Goal: Contribute content: Contribute content

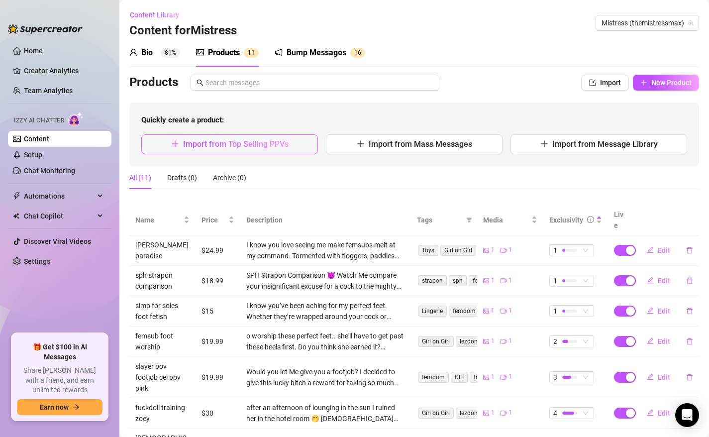
click at [246, 145] on span "Import from Top Selling PPVs" at bounding box center [235, 143] width 105 height 9
type textarea "Type your message here..."
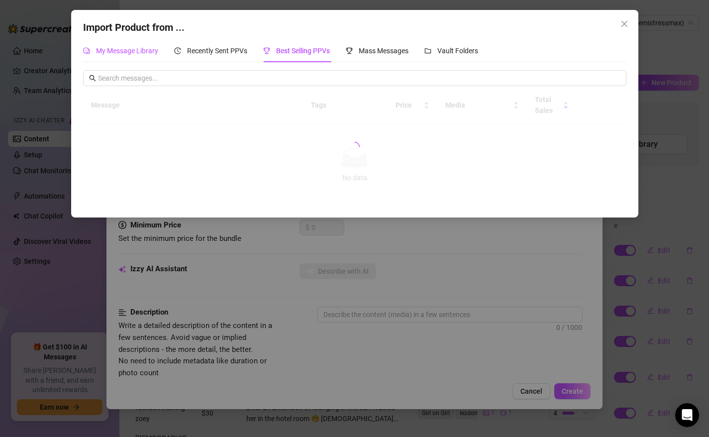
click at [137, 54] on span "My Message Library" at bounding box center [127, 51] width 62 height 8
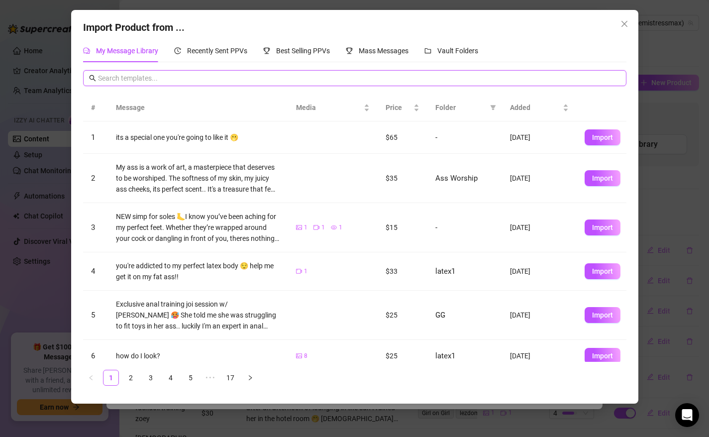
click at [145, 78] on input "text" at bounding box center [359, 78] width 522 height 11
type input "peep"
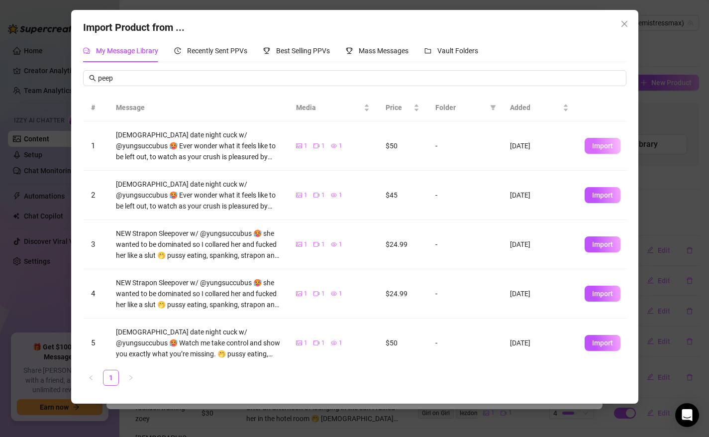
click at [601, 143] on span "Import" at bounding box center [602, 146] width 21 height 8
type textarea "[DEMOGRAPHIC_DATA] date night cuck w/ @yungsuccubus 🥵 Ever wonder what it feels…"
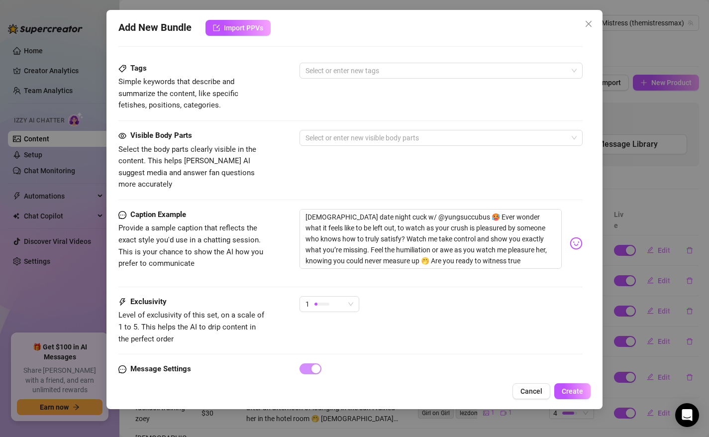
scroll to position [520, 0]
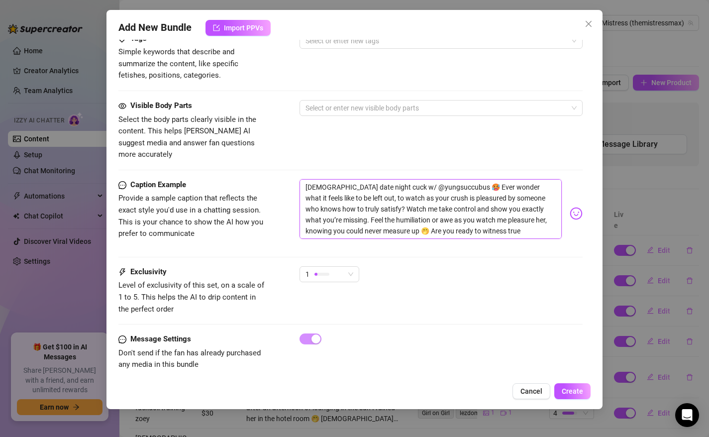
click at [511, 218] on textarea "[DEMOGRAPHIC_DATA] date night cuck w/ @yungsuccubus 🥵 Ever wonder what it feels…" at bounding box center [431, 209] width 263 height 60
click at [336, 273] on div "1" at bounding box center [330, 278] width 60 height 25
click at [336, 267] on div "1" at bounding box center [324, 274] width 39 height 15
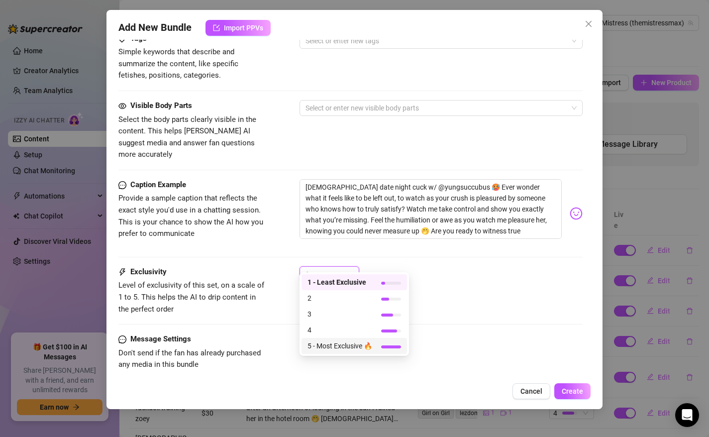
click at [334, 349] on span "5 - Most Exclusive 🔥" at bounding box center [339, 345] width 65 height 11
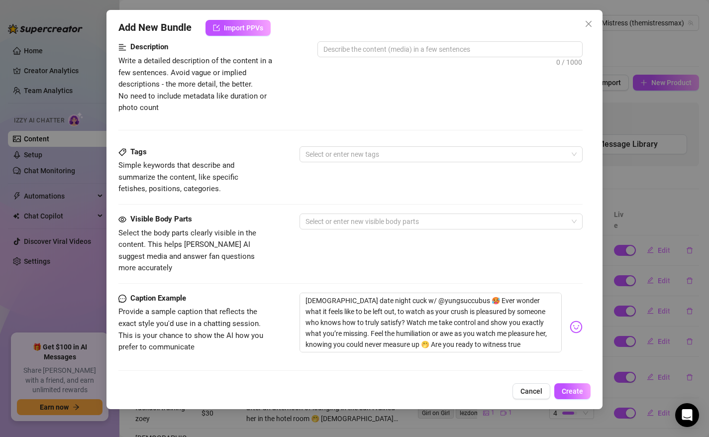
scroll to position [276, 0]
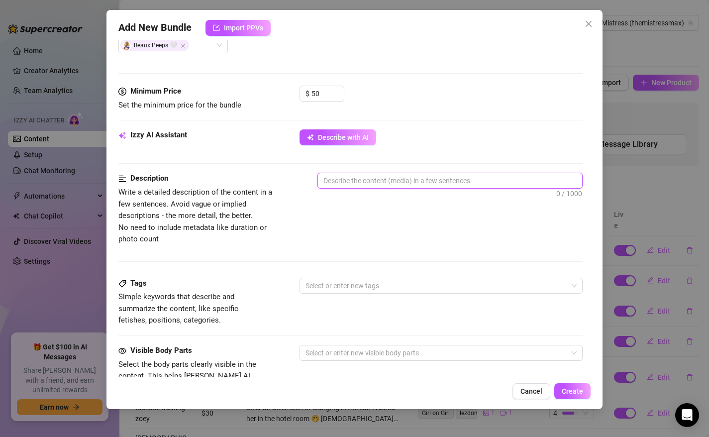
click at [367, 180] on textarea at bounding box center [450, 180] width 265 height 15
paste textarea "[DEMOGRAPHIC_DATA] date night cuck w/ @yungsuccubus 🥵 Ever wonder what it feels…"
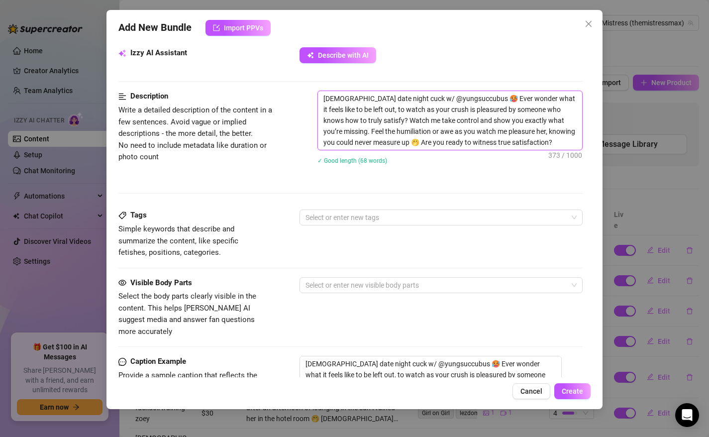
scroll to position [380, 0]
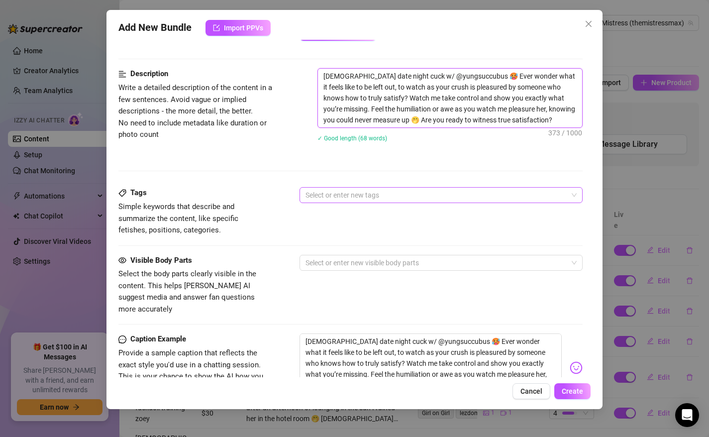
click at [337, 193] on div at bounding box center [436, 195] width 269 height 14
type textarea "[DEMOGRAPHIC_DATA] date night cuck w/ @yungsuccubus 🥵 Ever wonder what it feels…"
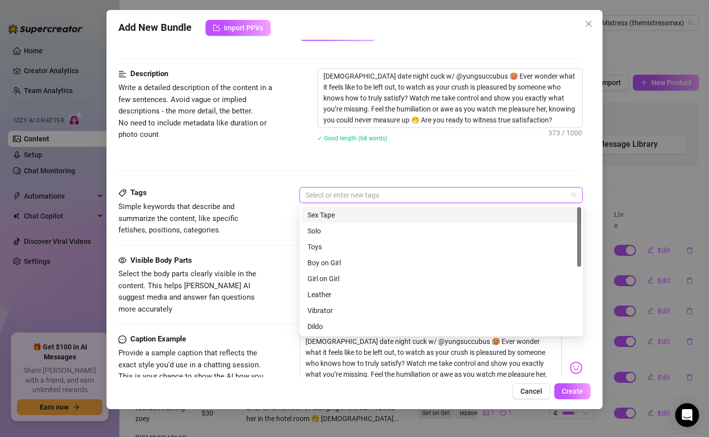
click at [325, 216] on div "Sex Tape" at bounding box center [441, 214] width 268 height 11
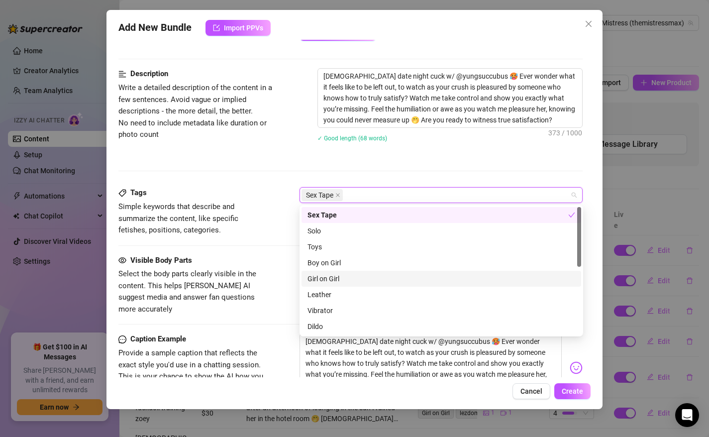
click at [332, 279] on div "Girl on Girl" at bounding box center [441, 278] width 268 height 11
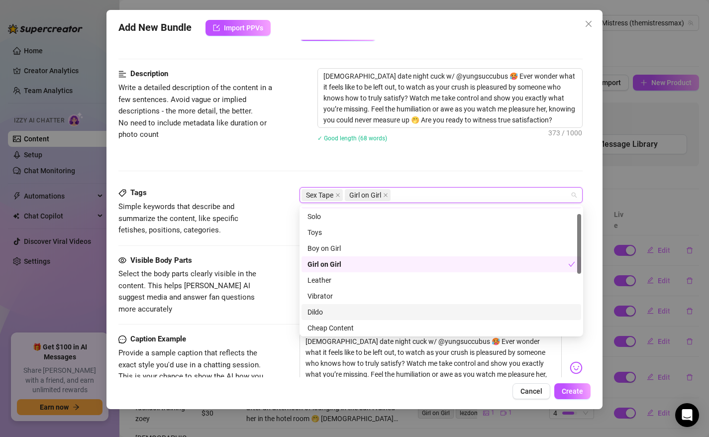
click at [323, 315] on div "Dildo" at bounding box center [441, 311] width 268 height 11
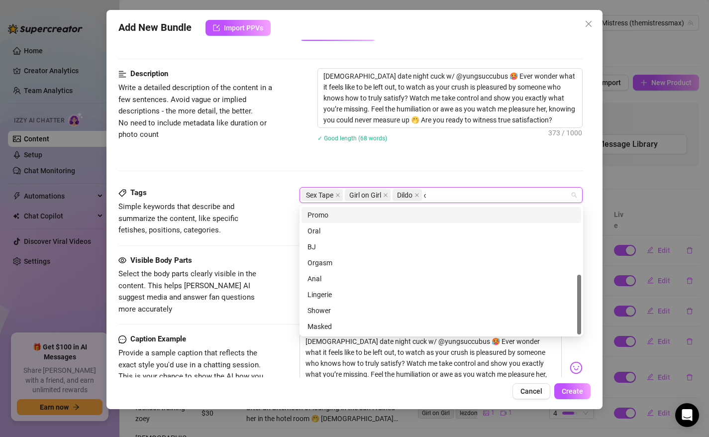
scroll to position [0, 0]
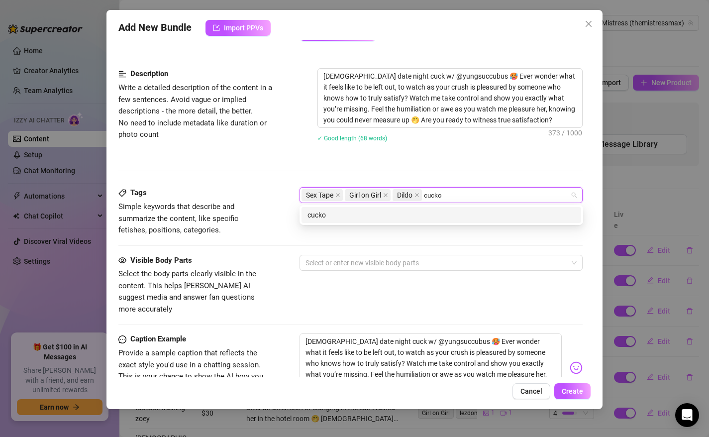
type input "cuck"
type input "[DEMOGRAPHIC_DATA]"
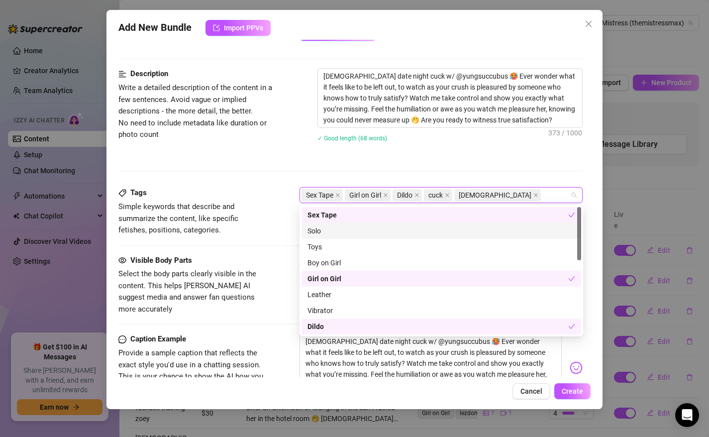
click at [198, 255] on div "Visible Body Parts" at bounding box center [192, 261] width 149 height 12
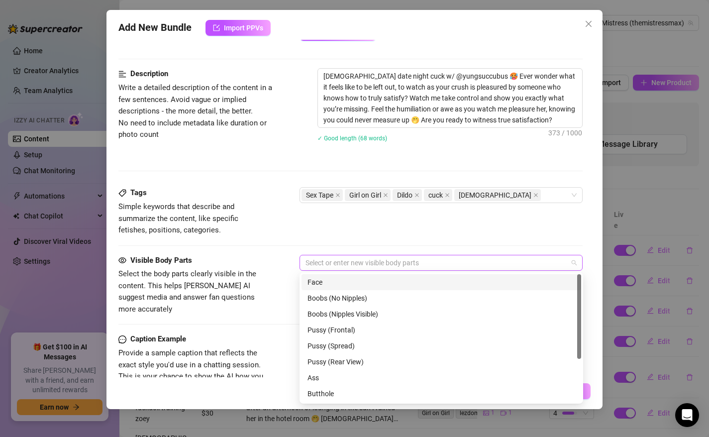
click at [334, 265] on div at bounding box center [436, 263] width 269 height 14
click at [324, 284] on div "Face" at bounding box center [441, 282] width 268 height 11
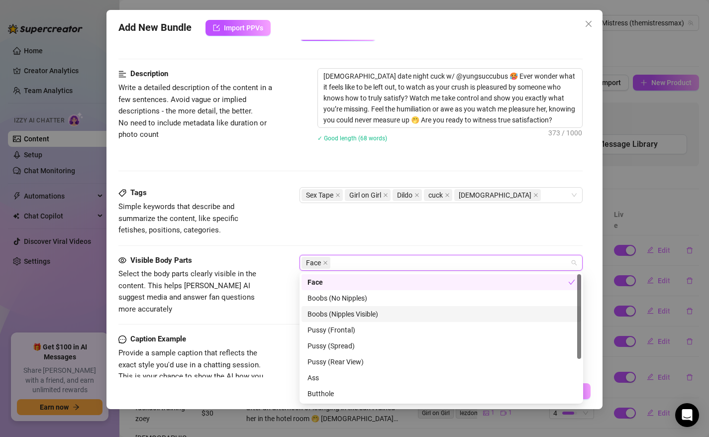
click at [335, 314] on div "Boobs (Nipples Visible)" at bounding box center [441, 313] width 268 height 11
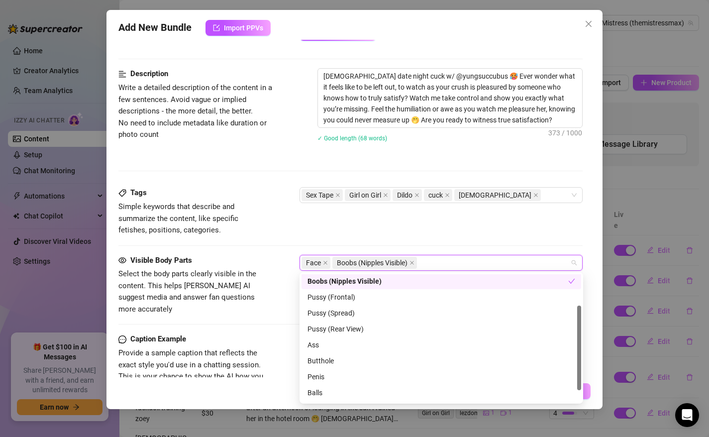
scroll to position [50, 0]
click at [338, 280] on div "Pussy (Frontal)" at bounding box center [441, 280] width 268 height 11
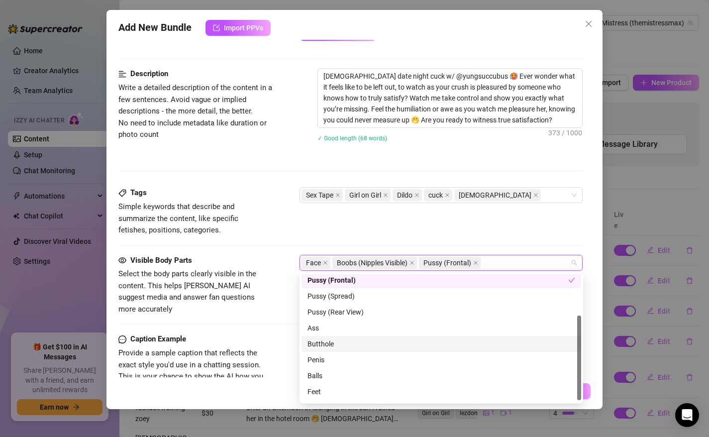
scroll to position [64, 0]
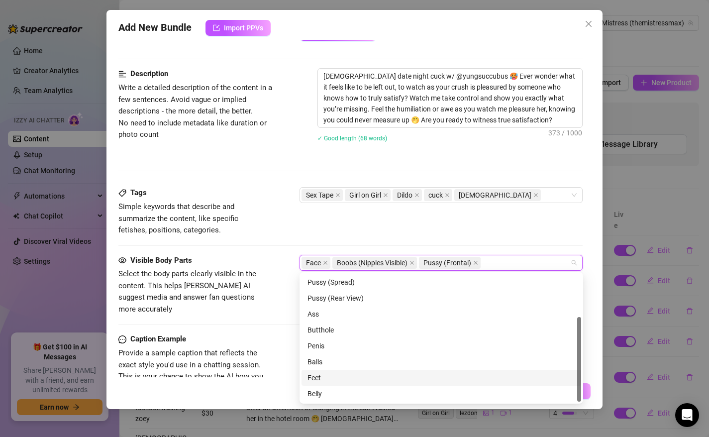
click at [327, 378] on div "Feet" at bounding box center [441, 377] width 268 height 11
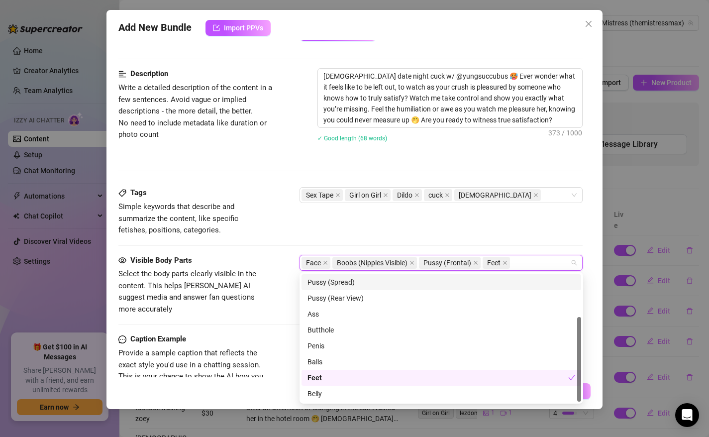
click at [297, 221] on div "Tags Simple keywords that describe and summarize the content, like specific fet…" at bounding box center [350, 211] width 465 height 49
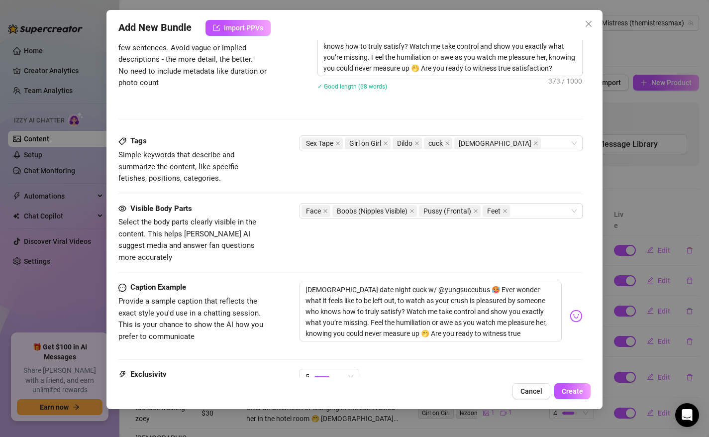
scroll to position [535, 0]
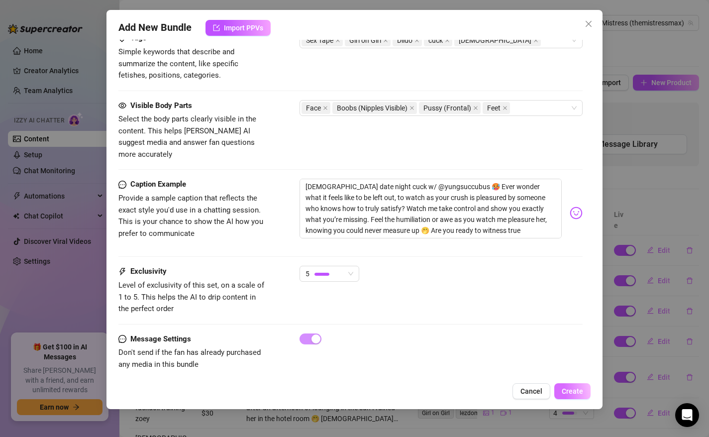
click at [569, 391] on span "Create" at bounding box center [572, 391] width 21 height 8
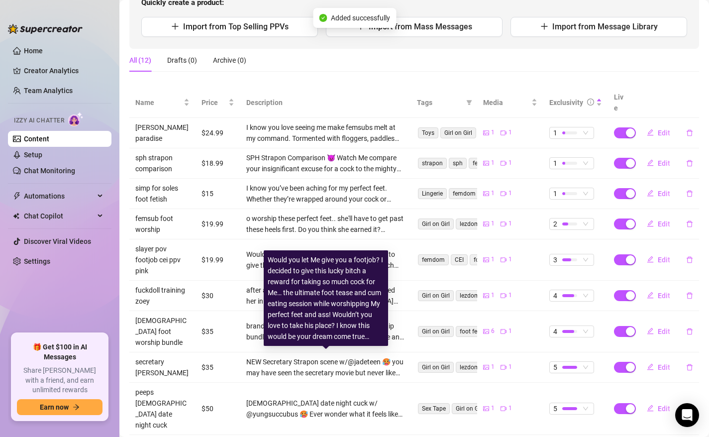
scroll to position [0, 0]
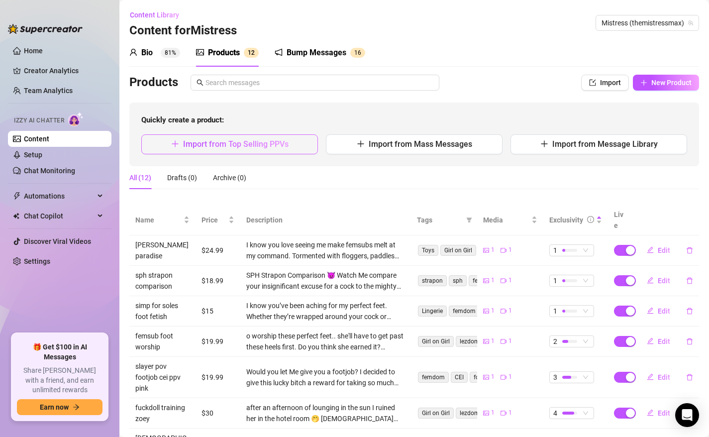
click at [249, 145] on span "Import from Top Selling PPVs" at bounding box center [235, 143] width 105 height 9
type textarea "Type your message here..."
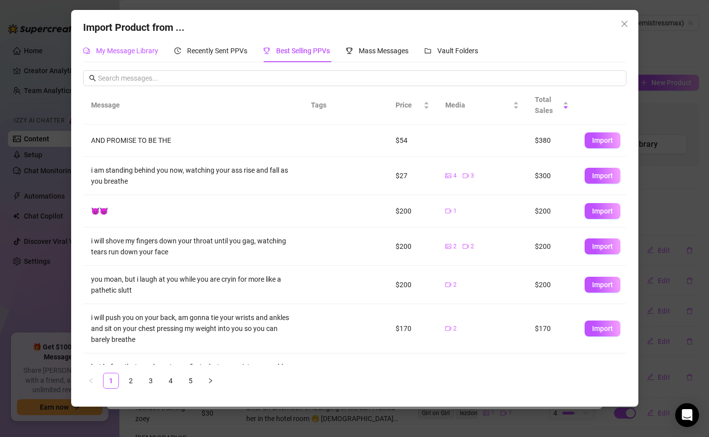
click at [139, 49] on span "My Message Library" at bounding box center [127, 51] width 62 height 8
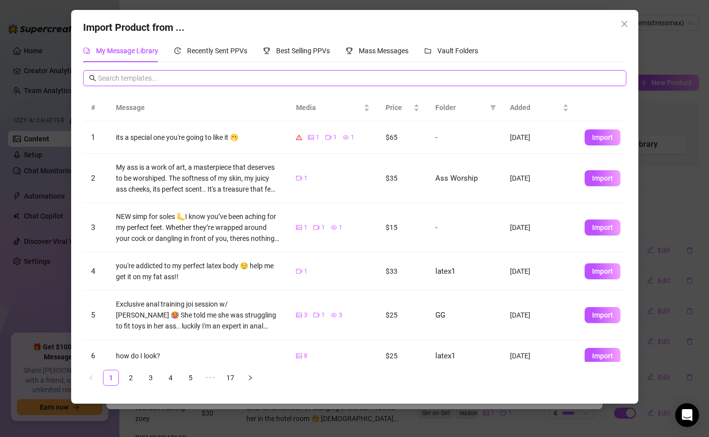
click at [145, 76] on input "text" at bounding box center [359, 78] width 522 height 11
type input "peep"
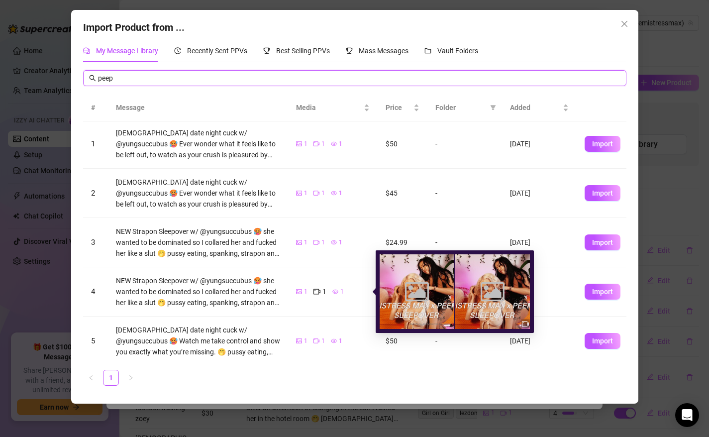
scroll to position [2, 0]
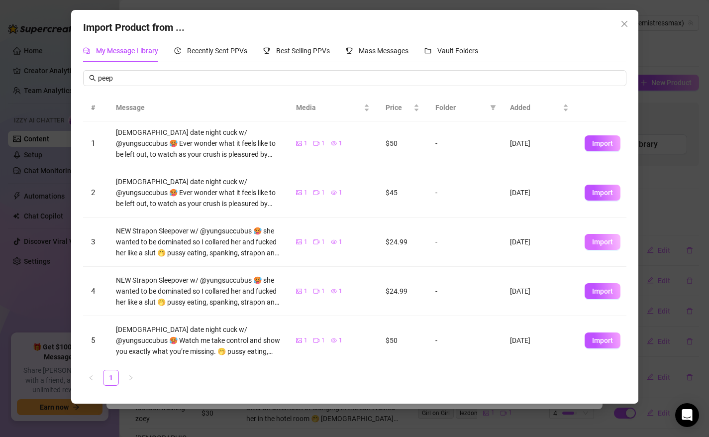
click at [598, 242] on span "Import" at bounding box center [602, 242] width 21 height 8
type textarea "NEW Strapon Sleepover w/ @yungsuccubus 🥵 she wanted to be dominated so I collar…"
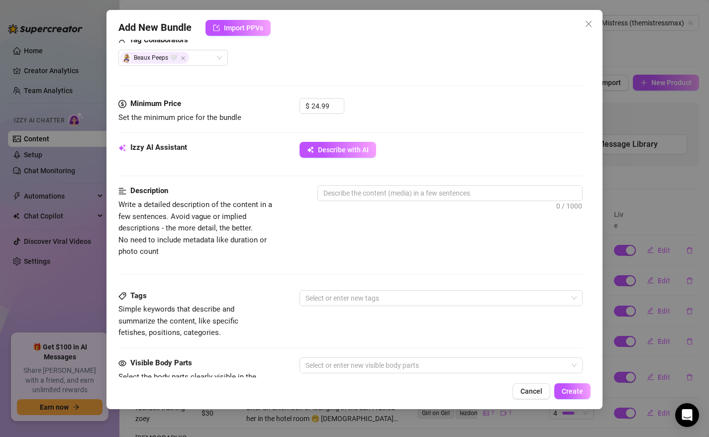
scroll to position [501, 0]
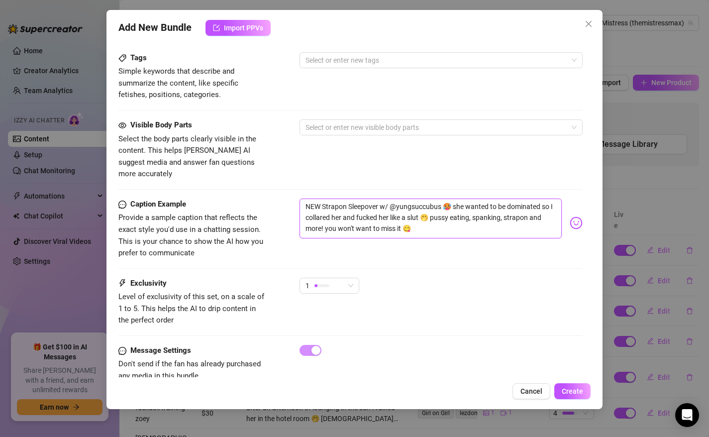
drag, startPoint x: 423, startPoint y: 219, endPoint x: 247, endPoint y: 173, distance: 181.6
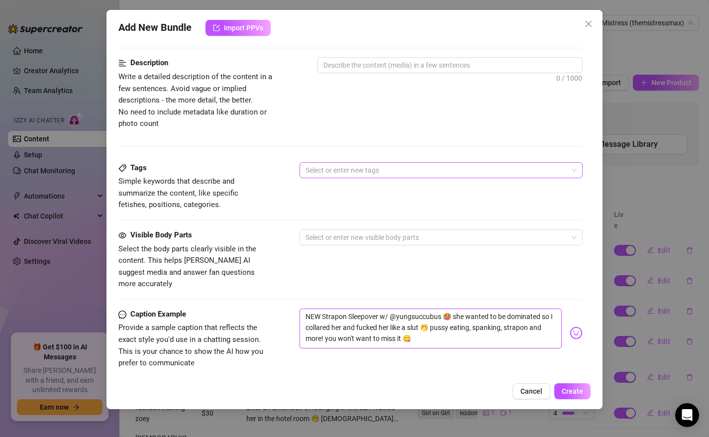
scroll to position [290, 0]
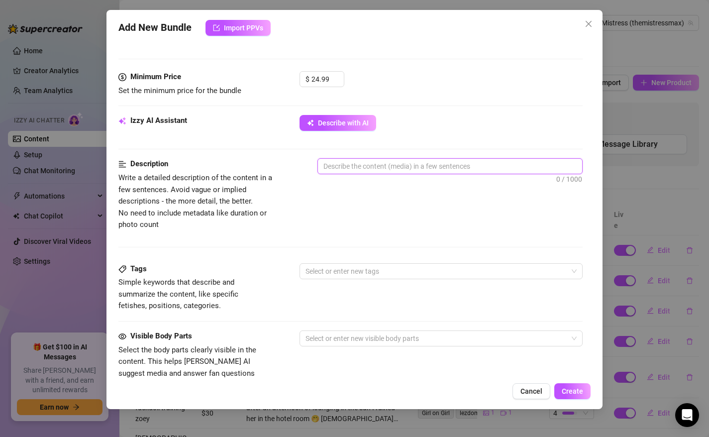
click at [348, 164] on textarea at bounding box center [450, 166] width 265 height 15
paste textarea "NEW Strapon Sleepover w/ @yungsuccubus 🥵 she wanted to be dominated so I collar…"
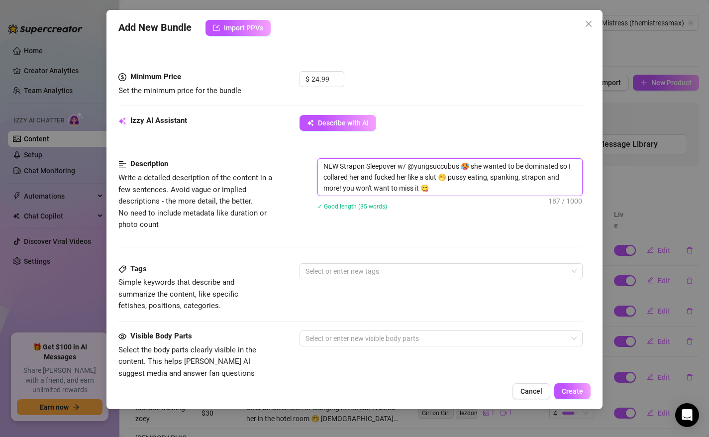
scroll to position [0, 0]
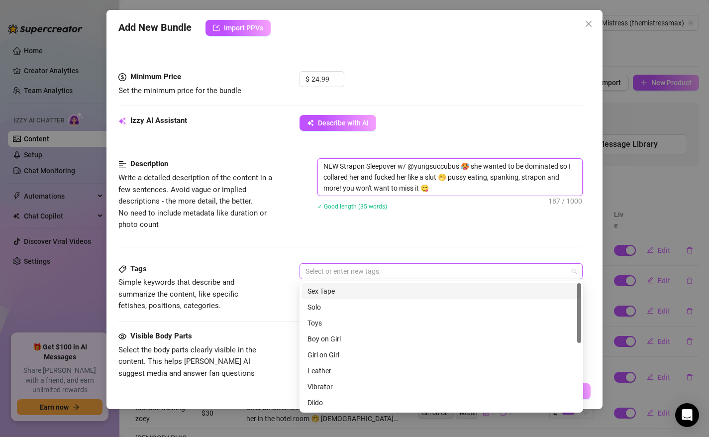
click at [338, 278] on div "Select or enter new tags" at bounding box center [442, 271] width 284 height 16
type textarea "NEW Strapon Sleepover w/ @yungsuccubus 🥵 she wanted to be dominated so I collar…"
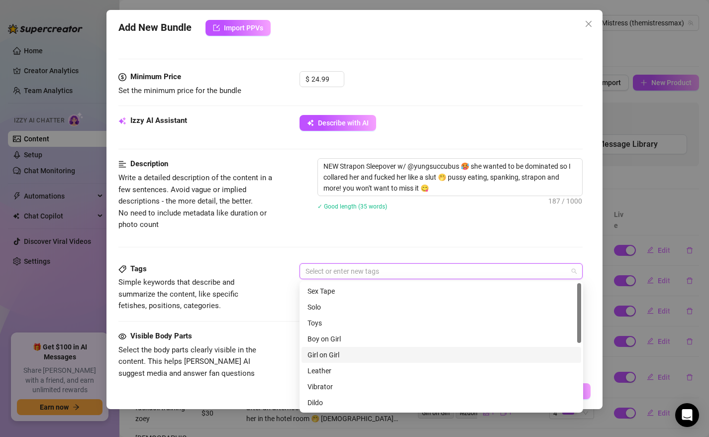
click at [329, 356] on div "Girl on Girl" at bounding box center [441, 354] width 268 height 11
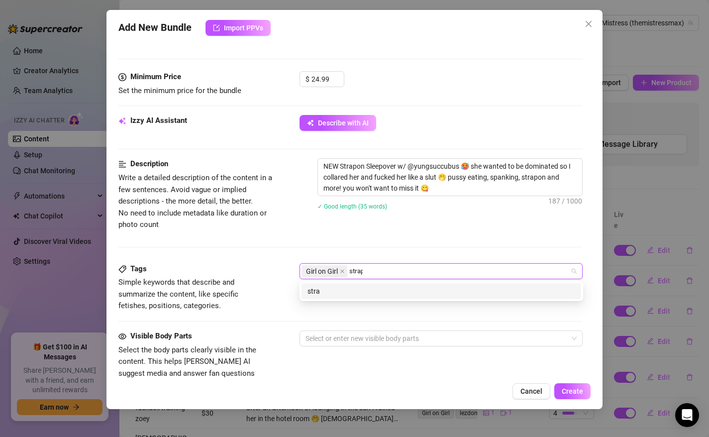
type input "strapon"
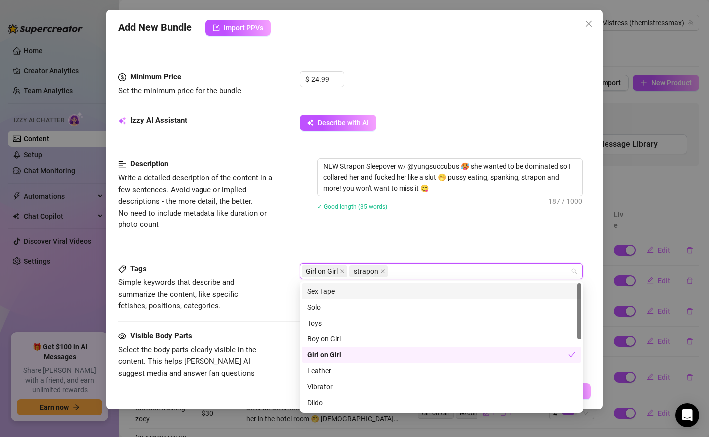
click at [267, 272] on div "Tags" at bounding box center [192, 269] width 149 height 12
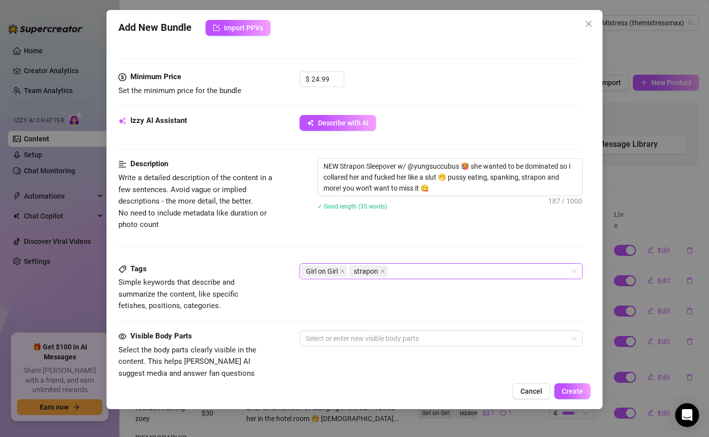
click at [424, 271] on div "Girl on Girl strapon" at bounding box center [436, 271] width 269 height 14
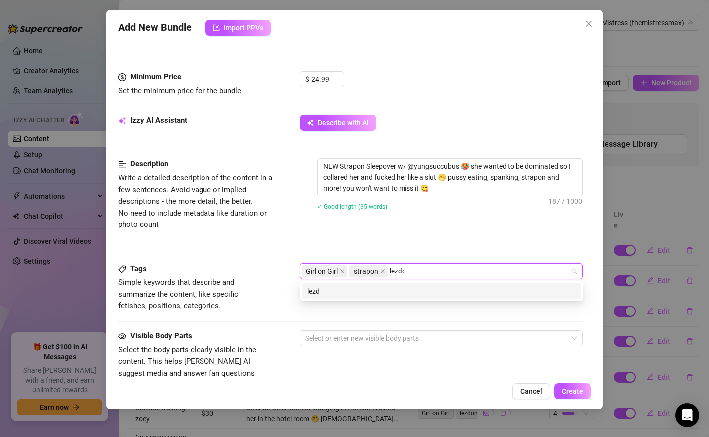
type input "lezdom"
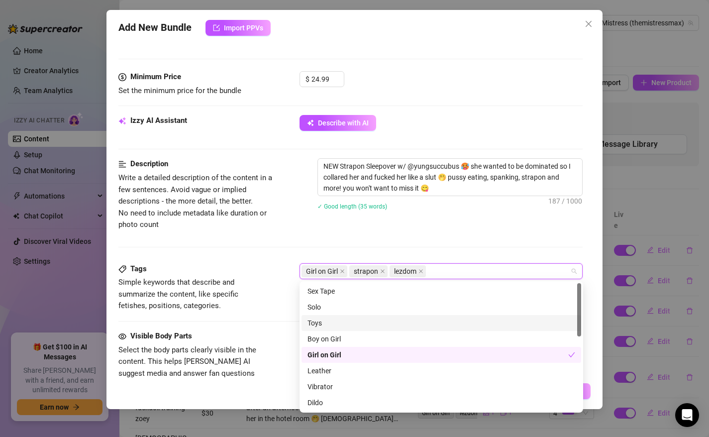
click at [243, 321] on div at bounding box center [350, 321] width 465 height 0
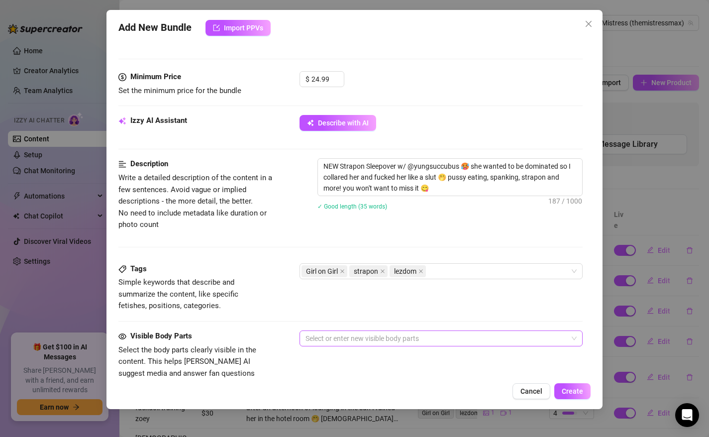
click at [340, 335] on div at bounding box center [436, 338] width 269 height 14
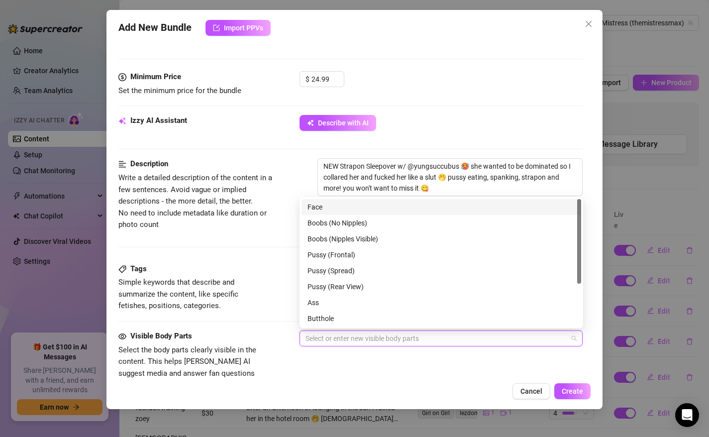
click at [316, 208] on div "Face" at bounding box center [441, 207] width 268 height 11
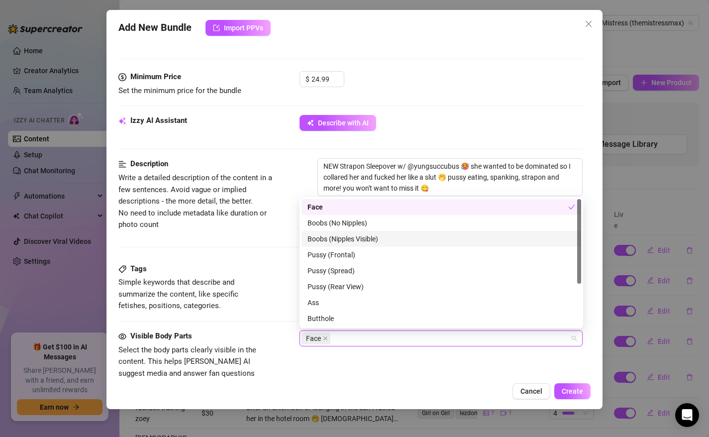
click at [342, 240] on div "Boobs (Nipples Visible)" at bounding box center [441, 238] width 268 height 11
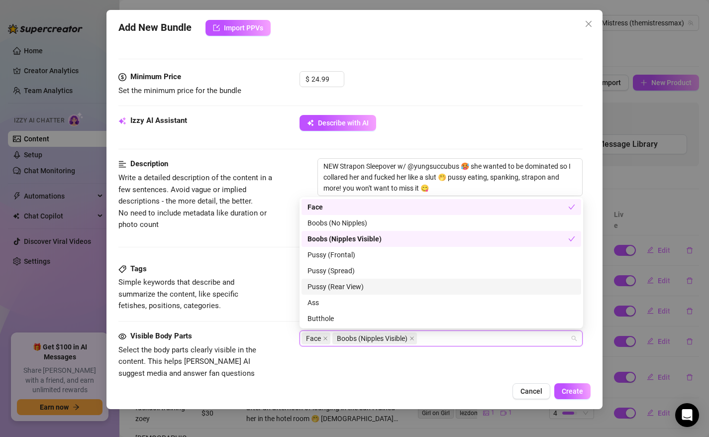
click at [332, 284] on div "Pussy (Rear View)" at bounding box center [441, 286] width 268 height 11
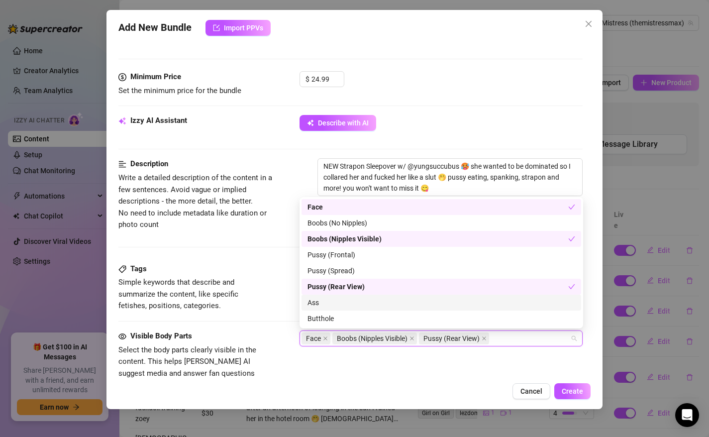
click at [332, 304] on div "Ass" at bounding box center [441, 302] width 268 height 11
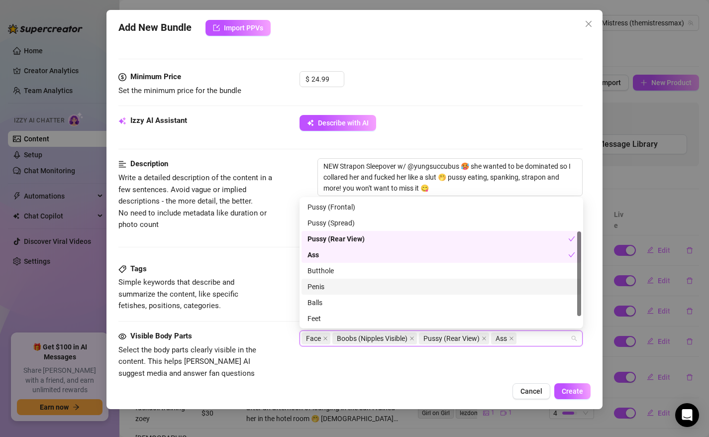
scroll to position [64, 0]
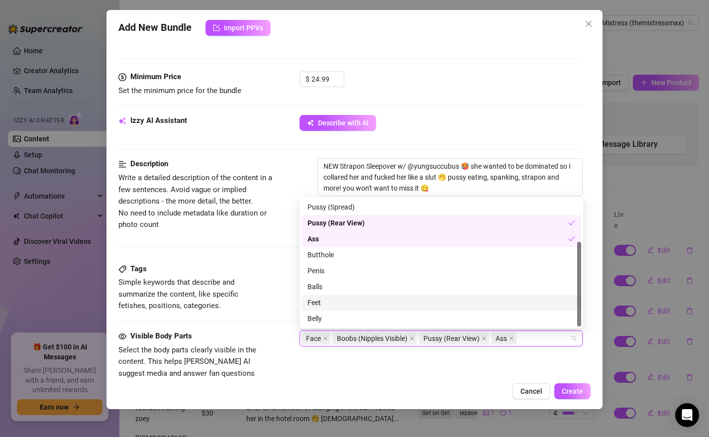
click at [315, 307] on div "Feet" at bounding box center [441, 302] width 268 height 11
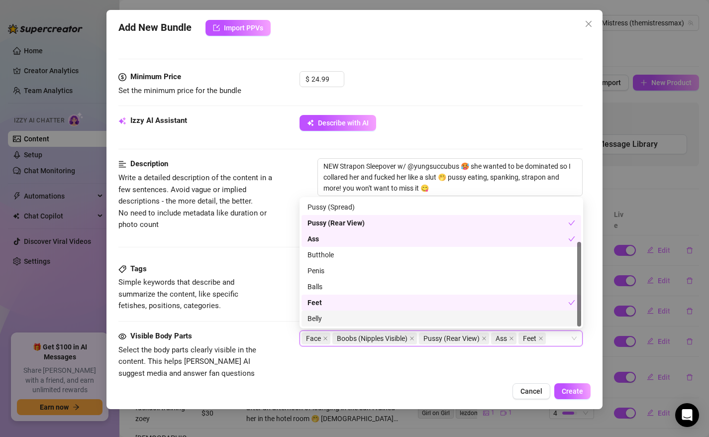
click at [241, 331] on div "Visible Body Parts" at bounding box center [192, 336] width 149 height 12
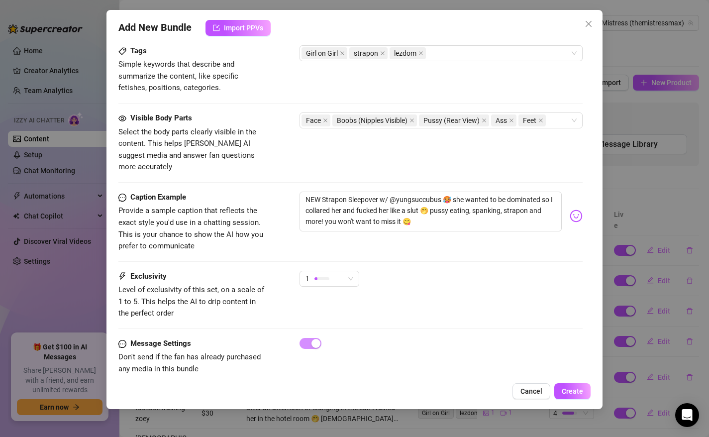
scroll to position [512, 0]
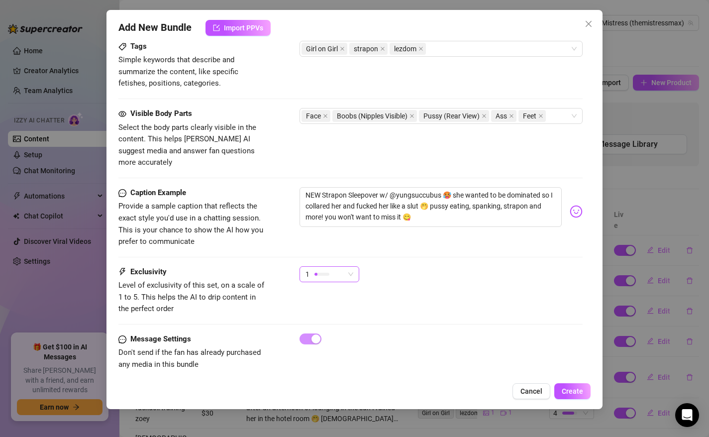
click at [346, 268] on span "1" at bounding box center [329, 274] width 48 height 15
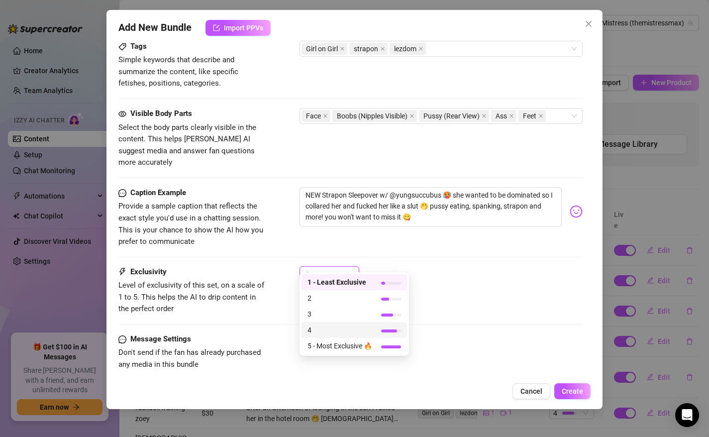
click at [332, 332] on span "4" at bounding box center [339, 329] width 65 height 11
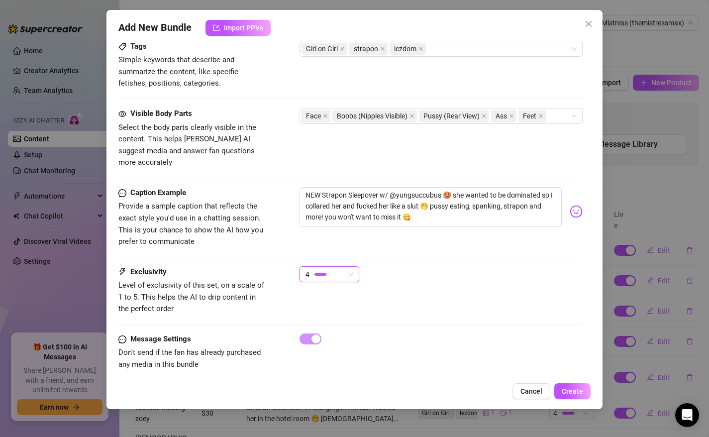
click at [481, 333] on div at bounding box center [442, 338] width 284 height 11
click at [569, 391] on span "Create" at bounding box center [572, 391] width 21 height 8
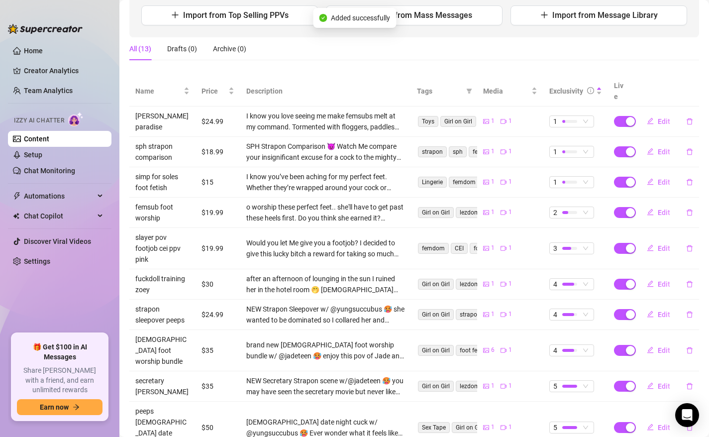
scroll to position [159, 0]
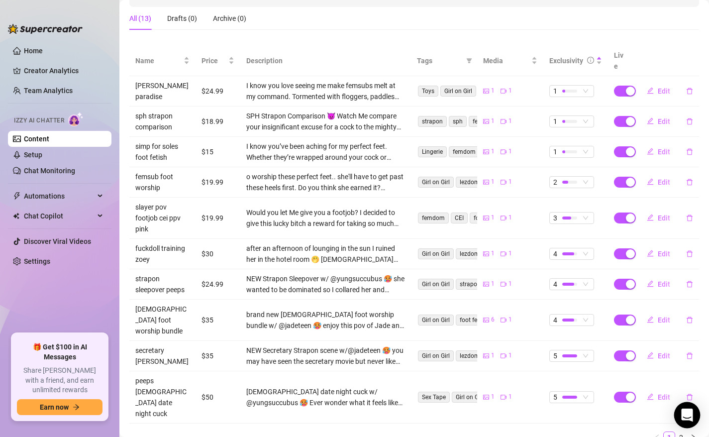
click at [688, 422] on div "Open Intercom Messenger" at bounding box center [687, 415] width 26 height 26
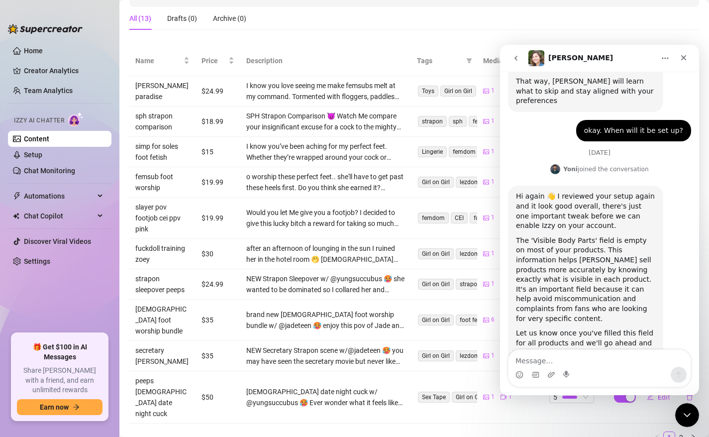
scroll to position [1430, 0]
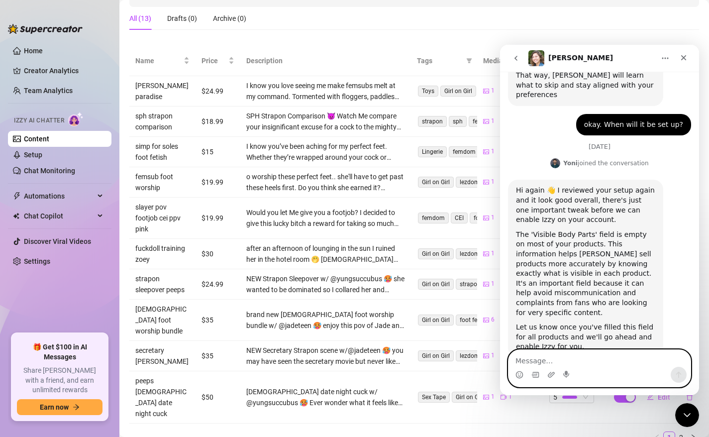
click at [551, 361] on textarea "Message…" at bounding box center [599, 358] width 182 height 17
type textarea "hi, can you please enable it on my other account"
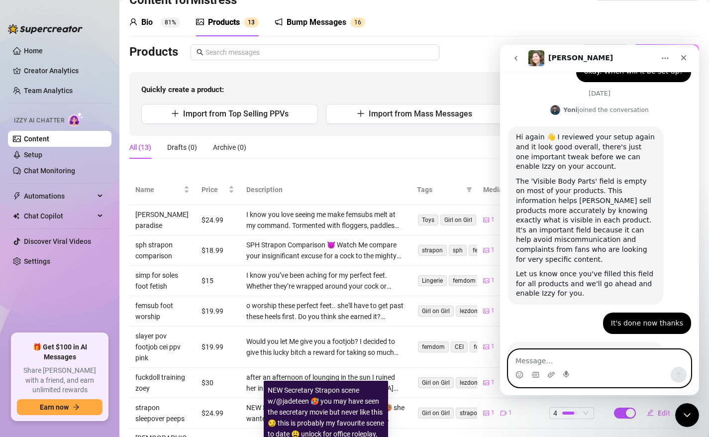
scroll to position [0, 0]
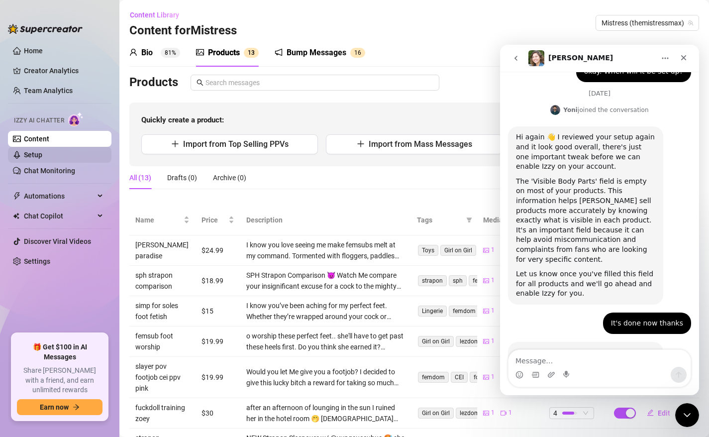
drag, startPoint x: 47, startPoint y: 161, endPoint x: 158, endPoint y: 74, distance: 140.7
click at [42, 159] on link "Setup" at bounding box center [33, 155] width 18 height 8
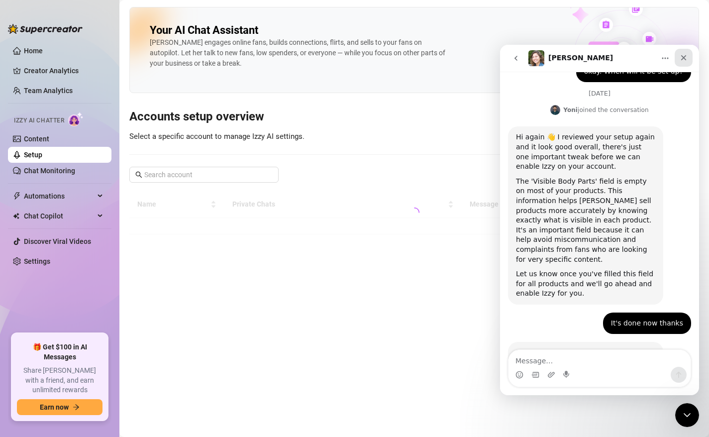
click at [682, 56] on icon "Close" at bounding box center [683, 57] width 5 height 5
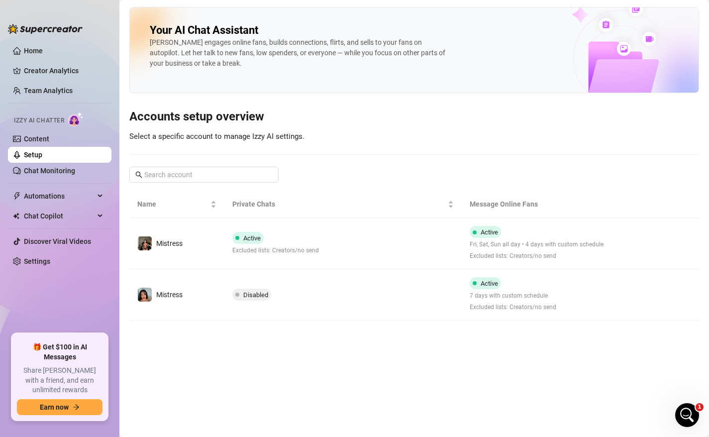
scroll to position [1484, 0]
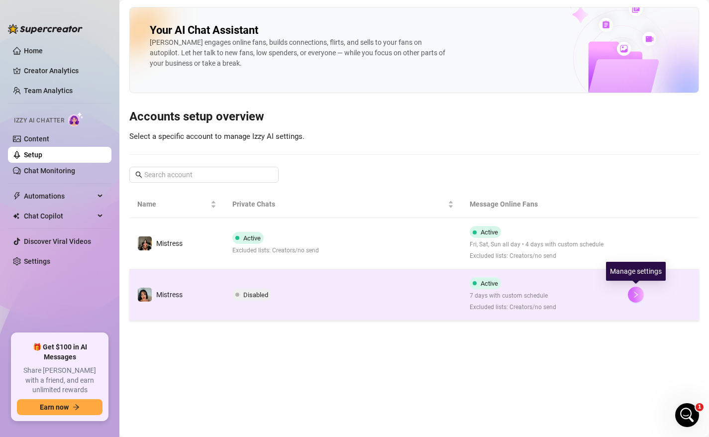
click at [636, 294] on icon "right" at bounding box center [635, 295] width 3 height 6
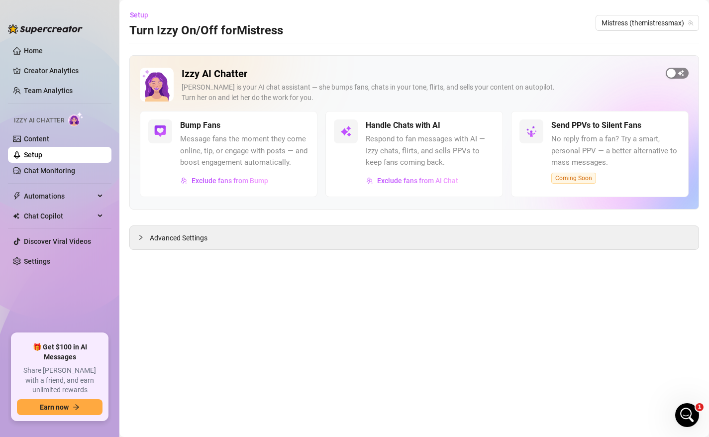
click at [683, 70] on span "button" at bounding box center [677, 73] width 23 height 11
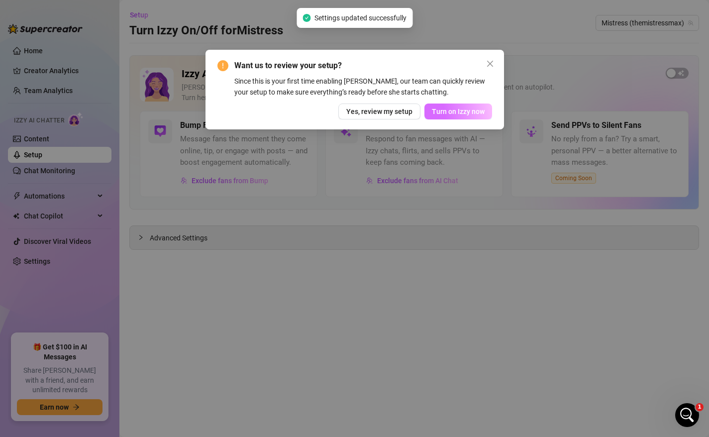
click at [445, 112] on span "Turn on Izzy now" at bounding box center [458, 111] width 53 height 8
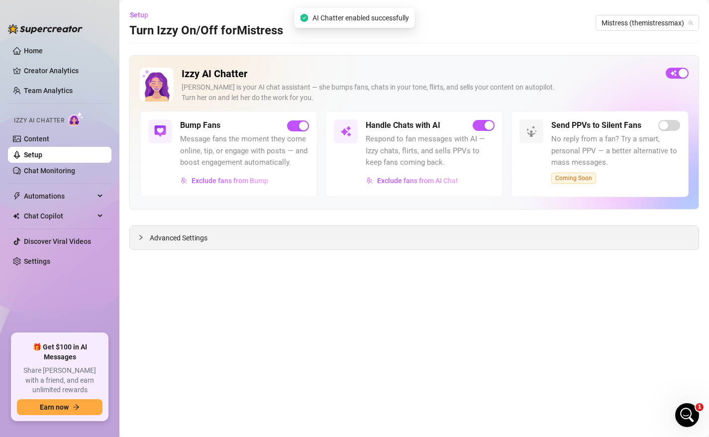
click at [186, 240] on span "Advanced Settings" at bounding box center [179, 237] width 58 height 11
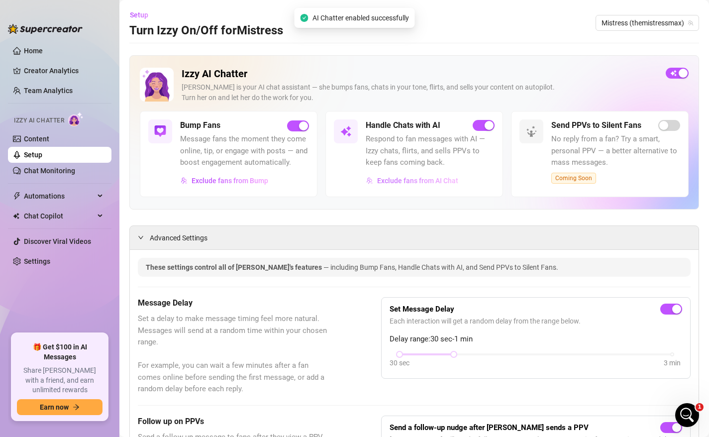
click at [442, 177] on span "Exclude fans from AI Chat" at bounding box center [417, 181] width 81 height 8
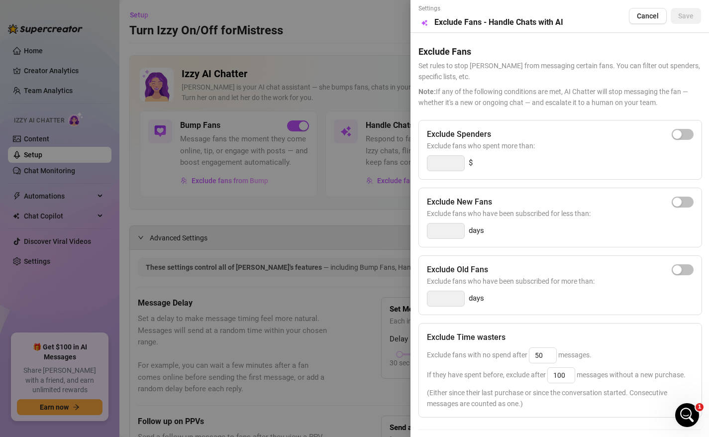
click at [346, 204] on div at bounding box center [354, 218] width 709 height 437
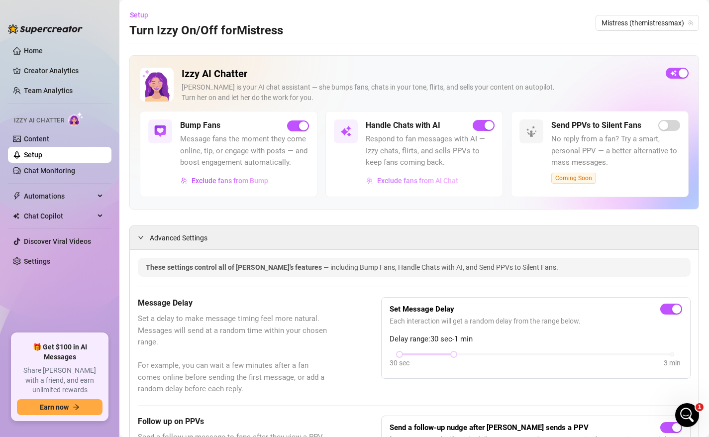
click at [428, 185] on button "Exclude fans from AI Chat" at bounding box center [412, 181] width 93 height 16
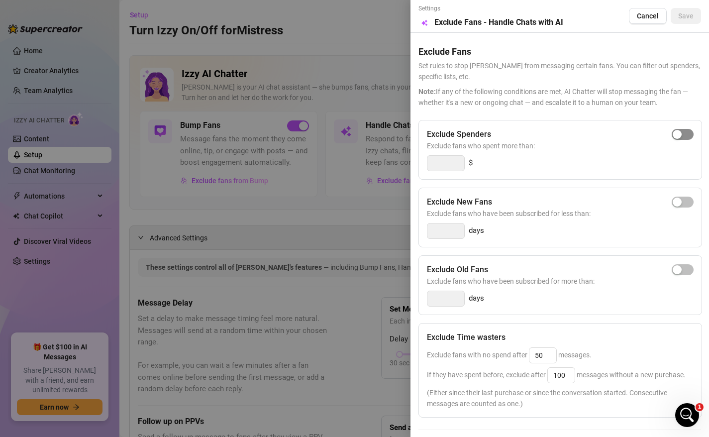
click at [684, 137] on span "button" at bounding box center [683, 134] width 22 height 11
type input "300"
click at [674, 134] on span "button" at bounding box center [683, 134] width 22 height 11
click at [686, 135] on span "button" at bounding box center [683, 134] width 22 height 11
type input "300"
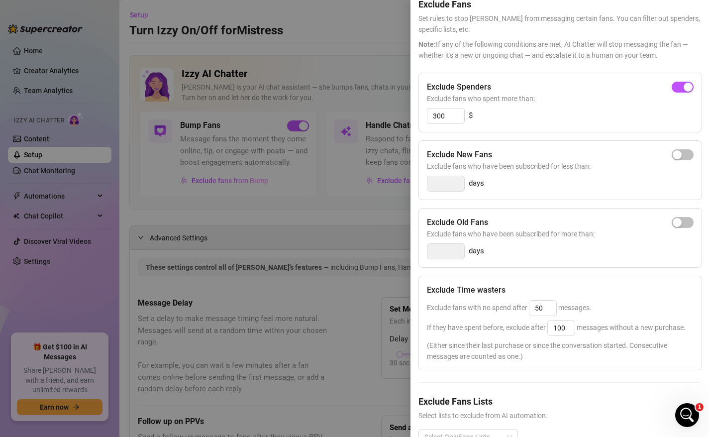
scroll to position [75, 0]
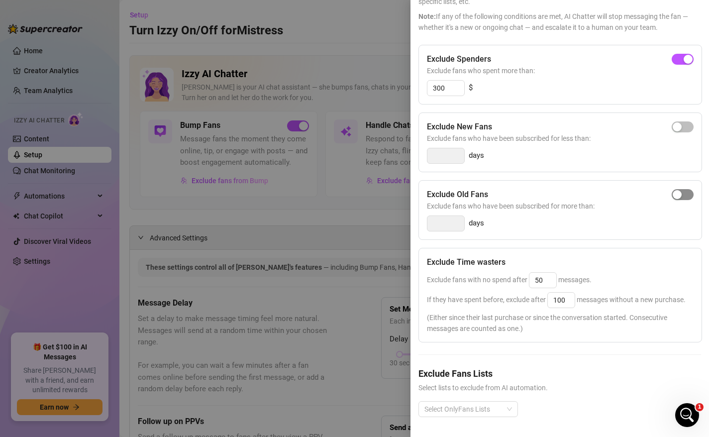
click at [690, 196] on span "button" at bounding box center [683, 194] width 22 height 11
click at [450, 224] on input "14" at bounding box center [445, 223] width 37 height 15
type input "365"
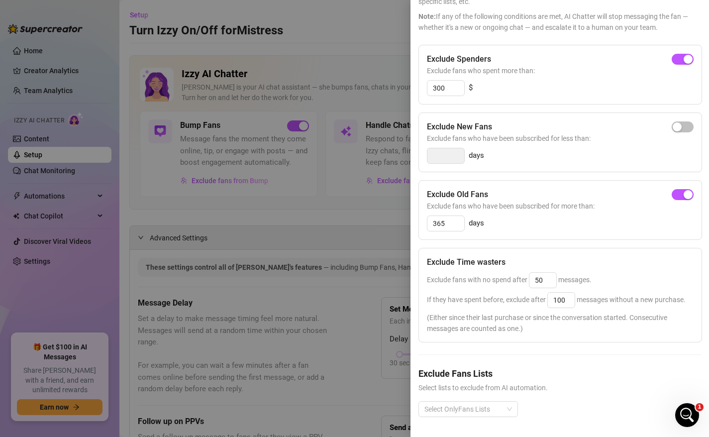
click at [549, 235] on div "Exclude Old Fans Exclude fans who have been subscribed for more than: 365 days" at bounding box center [560, 210] width 284 height 60
click at [467, 409] on div at bounding box center [462, 409] width 85 height 14
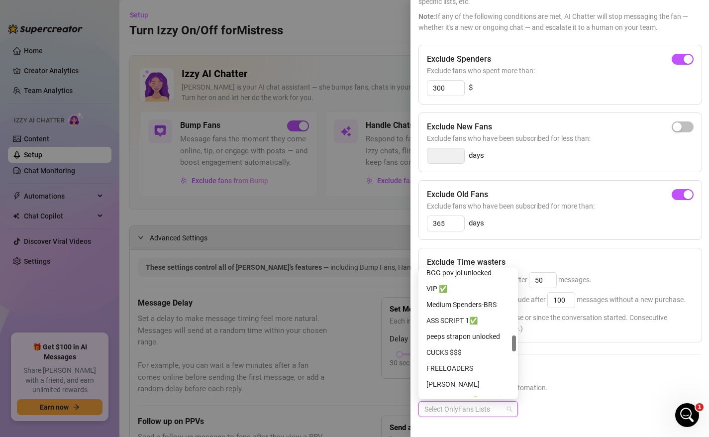
scroll to position [531, 0]
click at [438, 290] on div "VIP ✅" at bounding box center [468, 288] width 84 height 11
click at [438, 290] on div "VIP ✅" at bounding box center [464, 288] width 77 height 11
click at [438, 290] on div "VIP ✅" at bounding box center [468, 288] width 84 height 11
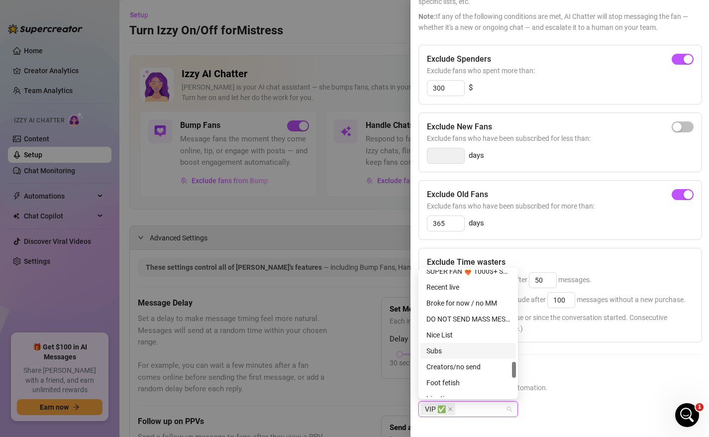
scroll to position [751, 0]
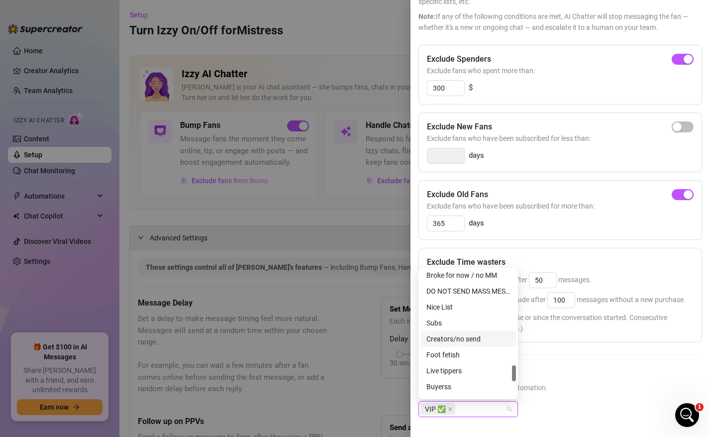
click at [463, 338] on div "Creators/no send" at bounding box center [468, 338] width 84 height 11
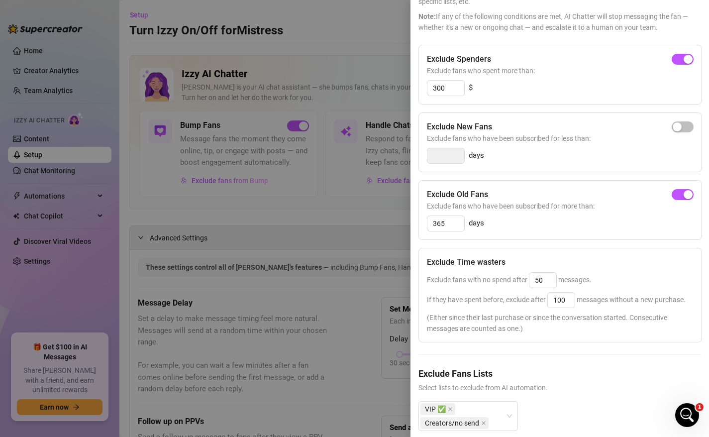
click at [591, 389] on span "Select lists to exclude from AI automation." at bounding box center [559, 387] width 283 height 11
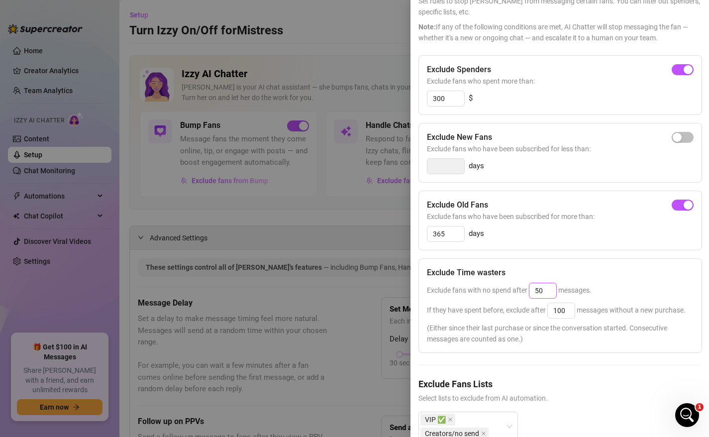
scroll to position [89, 0]
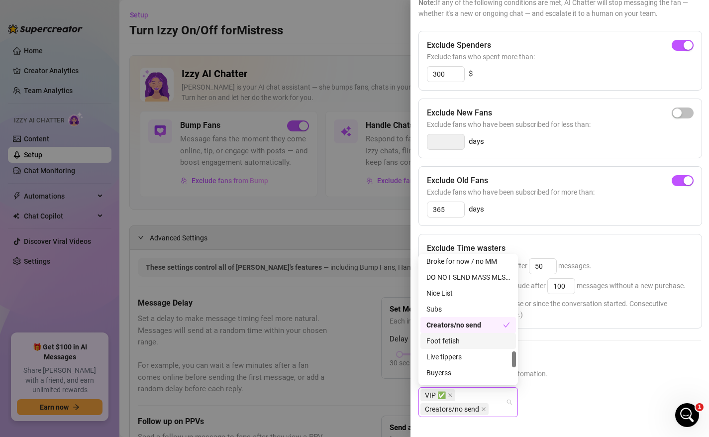
click at [476, 397] on div "VIP ✅ Creators/no send" at bounding box center [462, 402] width 85 height 28
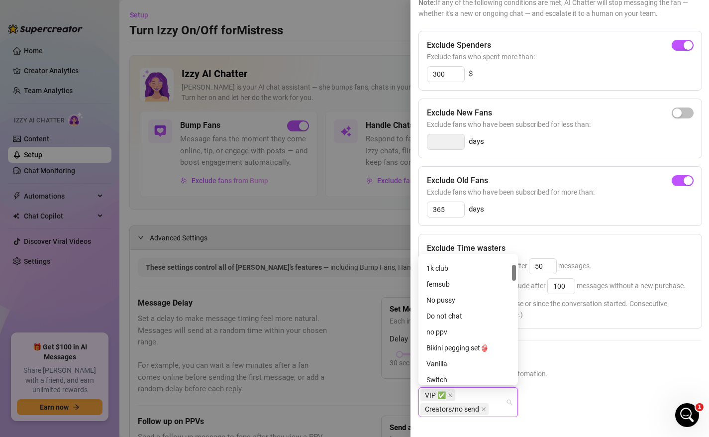
scroll to position [72, 0]
click at [449, 319] on div "Do not chat" at bounding box center [468, 318] width 84 height 11
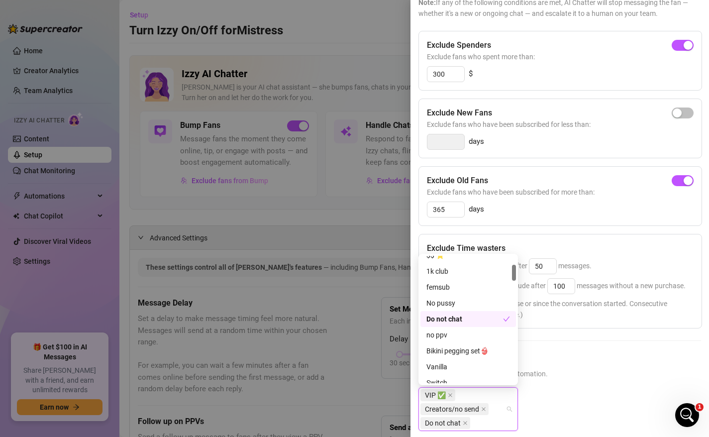
click at [594, 386] on div "Exclude Fans Lists Select lists to exclude from AI automation. VIP ✅ Creators/n…" at bounding box center [559, 400] width 283 height 94
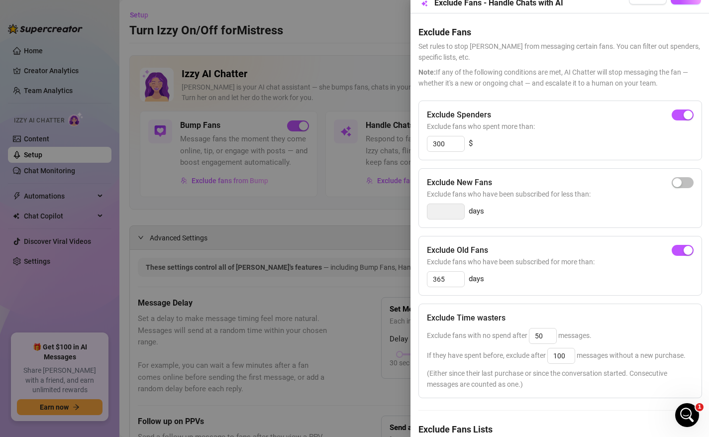
scroll to position [0, 0]
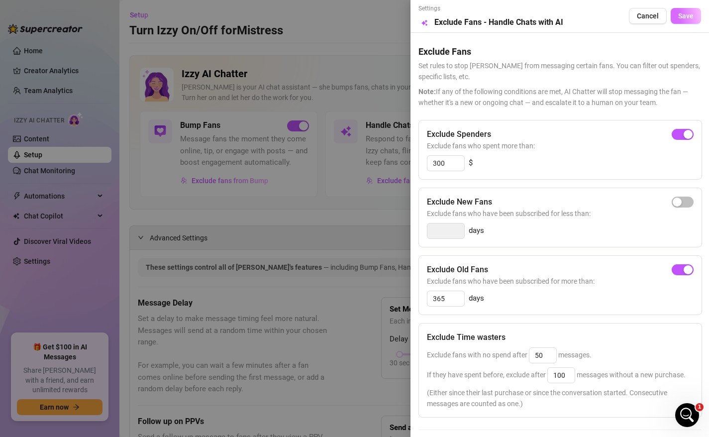
click at [685, 19] on span "Save" at bounding box center [685, 16] width 15 height 8
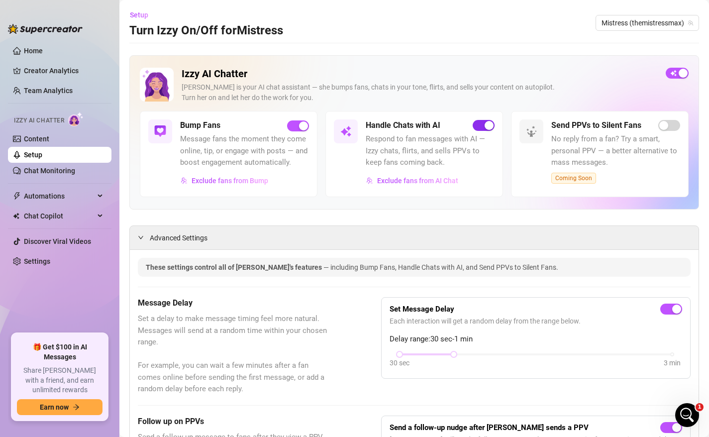
click at [476, 125] on span "button" at bounding box center [484, 125] width 22 height 11
click at [644, 27] on span "Mistress (themistressmax)" at bounding box center [648, 22] width 92 height 15
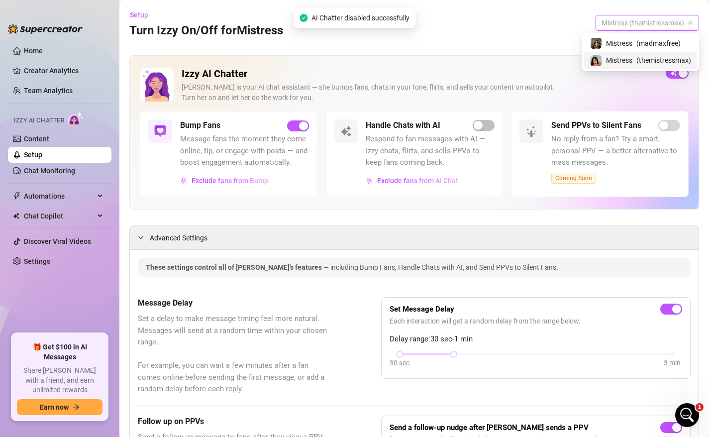
click at [636, 57] on span "( themistressmax )" at bounding box center [663, 60] width 55 height 11
click at [632, 17] on span "Mistress (themistressmax)" at bounding box center [648, 22] width 92 height 15
click at [628, 45] on span "Mistress" at bounding box center [619, 43] width 26 height 11
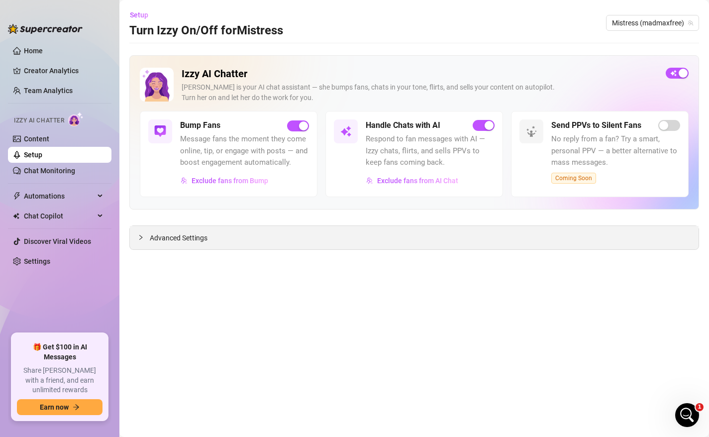
click at [276, 239] on div "Advanced Settings" at bounding box center [414, 237] width 569 height 23
click at [399, 179] on span "Exclude fans from AI Chat" at bounding box center [417, 181] width 81 height 8
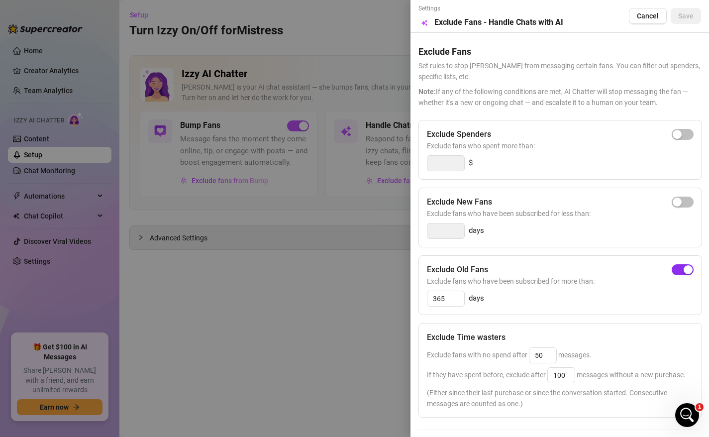
click at [678, 269] on span "button" at bounding box center [683, 269] width 22 height 11
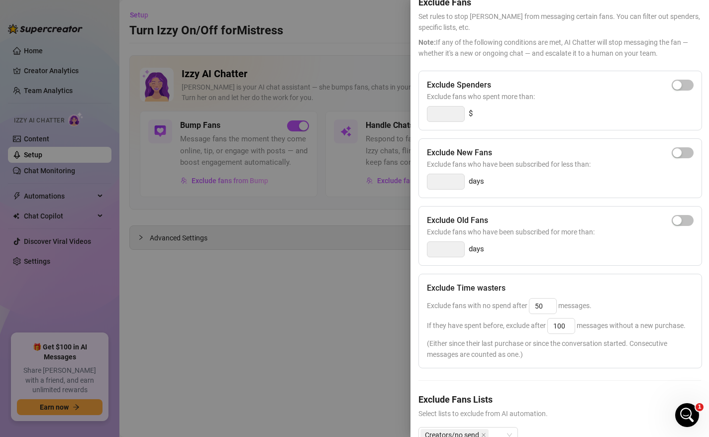
scroll to position [75, 0]
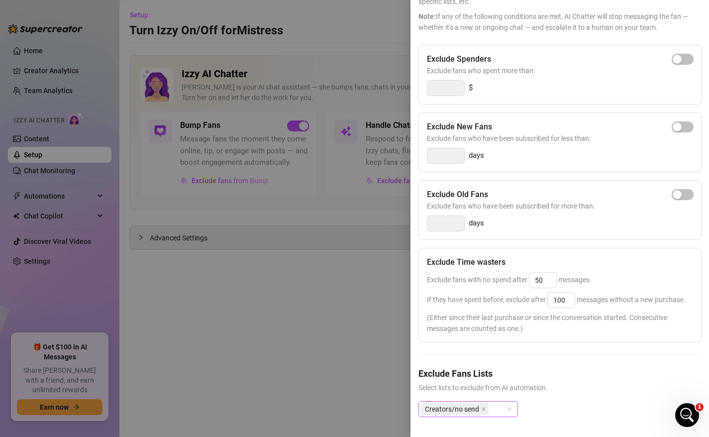
click at [495, 412] on div "Creators/no send" at bounding box center [462, 409] width 85 height 14
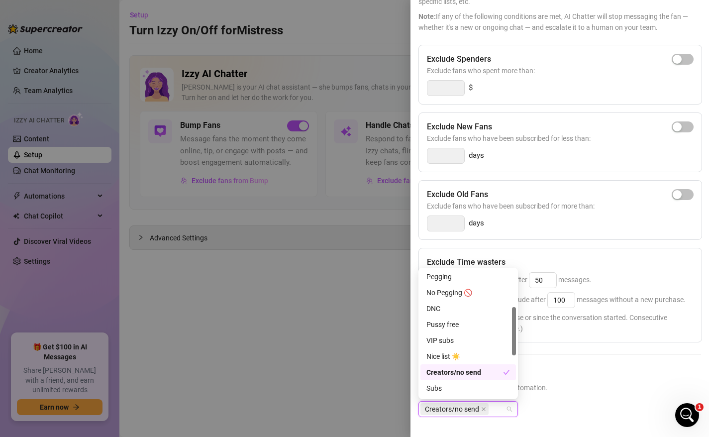
scroll to position [98, 0]
click at [456, 342] on div "VIP subs" at bounding box center [468, 339] width 84 height 11
click at [602, 390] on span "Select lists to exclude from AI automation." at bounding box center [559, 387] width 283 height 11
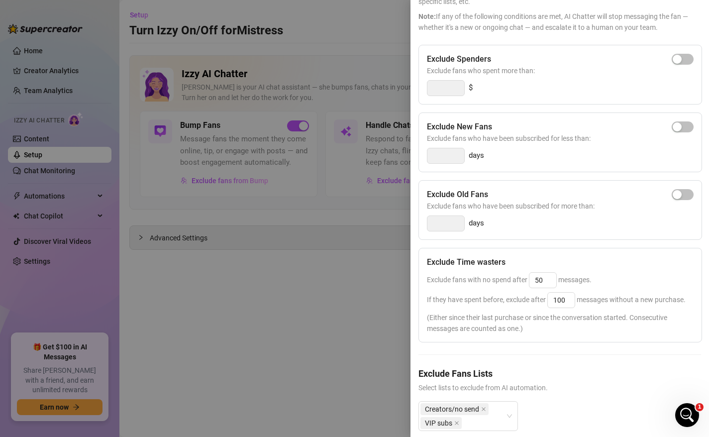
click at [291, 302] on div at bounding box center [354, 218] width 709 height 437
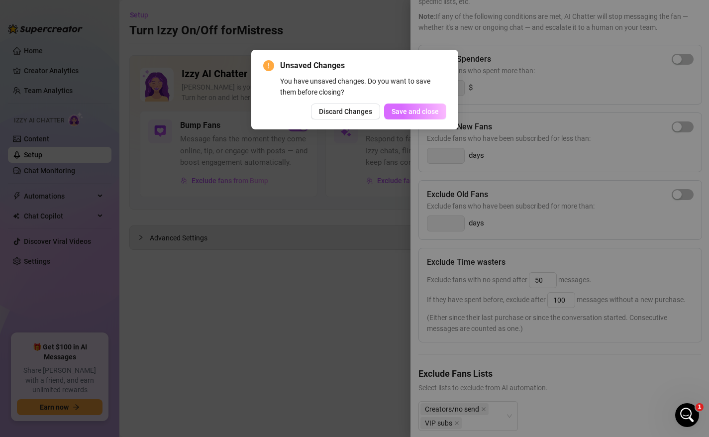
click at [409, 111] on span "Save and close" at bounding box center [415, 111] width 47 height 8
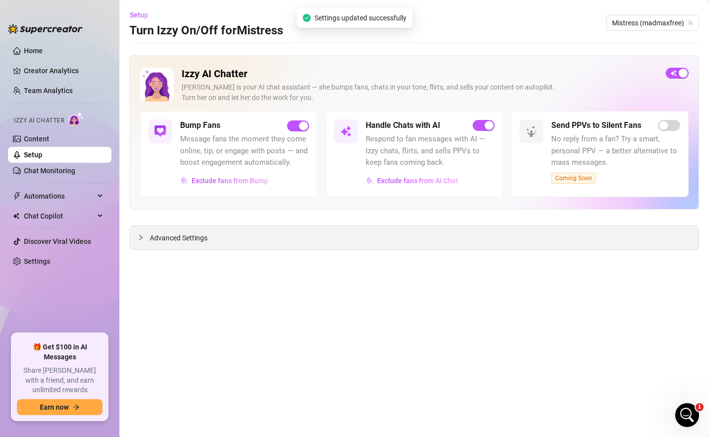
click at [184, 234] on span "Advanced Settings" at bounding box center [179, 237] width 58 height 11
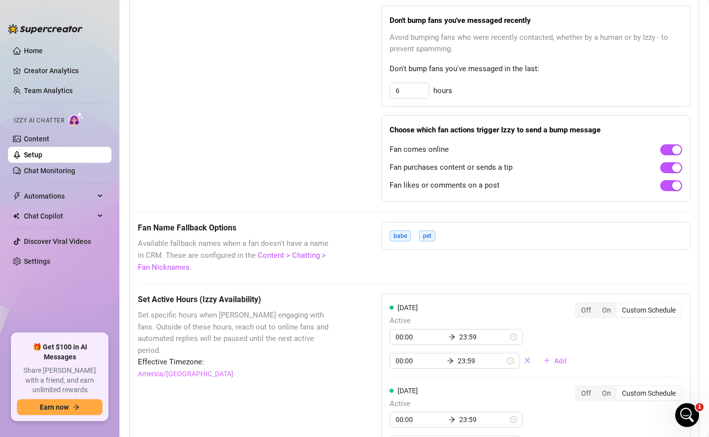
scroll to position [630, 0]
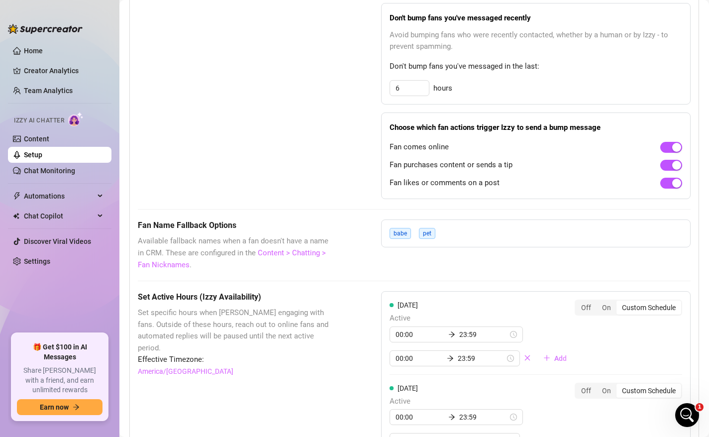
click at [169, 265] on link "Content > Chatting > Fan Nicknames" at bounding box center [232, 258] width 188 height 21
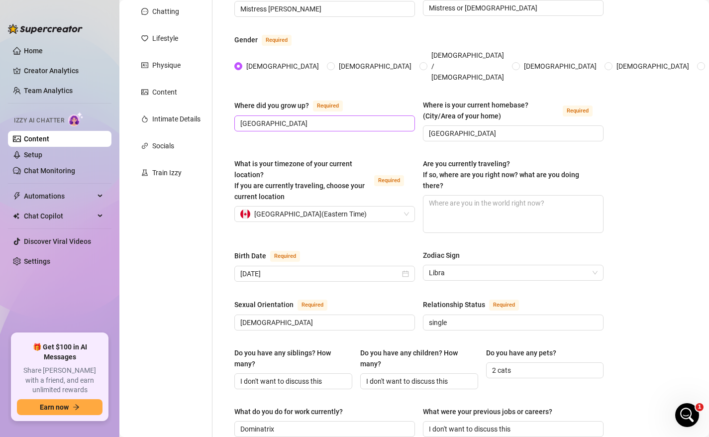
scroll to position [25, 0]
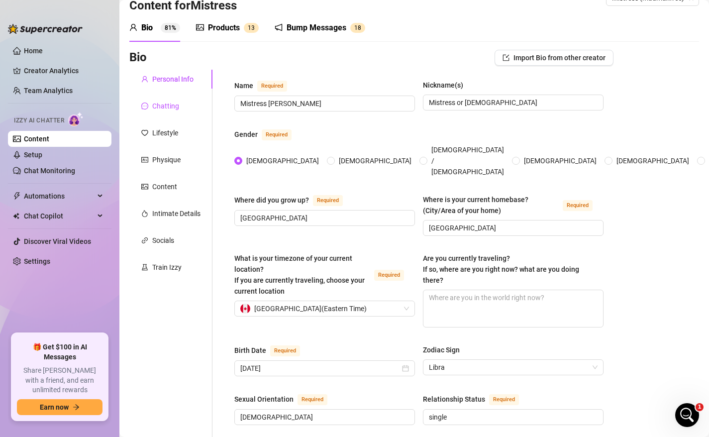
click at [174, 105] on div "Chatting" at bounding box center [165, 106] width 27 height 11
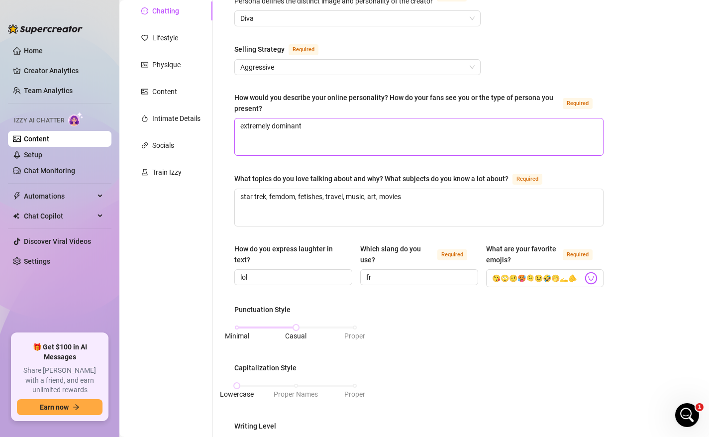
scroll to position [0, 0]
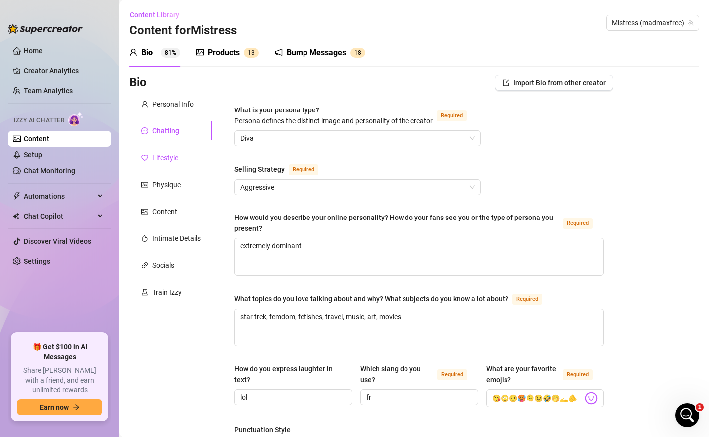
click at [164, 161] on div "Lifestyle" at bounding box center [165, 157] width 26 height 11
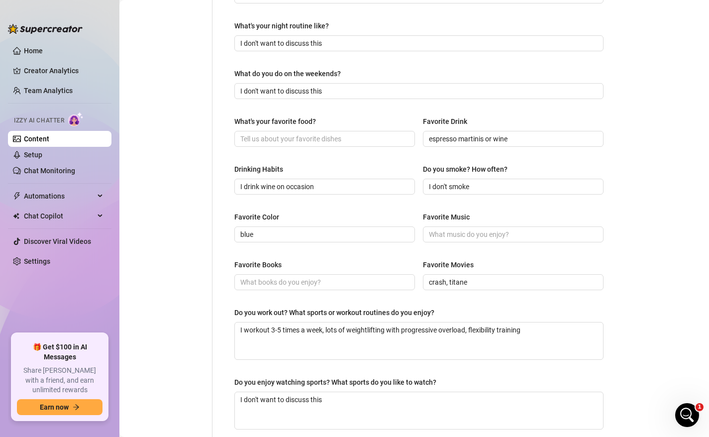
scroll to position [414, 0]
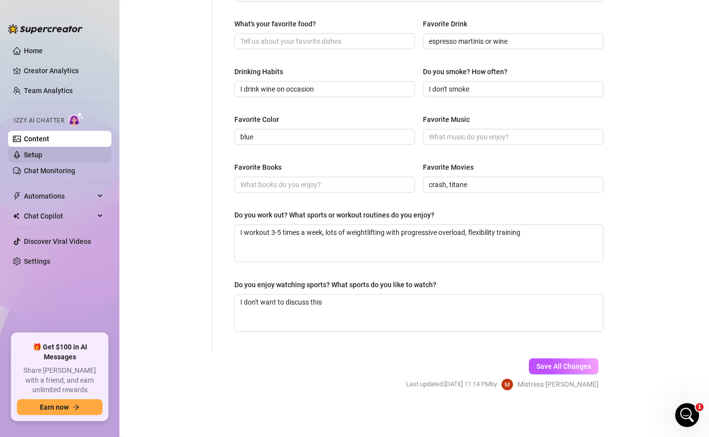
click at [42, 152] on link "Setup" at bounding box center [33, 155] width 18 height 8
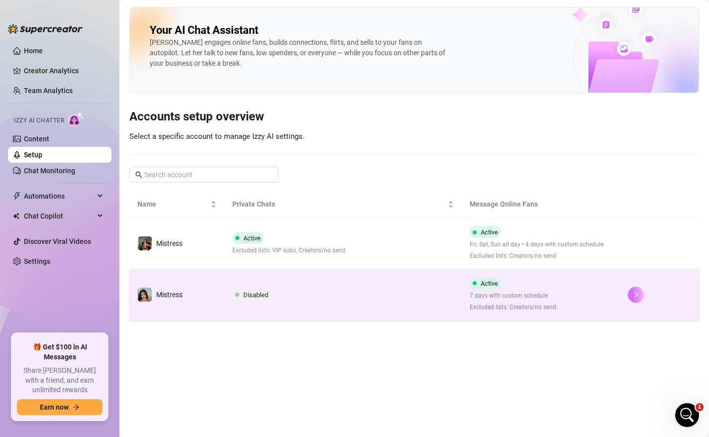
click at [636, 297] on icon "right" at bounding box center [635, 294] width 7 height 7
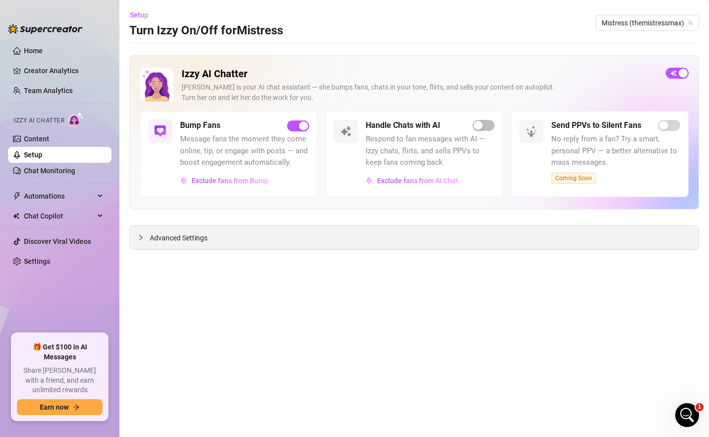
click at [255, 228] on div "Advanced Settings" at bounding box center [414, 237] width 569 height 23
click at [205, 238] on span "Advanced Settings" at bounding box center [179, 237] width 58 height 11
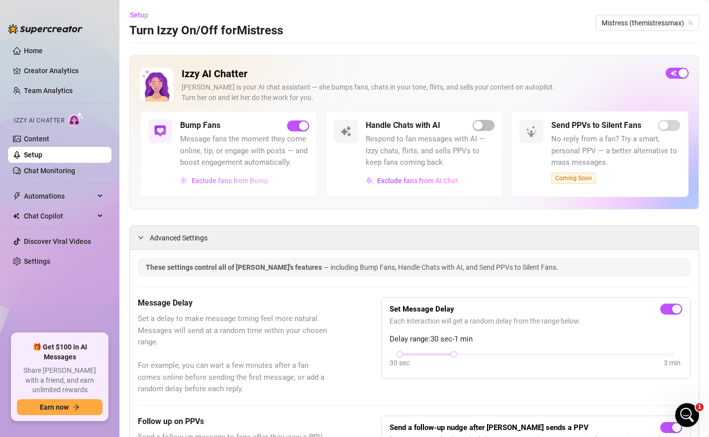
click at [217, 178] on span "Exclude fans from Bump" at bounding box center [230, 181] width 77 height 8
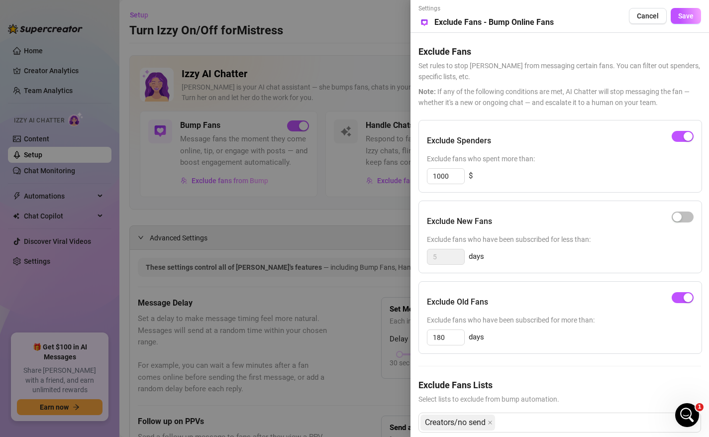
click at [279, 239] on div at bounding box center [354, 218] width 709 height 437
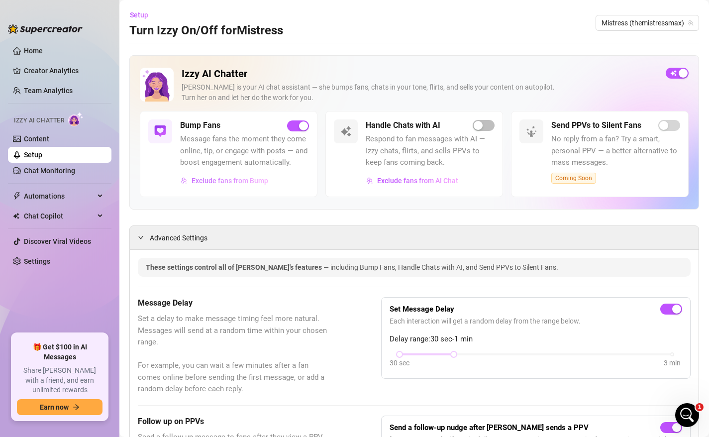
click at [241, 179] on span "Exclude fans from Bump" at bounding box center [230, 181] width 77 height 8
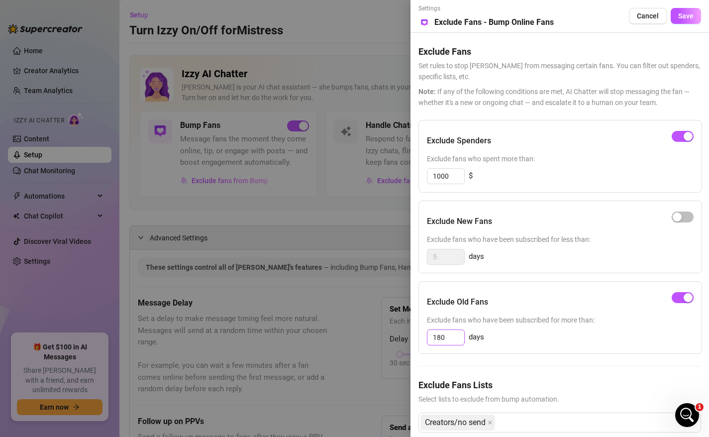
scroll to position [15, 0]
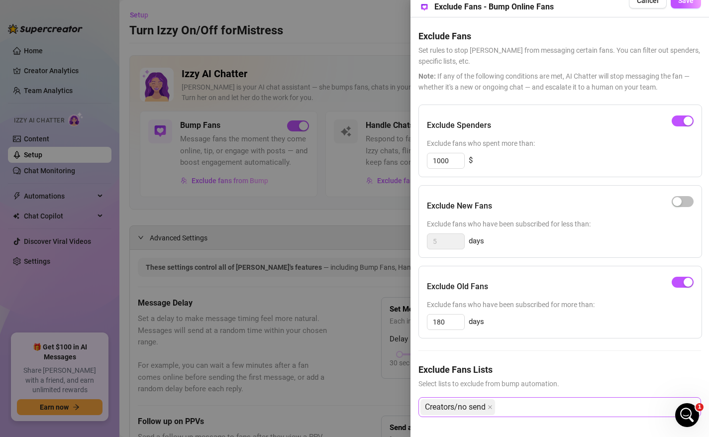
click at [520, 411] on div "Creators/no send" at bounding box center [554, 407] width 268 height 18
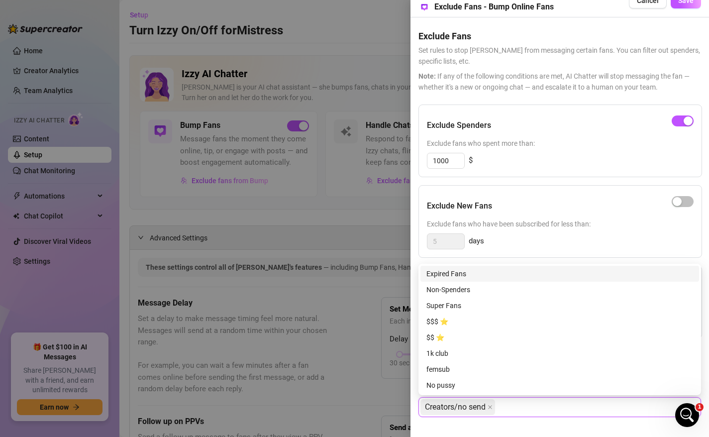
click at [543, 227] on span "Exclude fans who have been subscribed for less than:" at bounding box center [560, 223] width 267 height 11
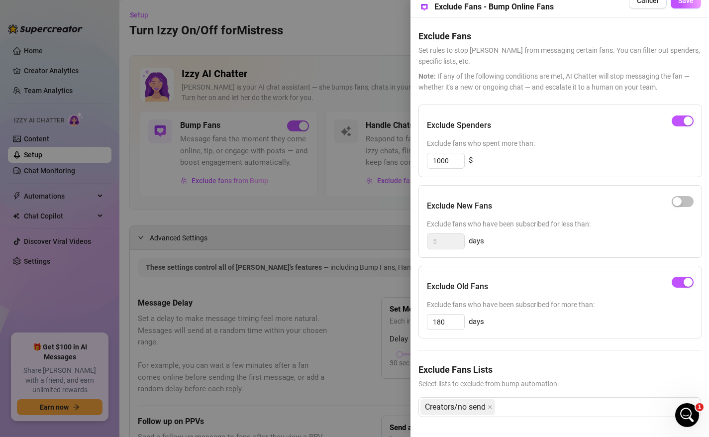
click at [537, 226] on span "Exclude fans who have been subscribed for less than:" at bounding box center [560, 223] width 267 height 11
click at [283, 258] on div at bounding box center [354, 218] width 709 height 437
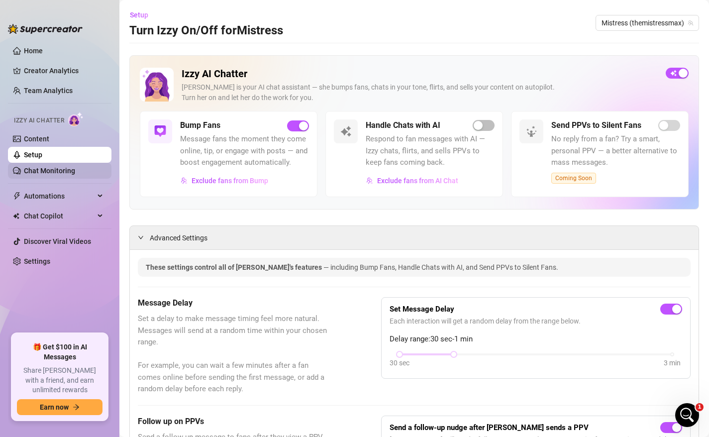
click at [30, 170] on link "Chat Monitoring" at bounding box center [49, 171] width 51 height 8
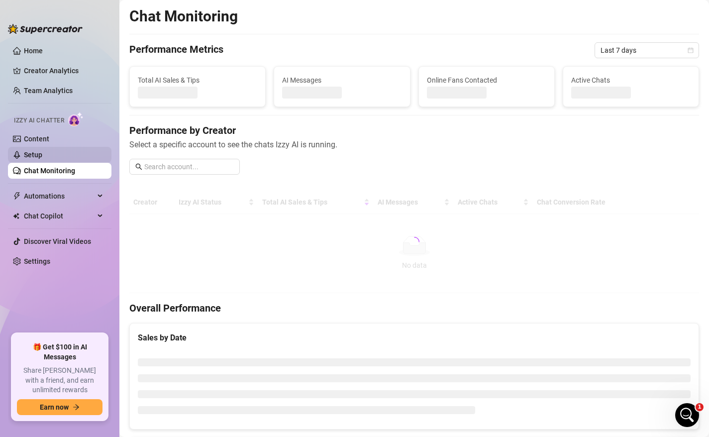
click at [40, 152] on link "Setup" at bounding box center [33, 155] width 18 height 8
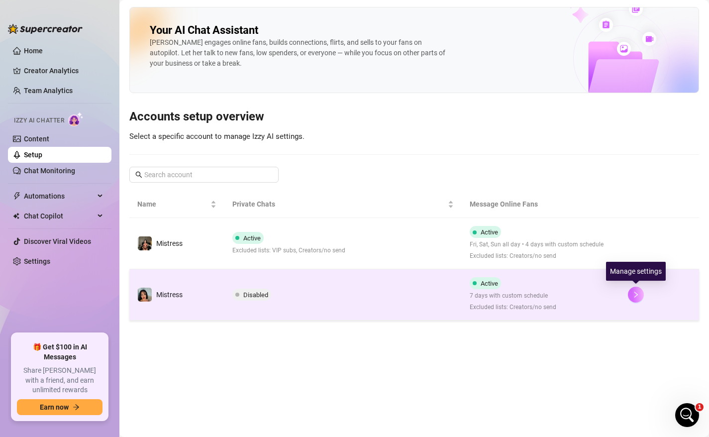
click at [641, 292] on button "button" at bounding box center [636, 295] width 16 height 16
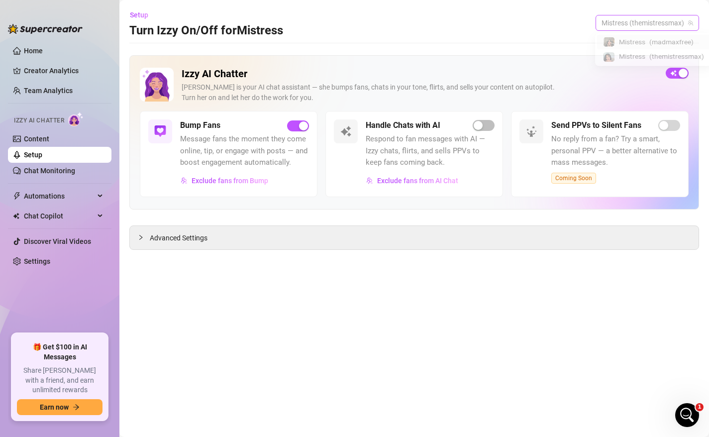
click at [629, 25] on span "Mistress (themistressmax)" at bounding box center [648, 22] width 92 height 15
click at [629, 43] on span "Mistress" at bounding box center [619, 43] width 26 height 11
click at [455, 246] on div "Advanced Settings" at bounding box center [414, 237] width 569 height 23
click at [163, 236] on span "Advanced Settings" at bounding box center [179, 237] width 58 height 11
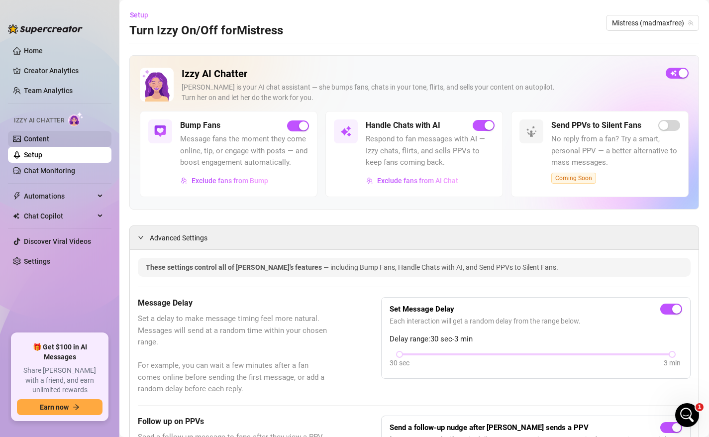
click at [34, 135] on link "Content" at bounding box center [36, 139] width 25 height 8
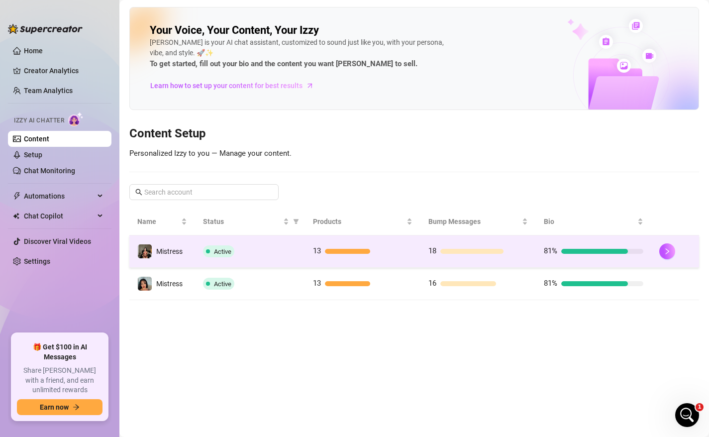
click at [658, 253] on td at bounding box center [675, 251] width 48 height 32
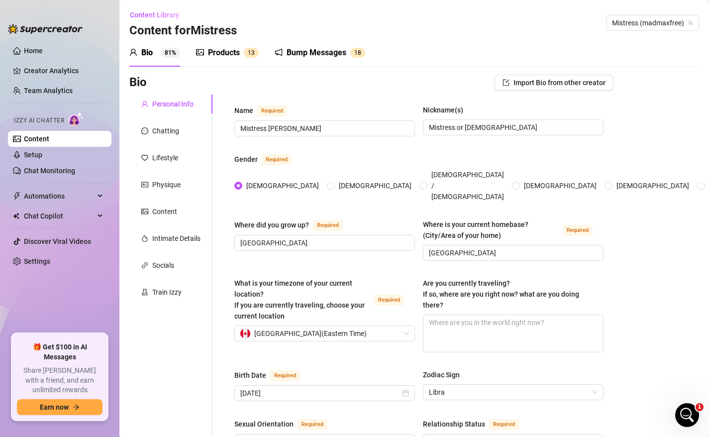
click at [222, 53] on div "Products" at bounding box center [224, 53] width 32 height 12
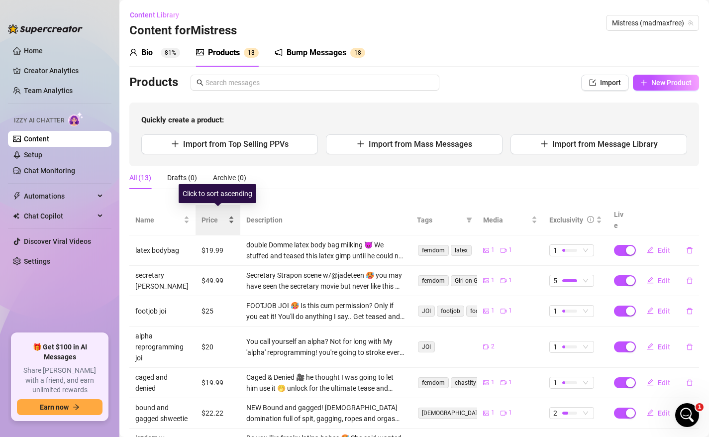
scroll to position [159, 0]
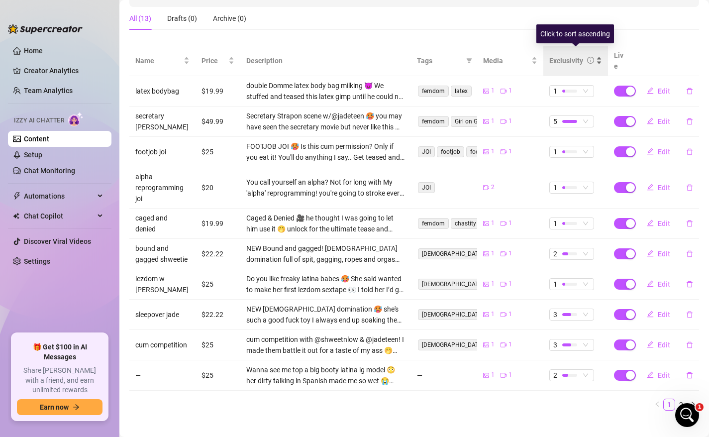
click at [559, 59] on div "Exclusivity" at bounding box center [566, 60] width 34 height 11
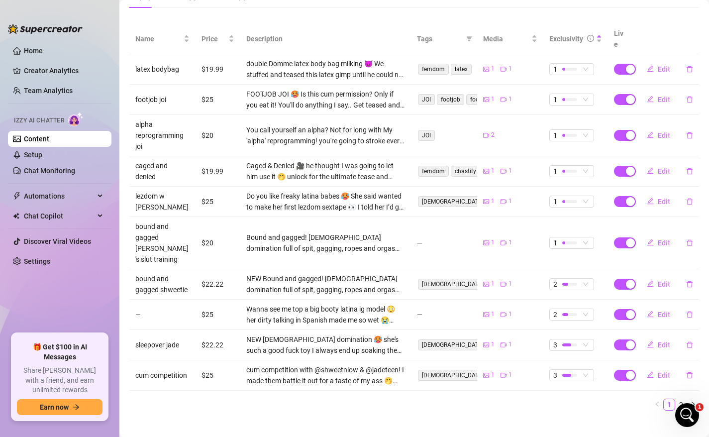
scroll to position [0, 0]
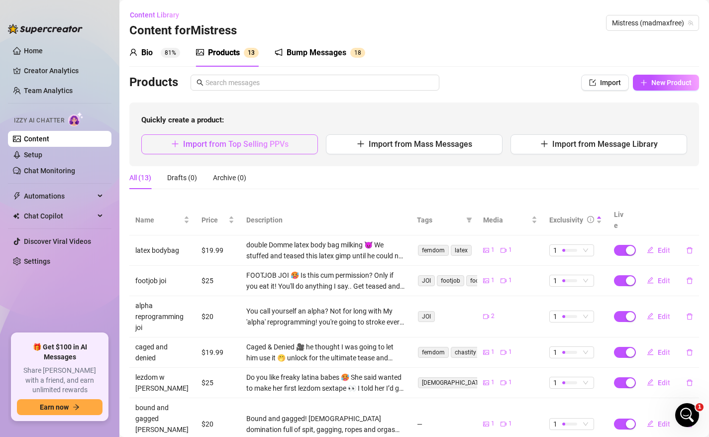
click at [285, 145] on span "Import from Top Selling PPVs" at bounding box center [235, 143] width 105 height 9
type textarea "Type your message here..."
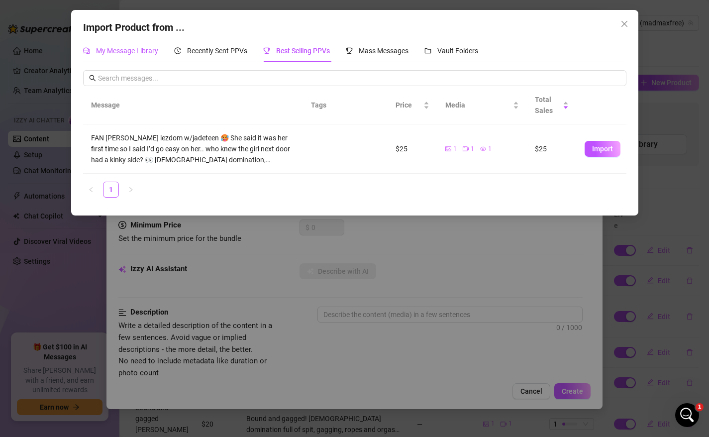
click at [123, 49] on span "My Message Library" at bounding box center [127, 51] width 62 height 8
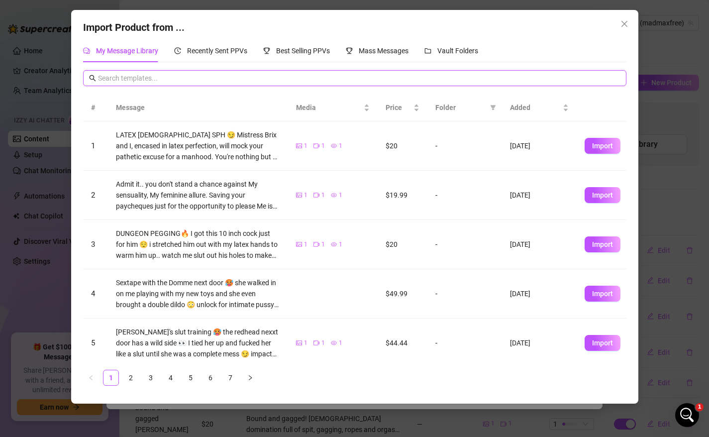
click at [142, 81] on input "text" at bounding box center [359, 78] width 522 height 11
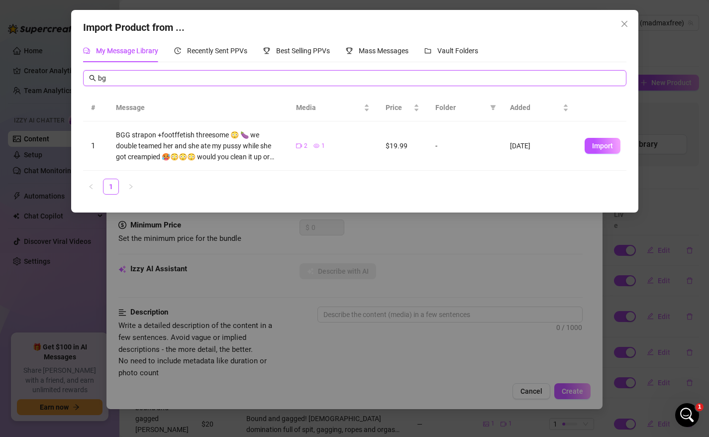
type input "b"
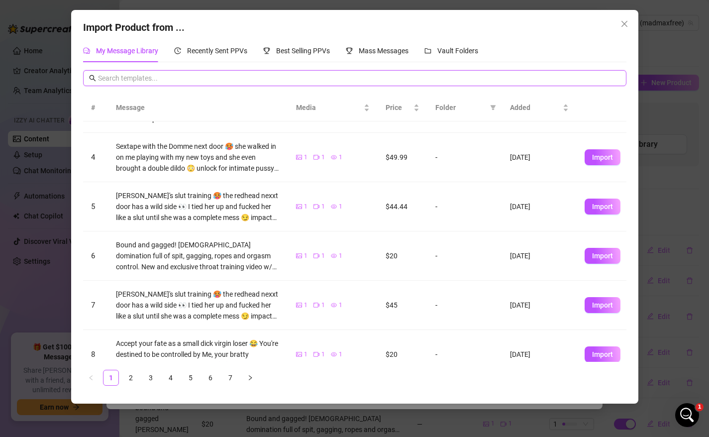
scroll to position [138, 0]
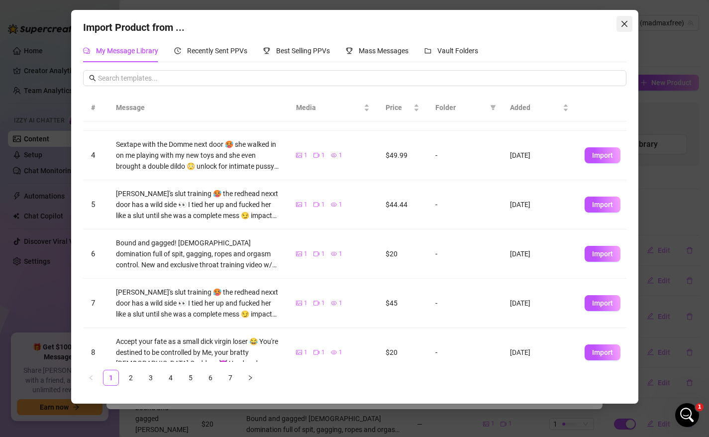
click at [625, 27] on icon "close" at bounding box center [624, 24] width 8 height 8
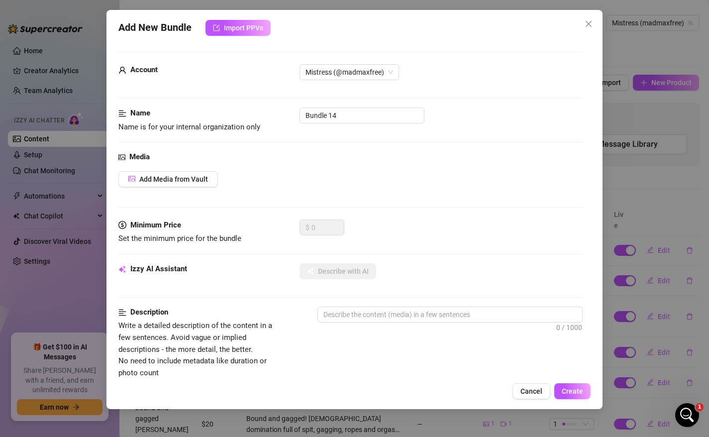
click at [618, 231] on div "Add New Bundle Import PPVs Account Mistress (@madmaxfree) Name Name is for your…" at bounding box center [354, 218] width 709 height 437
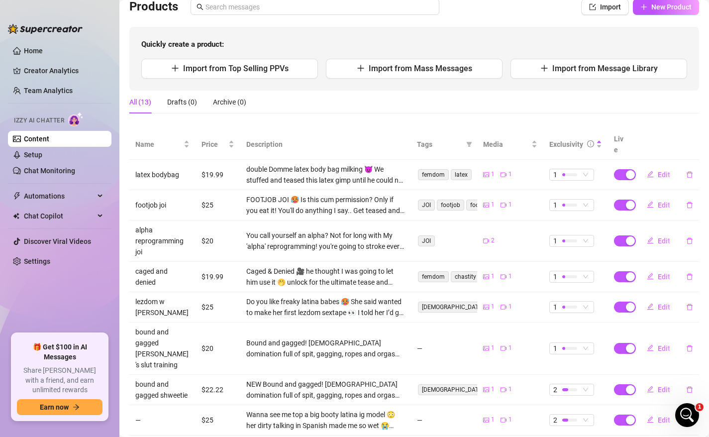
scroll to position [57, 0]
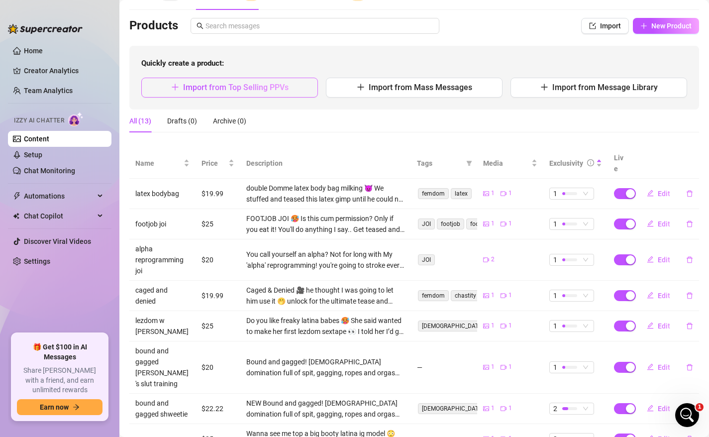
click at [264, 85] on span "Import from Top Selling PPVs" at bounding box center [235, 87] width 105 height 9
type textarea "Type your message here..."
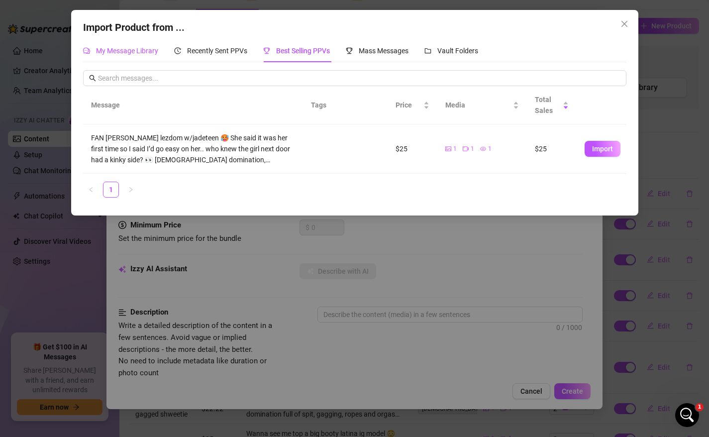
click at [130, 53] on span "My Message Library" at bounding box center [127, 51] width 62 height 8
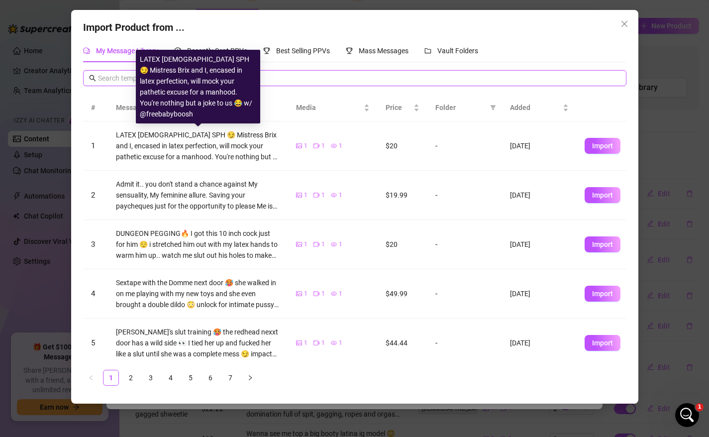
click at [122, 82] on input "text" at bounding box center [359, 78] width 522 height 11
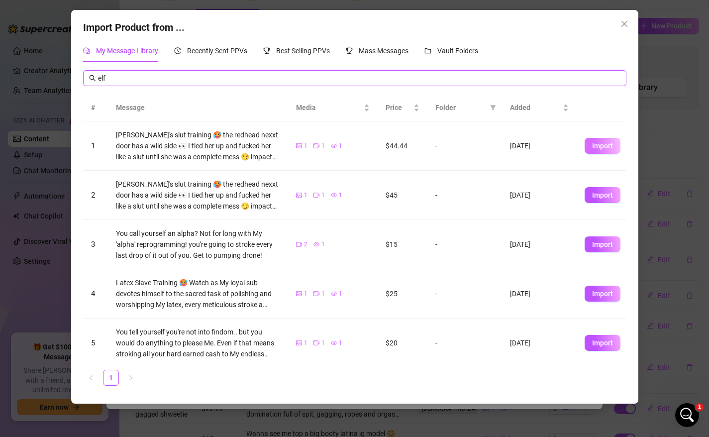
type input "elf"
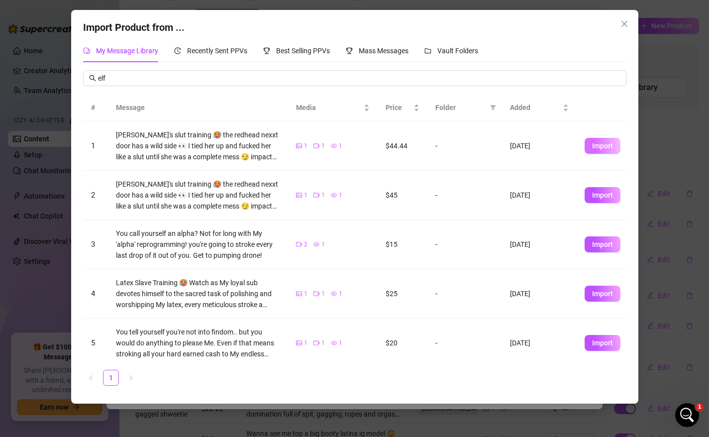
click at [596, 149] on span "Import" at bounding box center [602, 146] width 21 height 8
type textarea "[PERSON_NAME]'s slut training 🥵 the redhead nexxt door has a wild side 👀 I tied…"
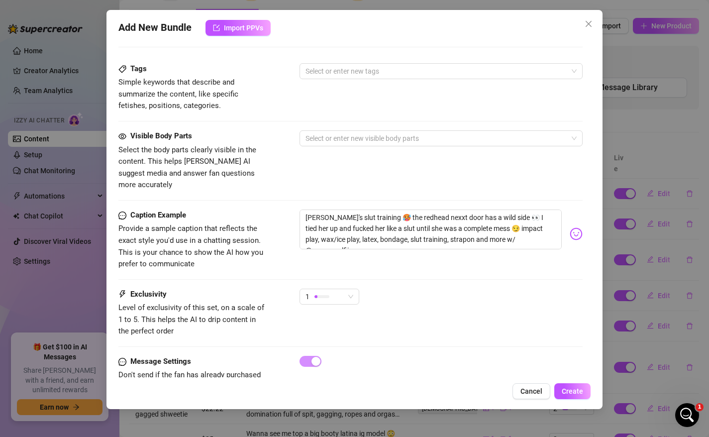
scroll to position [505, 0]
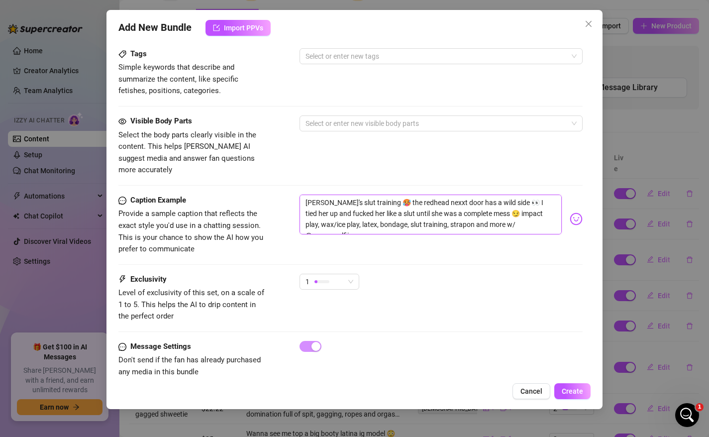
click at [344, 204] on textarea "[PERSON_NAME]'s slut training 🥵 the redhead nexxt door has a wild side 👀 I tied…" at bounding box center [431, 215] width 263 height 40
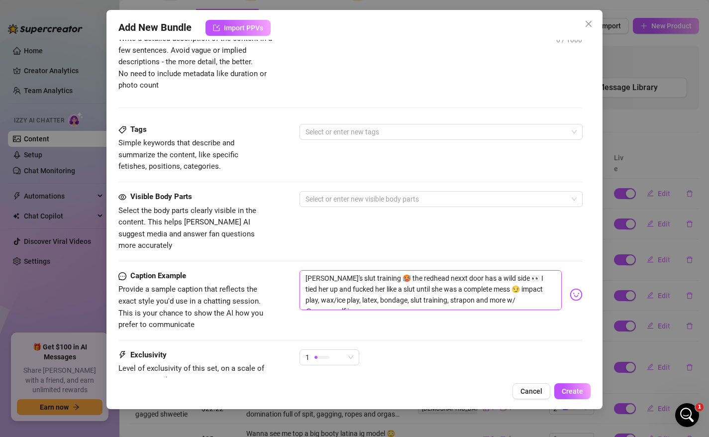
scroll to position [375, 0]
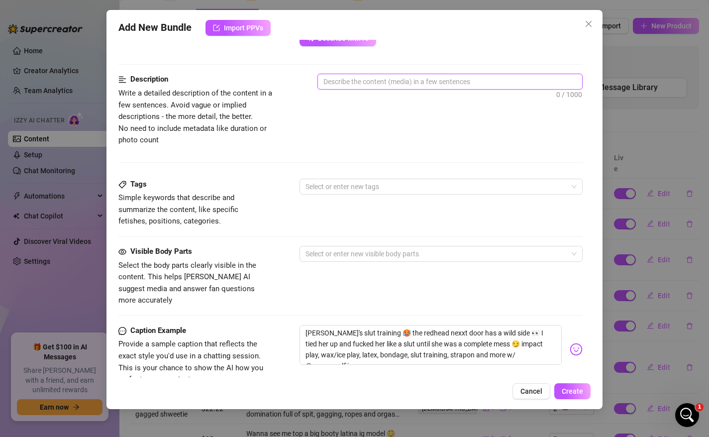
click at [345, 80] on textarea at bounding box center [450, 81] width 265 height 15
paste textarea "[PERSON_NAME]'s slut training 🥵 the redhead nexxt door has a wild side 👀 I tied…"
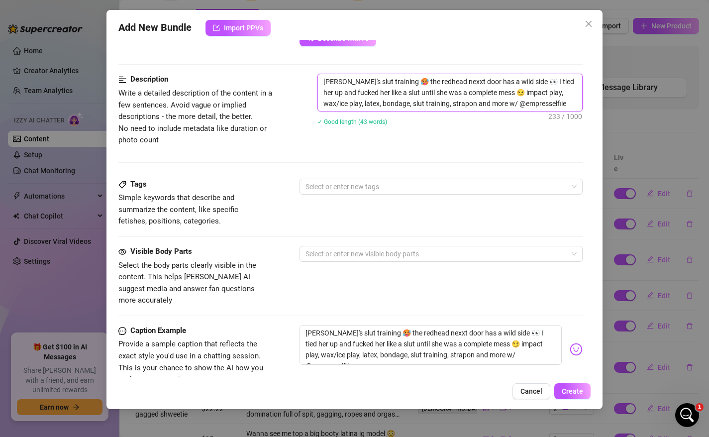
scroll to position [0, 0]
type textarea "[PERSON_NAME]'s slut training 🥵 the redhead nexxt door has a wild side 👀 I tied…"
click at [345, 176] on div "Description Write a detailed description of the content in a few sentences. Avo…" at bounding box center [350, 126] width 465 height 104
click at [343, 186] on div at bounding box center [436, 187] width 269 height 14
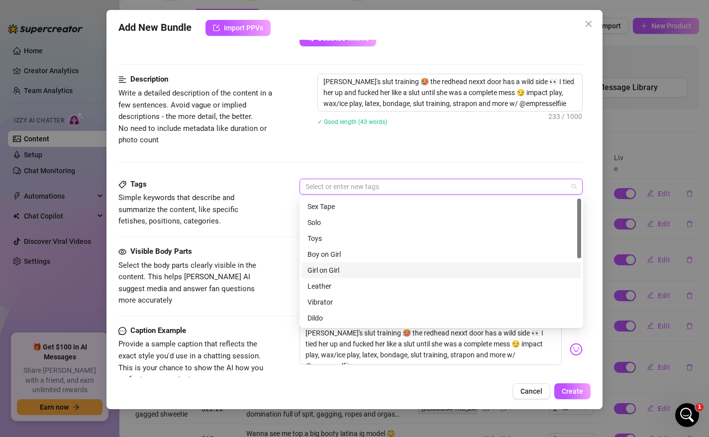
click at [338, 270] on div "Girl on Girl" at bounding box center [441, 270] width 268 height 11
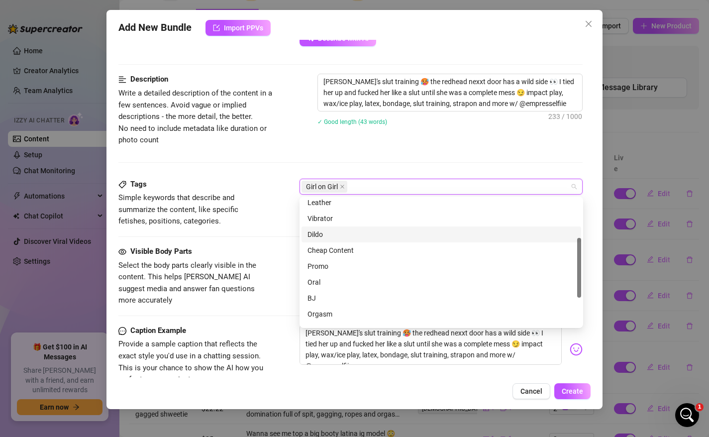
click at [333, 233] on div "Dildo" at bounding box center [441, 234] width 268 height 11
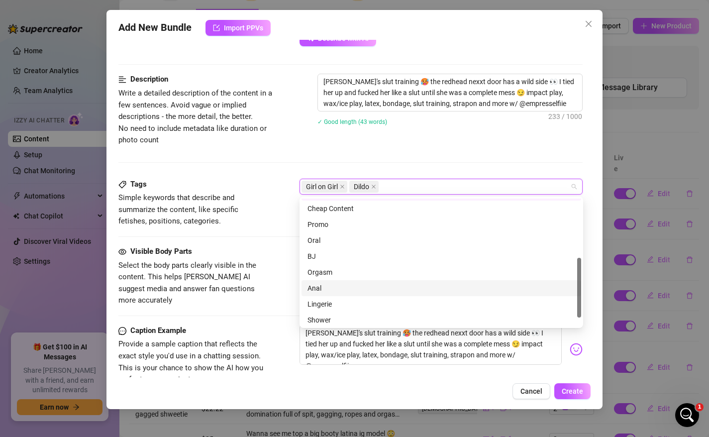
scroll to position [105, 0]
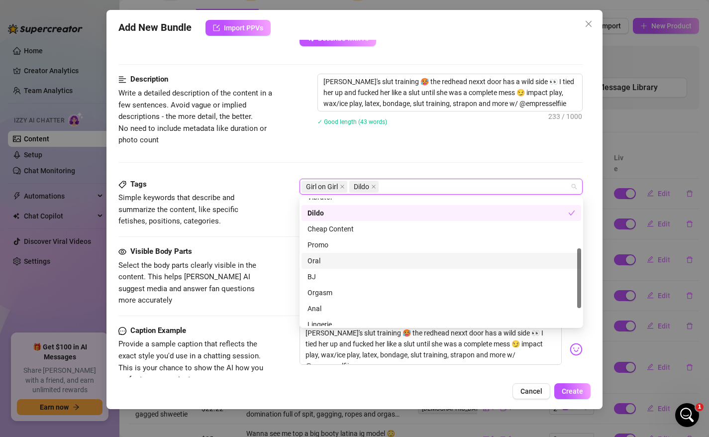
click at [332, 258] on div "Oral" at bounding box center [441, 260] width 268 height 11
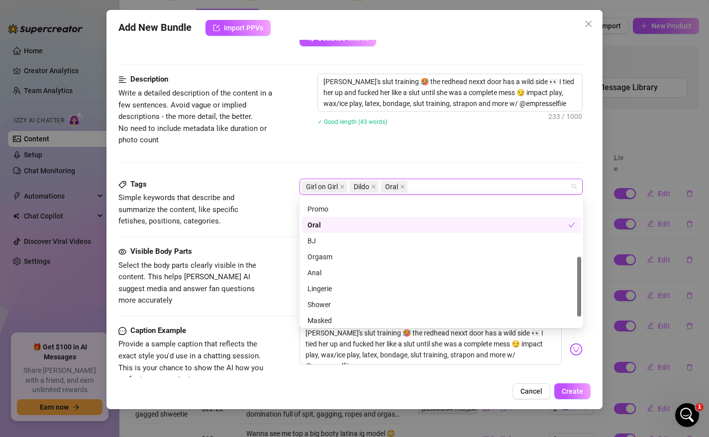
scroll to position [143, 0]
click at [336, 291] on div "Lingerie" at bounding box center [441, 286] width 268 height 11
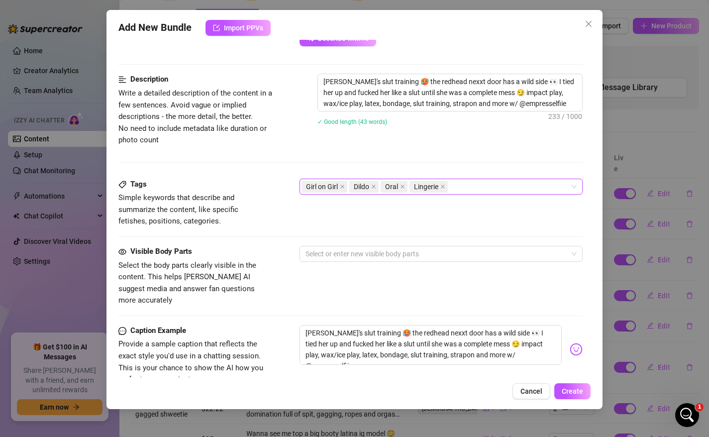
click at [470, 186] on div "Girl on Girl Dildo Oral Lingerie" at bounding box center [436, 187] width 269 height 14
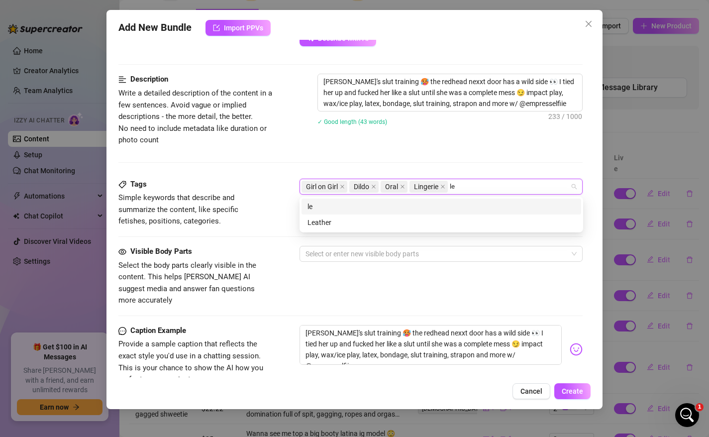
scroll to position [0, 0]
type input "[DEMOGRAPHIC_DATA]"
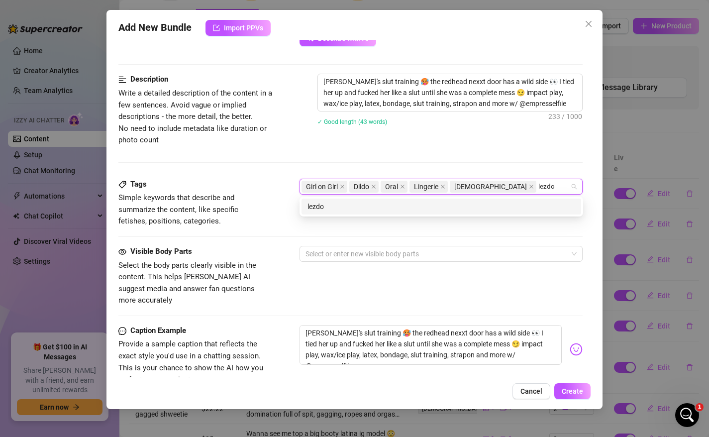
type input "lezdom"
type input "bdsm"
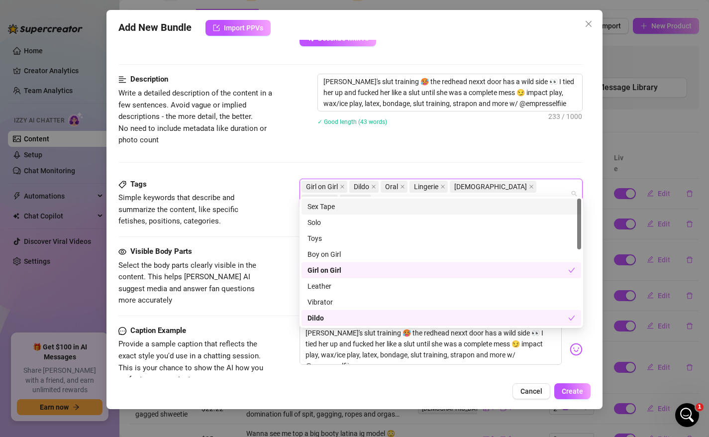
click at [259, 190] on div "Tags" at bounding box center [192, 185] width 149 height 12
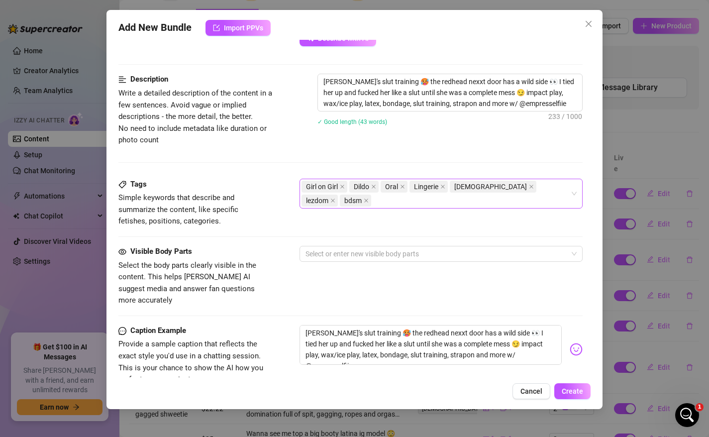
click at [564, 188] on div "Girl on Girl Dildo Oral Lingerie [DEMOGRAPHIC_DATA] lezdom bdsm" at bounding box center [436, 194] width 269 height 28
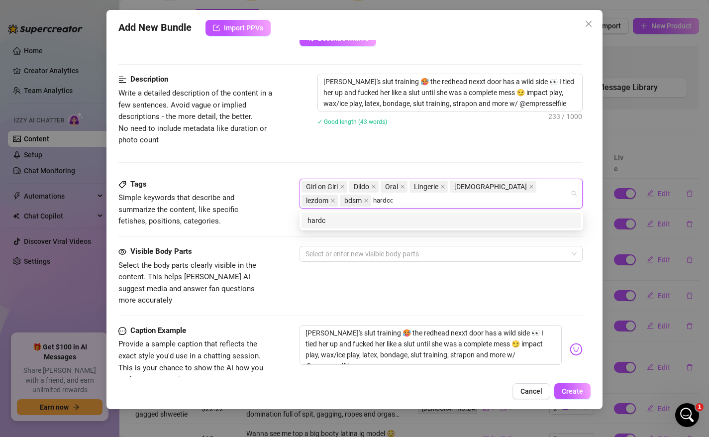
type input "hardcore"
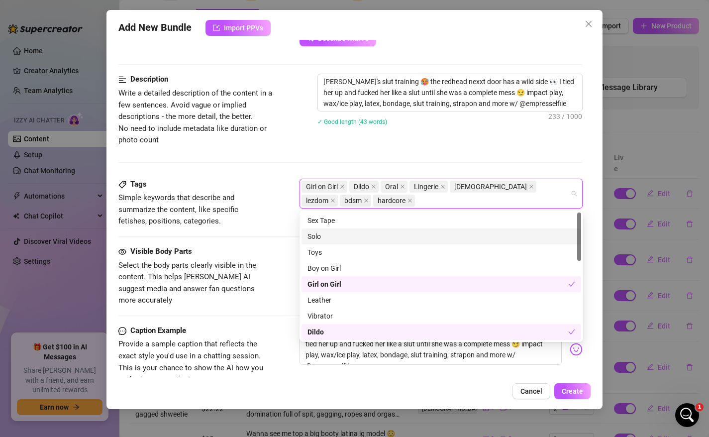
click at [216, 240] on div "Tags Simple keywords that describe and summarize the content, like specific fet…" at bounding box center [350, 212] width 465 height 67
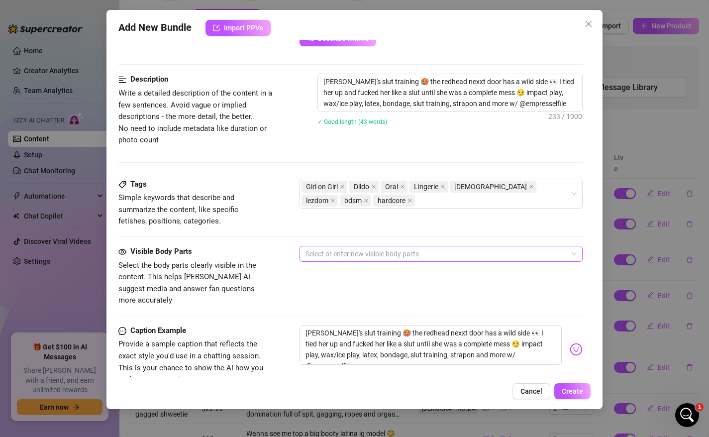
click at [319, 248] on div at bounding box center [436, 254] width 269 height 14
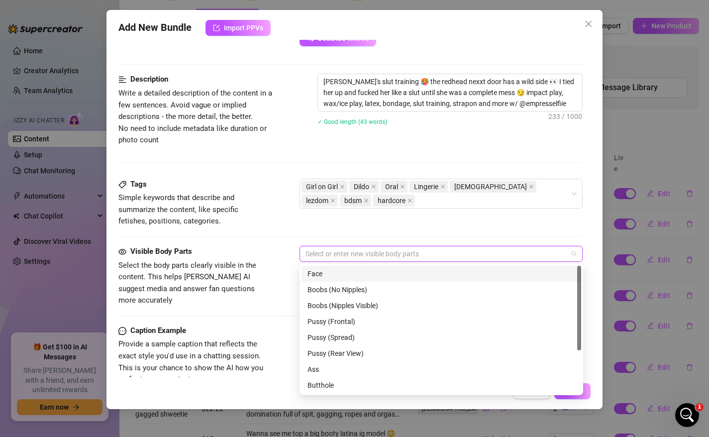
click at [330, 274] on div "Face" at bounding box center [441, 273] width 268 height 11
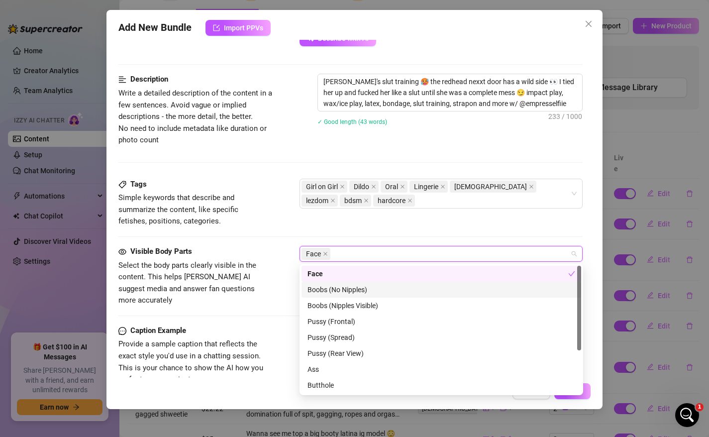
click at [350, 292] on div "Boobs (No Nipples)" at bounding box center [441, 289] width 268 height 11
click at [350, 303] on div "Boobs (Nipples Visible)" at bounding box center [441, 305] width 268 height 11
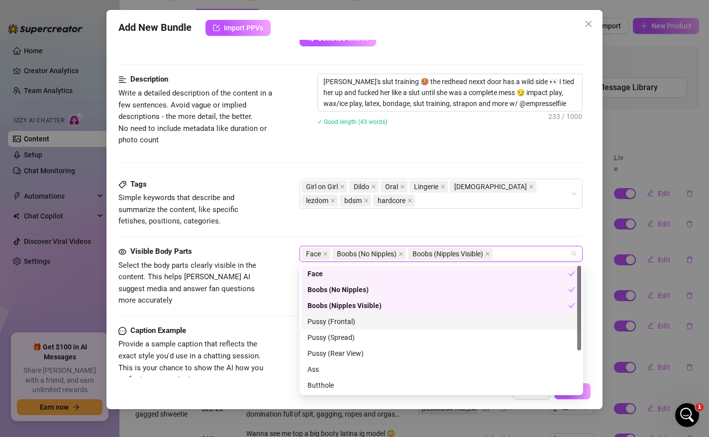
click at [350, 318] on div "Pussy (Frontal)" at bounding box center [441, 321] width 268 height 11
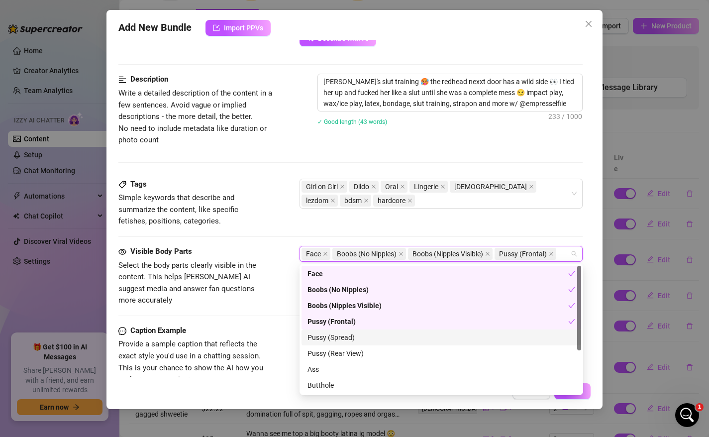
click at [350, 334] on div "Pussy (Spread)" at bounding box center [441, 337] width 268 height 11
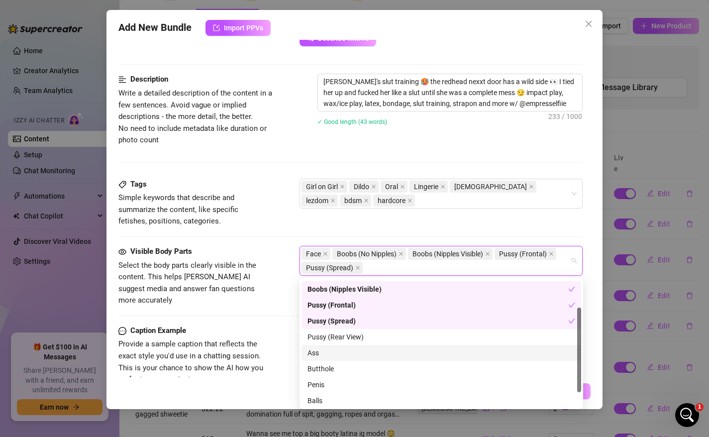
scroll to position [45, 0]
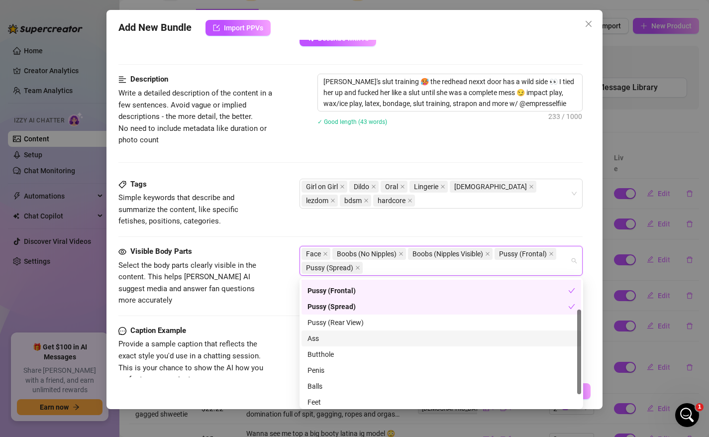
click at [343, 319] on div "Pussy (Rear View)" at bounding box center [441, 322] width 268 height 11
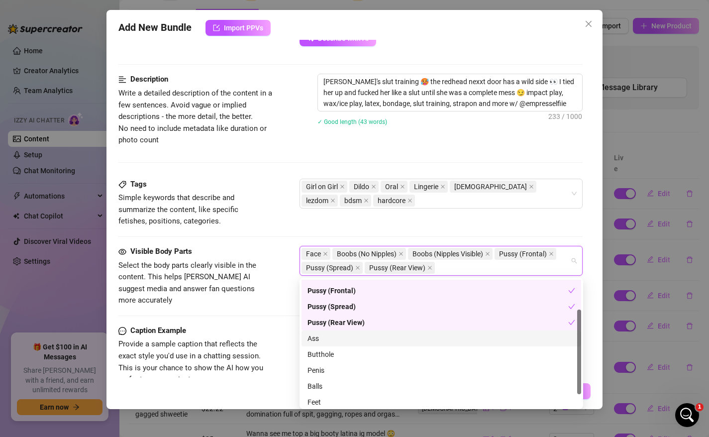
click at [339, 339] on div "Ass" at bounding box center [441, 338] width 268 height 11
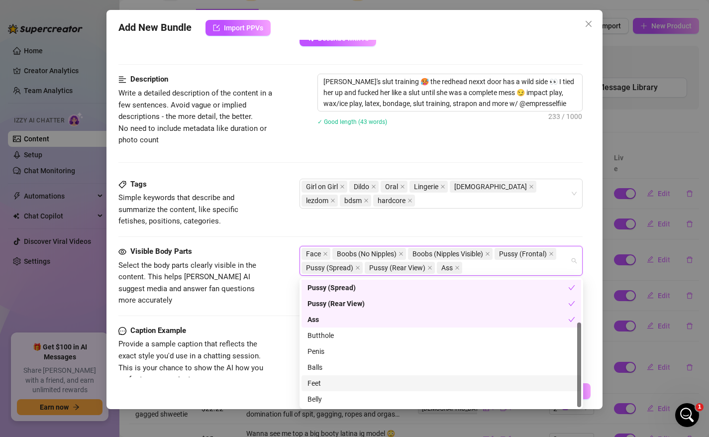
click at [324, 386] on div "Feet" at bounding box center [441, 383] width 268 height 11
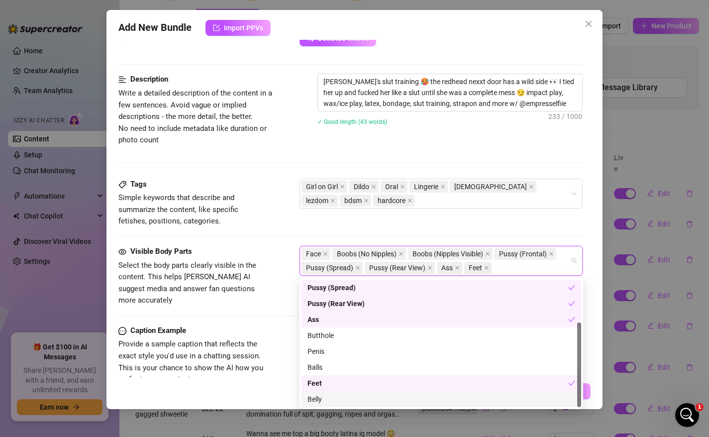
click at [325, 399] on div "Belly" at bounding box center [441, 399] width 268 height 11
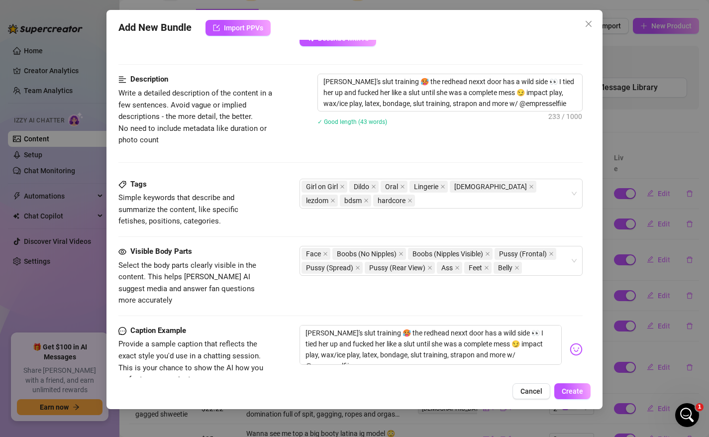
click at [270, 384] on div "Cancel Create" at bounding box center [354, 391] width 473 height 16
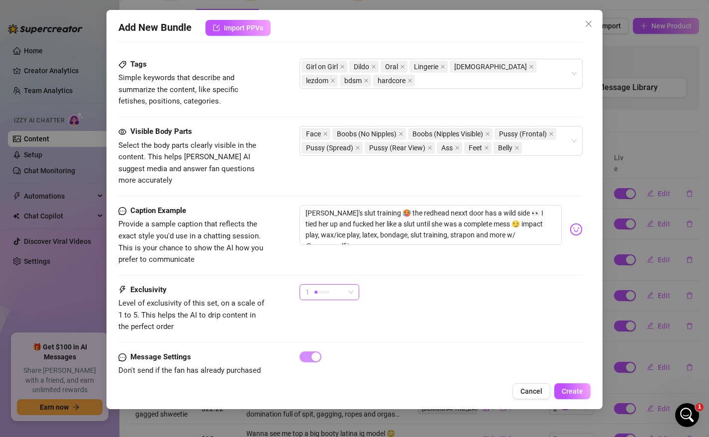
click at [325, 287] on div at bounding box center [321, 291] width 15 height 9
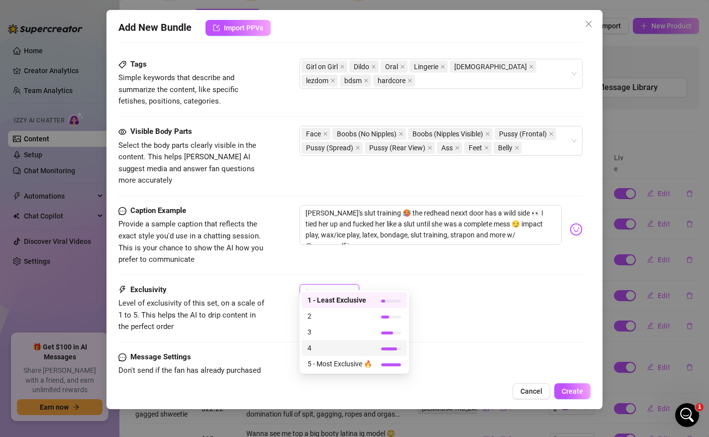
click at [326, 348] on span "4" at bounding box center [339, 347] width 65 height 11
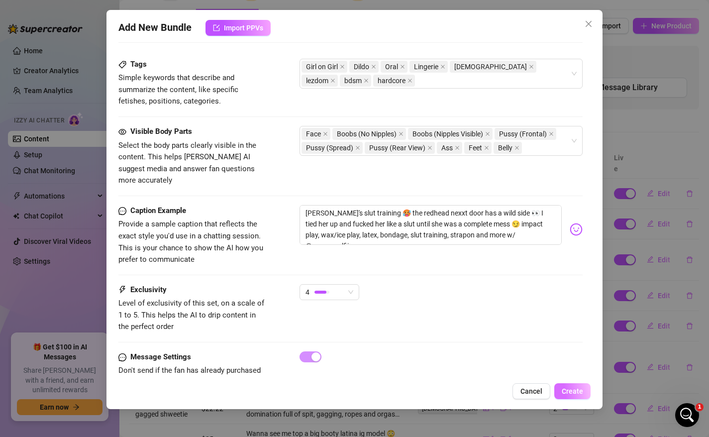
click at [569, 392] on span "Create" at bounding box center [572, 391] width 21 height 8
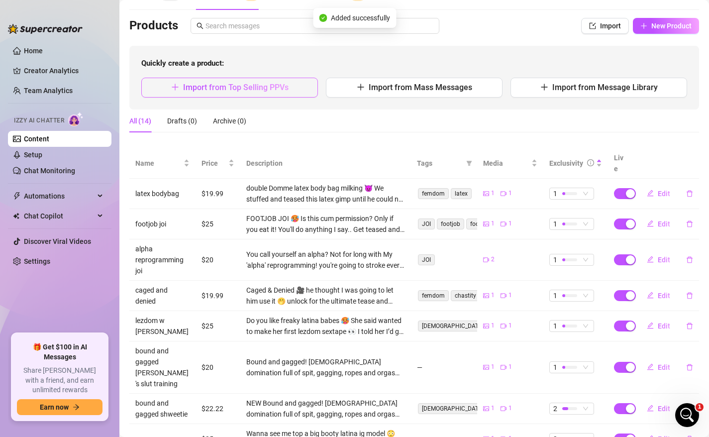
click at [215, 91] on span "Import from Top Selling PPVs" at bounding box center [235, 87] width 105 height 9
type textarea "Type your message here..."
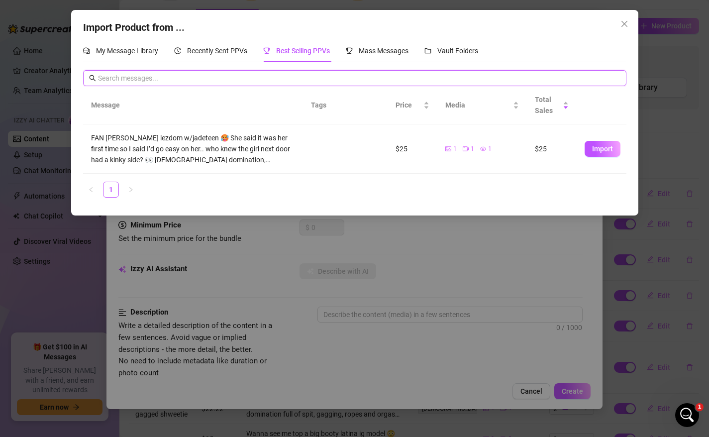
click at [144, 83] on input "text" at bounding box center [359, 78] width 522 height 11
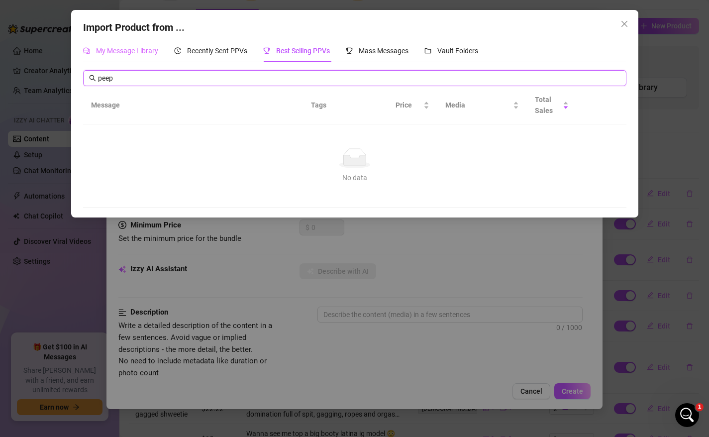
type input "peep"
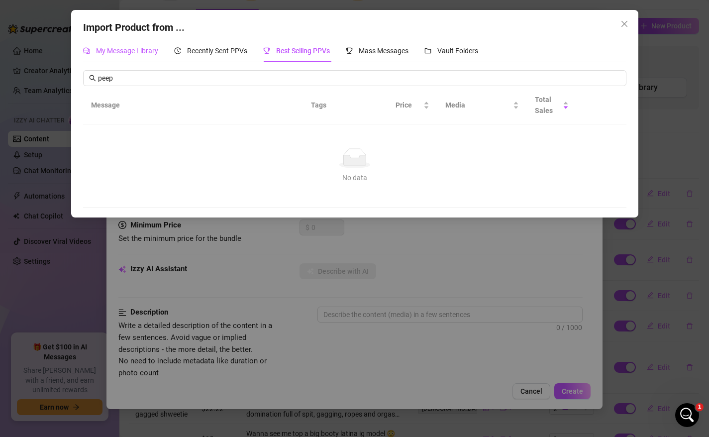
click at [107, 50] on span "My Message Library" at bounding box center [127, 51] width 62 height 8
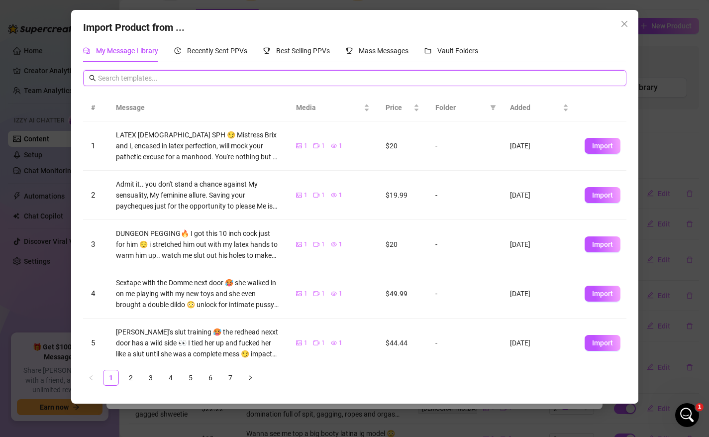
click at [214, 81] on input "text" at bounding box center [359, 78] width 522 height 11
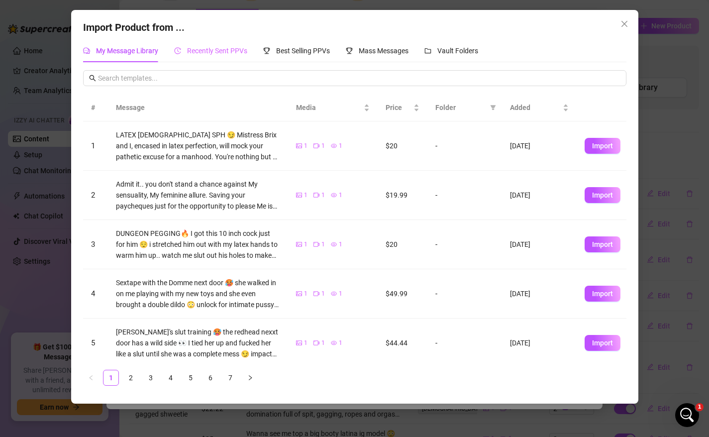
click at [227, 57] on div "Recently Sent PPVs" at bounding box center [210, 50] width 73 height 23
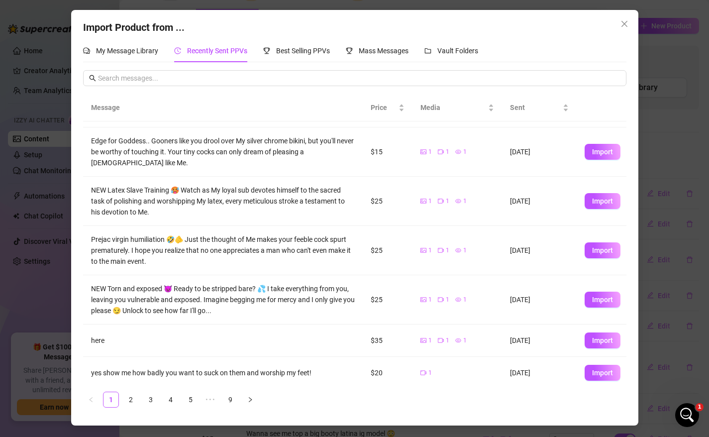
scroll to position [34, 0]
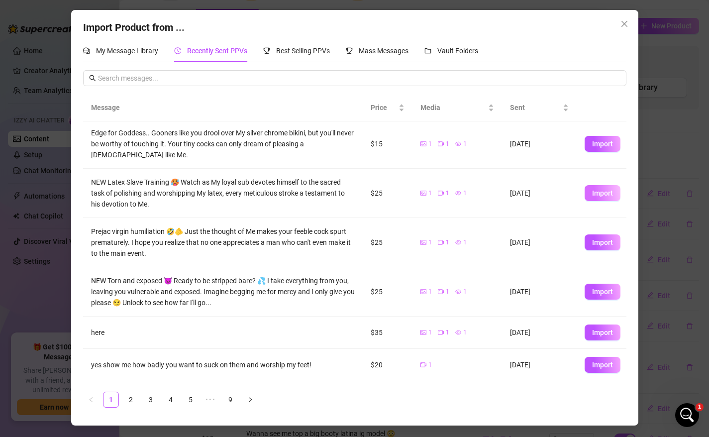
click at [604, 189] on span "Import" at bounding box center [602, 193] width 21 height 8
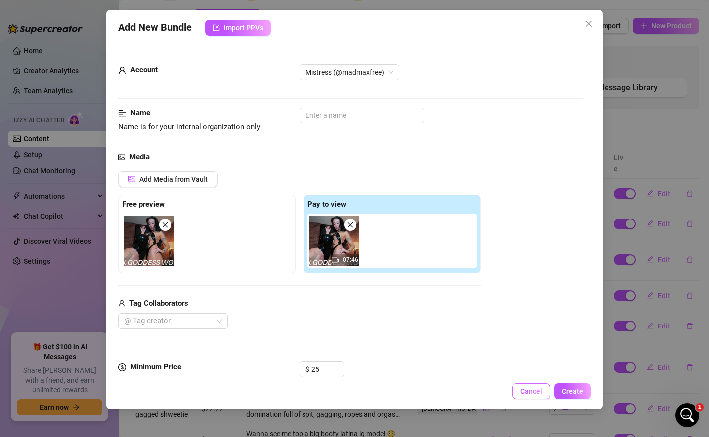
click at [526, 391] on span "Cancel" at bounding box center [531, 391] width 22 height 8
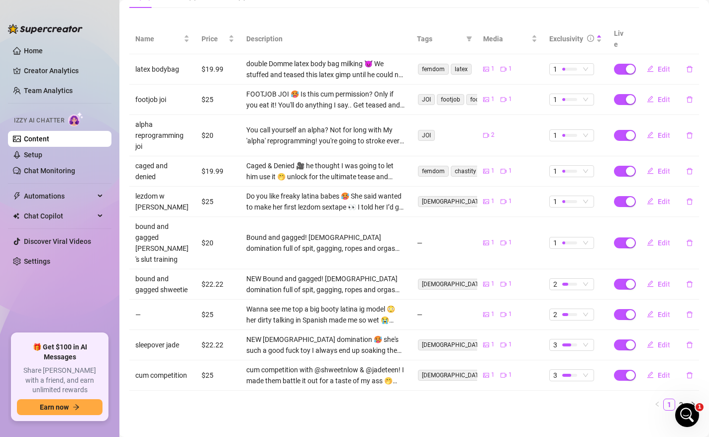
scroll to position [0, 0]
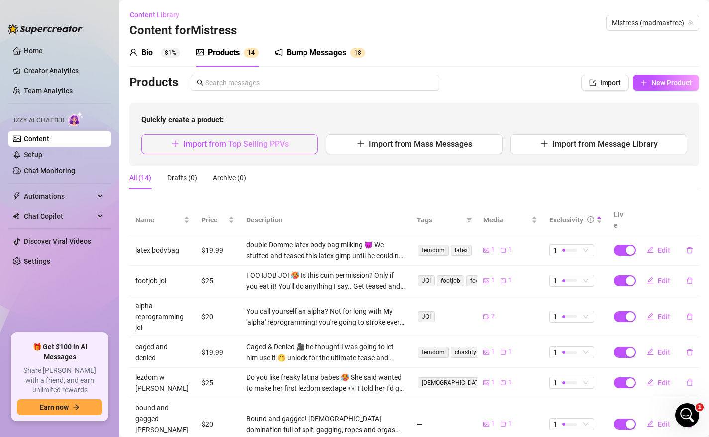
click at [221, 143] on span "Import from Top Selling PPVs" at bounding box center [235, 143] width 105 height 9
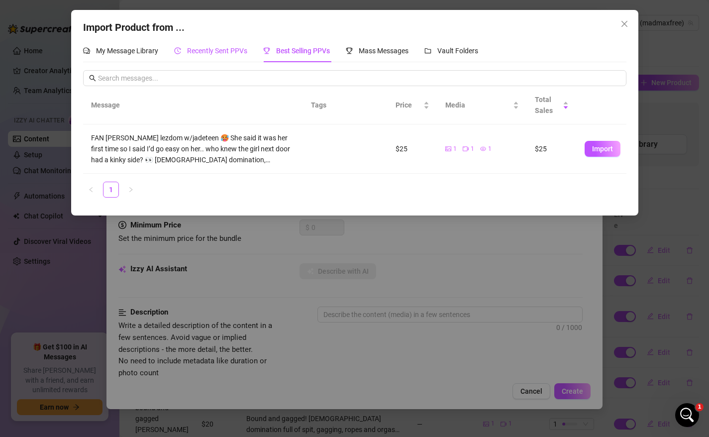
click at [210, 47] on span "Recently Sent PPVs" at bounding box center [217, 51] width 60 height 8
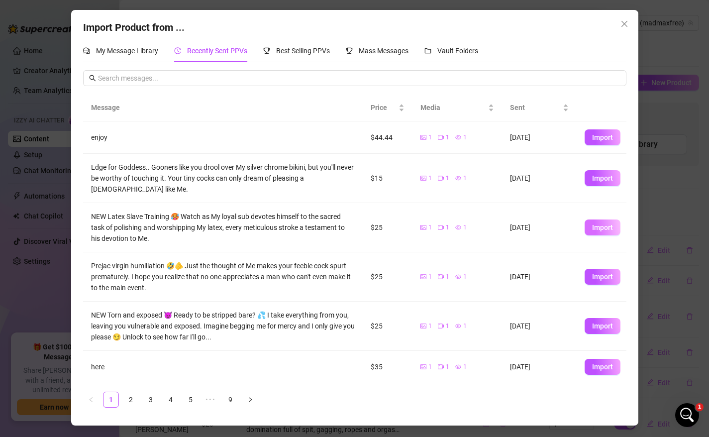
click at [601, 225] on span "Import" at bounding box center [602, 227] width 21 height 8
type textarea "NEW Latex Slave Training 🥵 Watch as My loyal sub devotes himself to the sacred …"
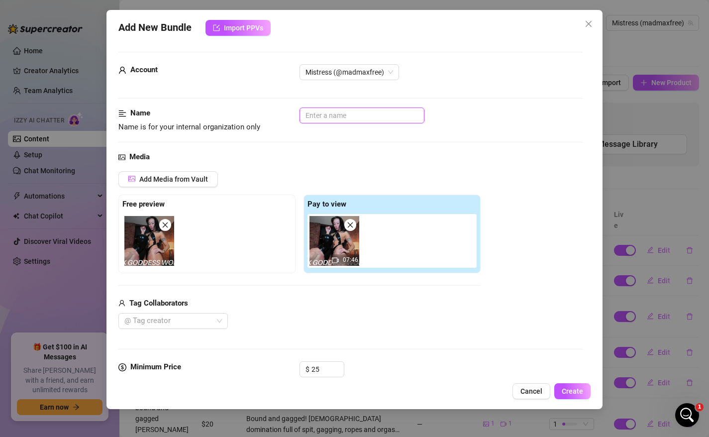
click at [332, 114] on input "text" at bounding box center [362, 115] width 125 height 16
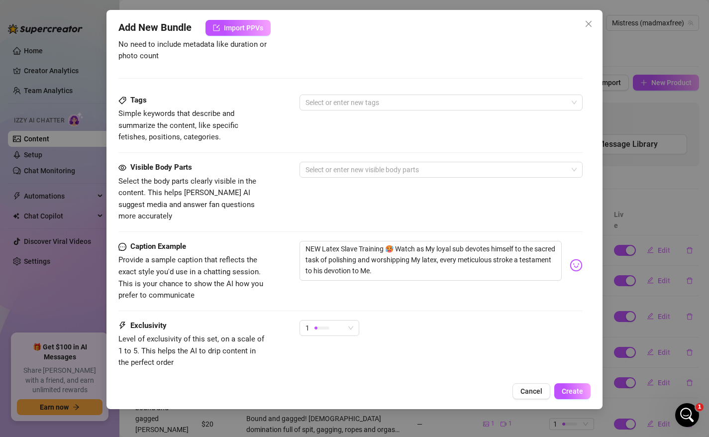
scroll to position [489, 0]
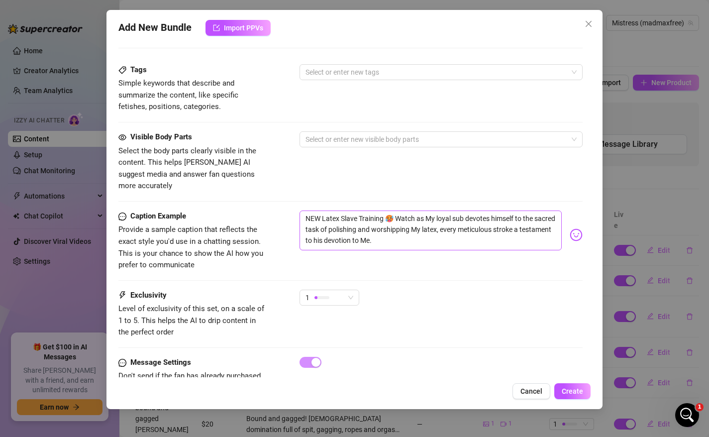
type input "latex slave training"
drag, startPoint x: 323, startPoint y: 203, endPoint x: 300, endPoint y: 202, distance: 23.0
click at [300, 210] on textarea "NEW Latex Slave Training 🥵 Watch as My loyal sub devotes himself to the sacred …" at bounding box center [431, 230] width 263 height 40
type textarea "Latex Slave Training 🥵 Watch as My loyal sub devotes himself to the sacred task…"
drag, startPoint x: 378, startPoint y: 206, endPoint x: 455, endPoint y: 294, distance: 116.4
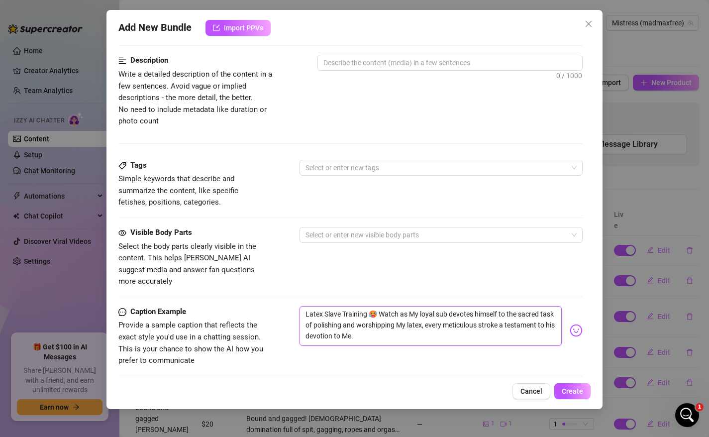
scroll to position [278, 0]
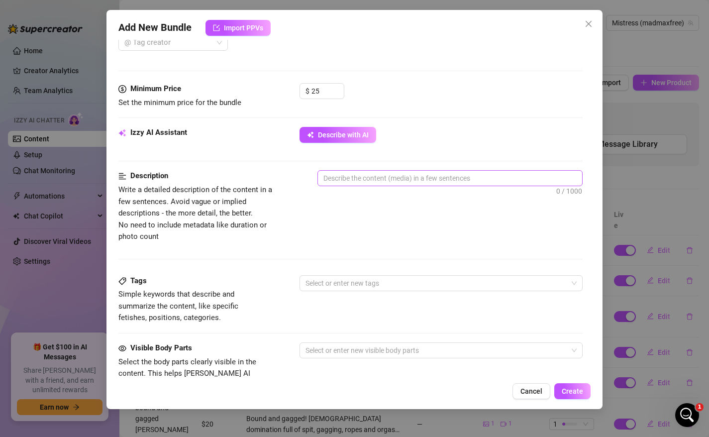
type textarea "Latex Slave Training 🥵 Watch as My loyal sub devotes himself to the sacred task…"
click at [370, 177] on textarea at bounding box center [450, 178] width 265 height 15
paste textarea "Watch as My loyal sub devotes himself to the sacred task of polishing and worsh…"
type textarea "Watch as My loyal sub devotes himself to the sacred task of polishing and worsh…"
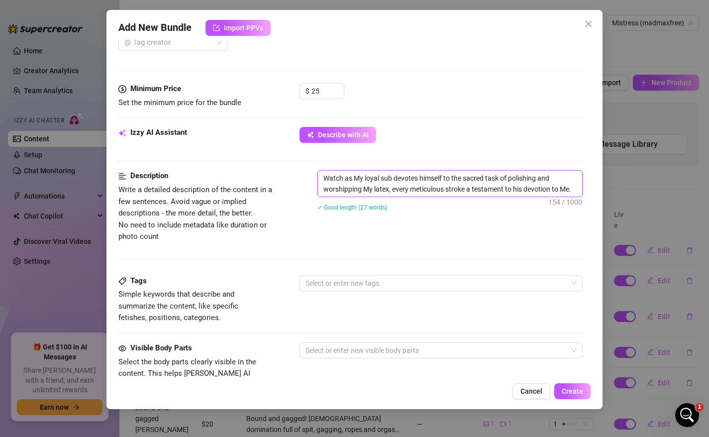
scroll to position [0, 0]
type textarea "Watch as My loyal sub devotes himself to the sacred task of polishing and worsh…"
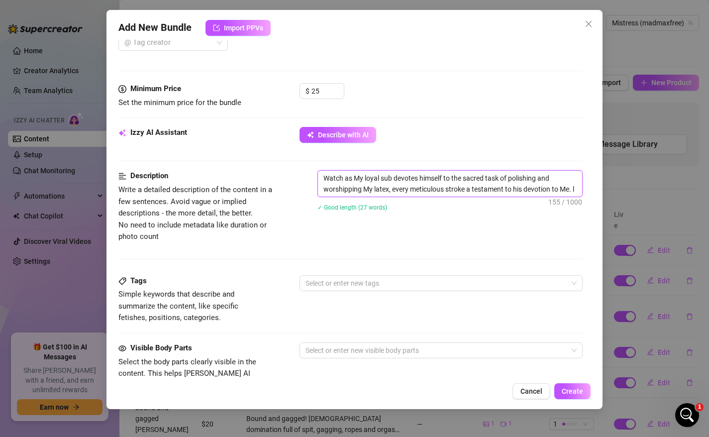
type textarea "Watch as My loyal sub devotes himself to the sacred task of polishing and worsh…"
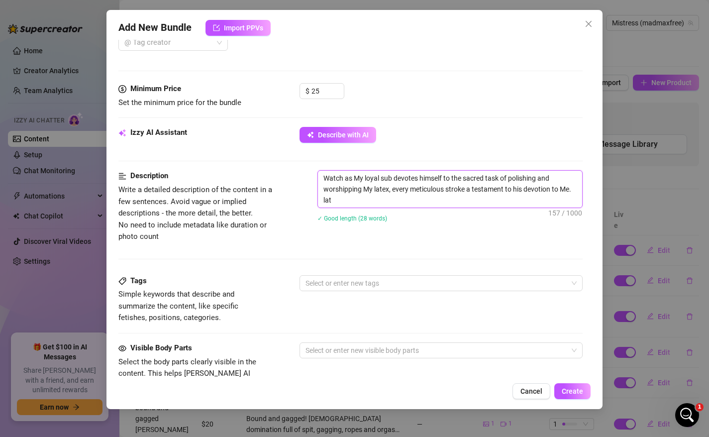
type textarea "Watch as My loyal sub devotes himself to the sacred task of polishing and worsh…"
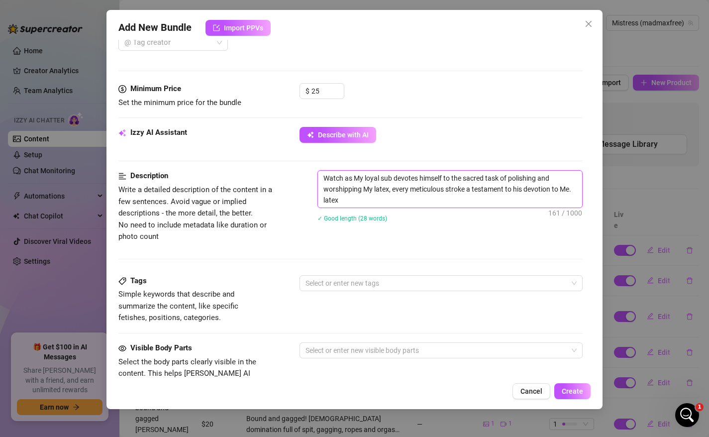
type textarea "Watch as My loyal sub devotes himself to the sacred task of polishing and worsh…"
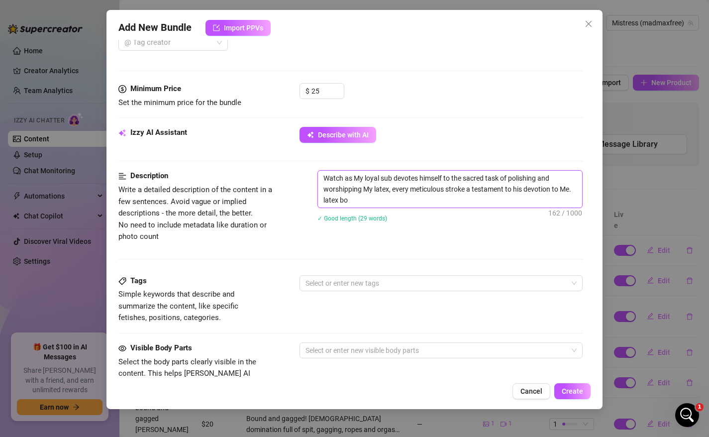
type textarea "Watch as My loyal sub devotes himself to the sacred task of polishing and worsh…"
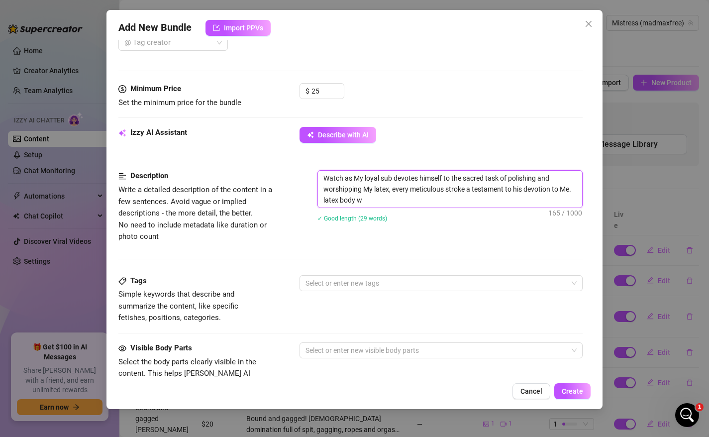
type textarea "Watch as My loyal sub devotes himself to the sacred task of polishing and worsh…"
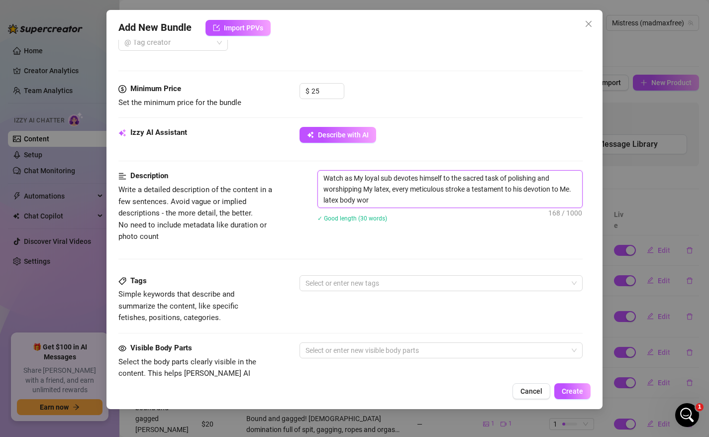
type textarea "Watch as My loyal sub devotes himself to the sacred task of polishing and worsh…"
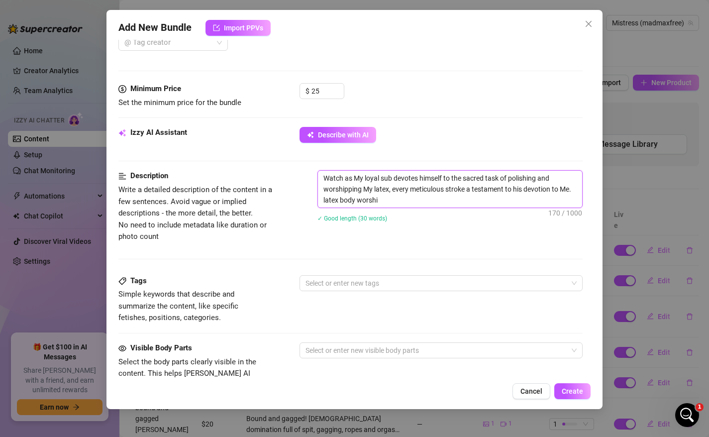
type textarea "Watch as My loyal sub devotes himself to the sacred task of polishing and worsh…"
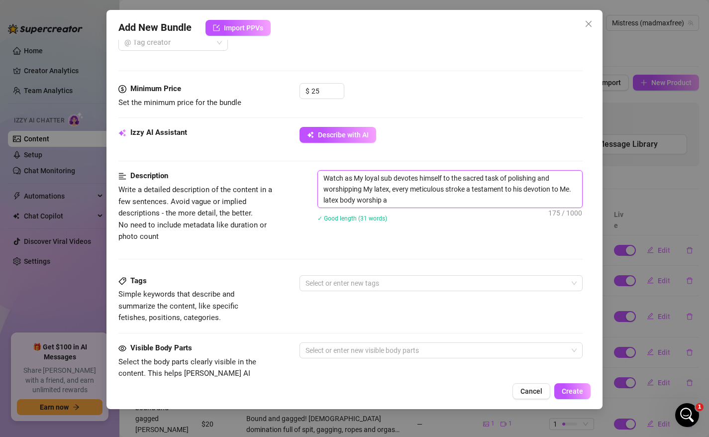
type textarea "Watch as My loyal sub devotes himself to the sacred task of polishing and worsh…"
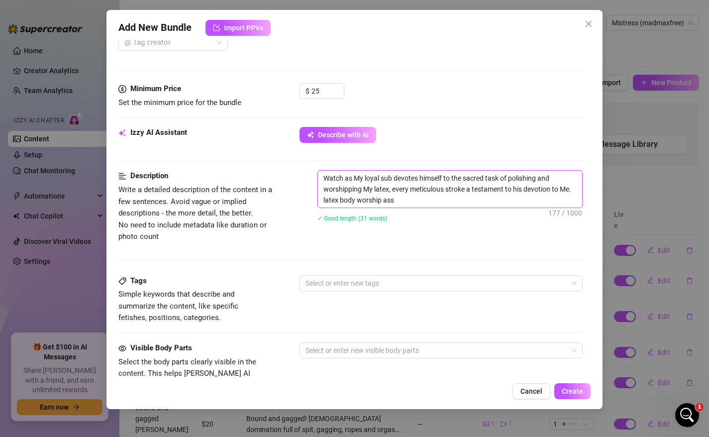
type textarea "Watch as My loyal sub devotes himself to the sacred task of polishing and worsh…"
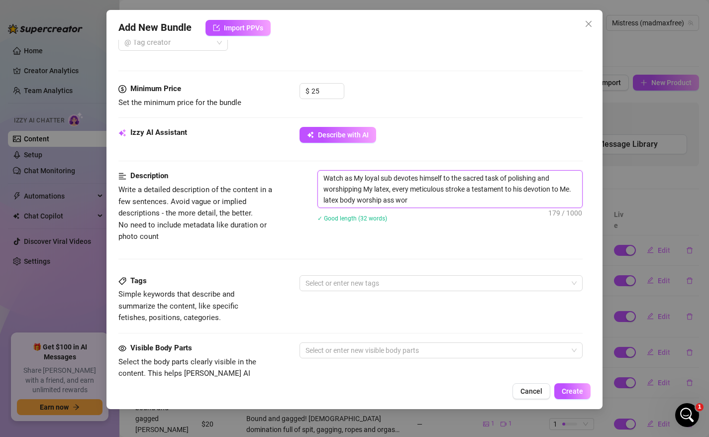
type textarea "Watch as My loyal sub devotes himself to the sacred task of polishing and worsh…"
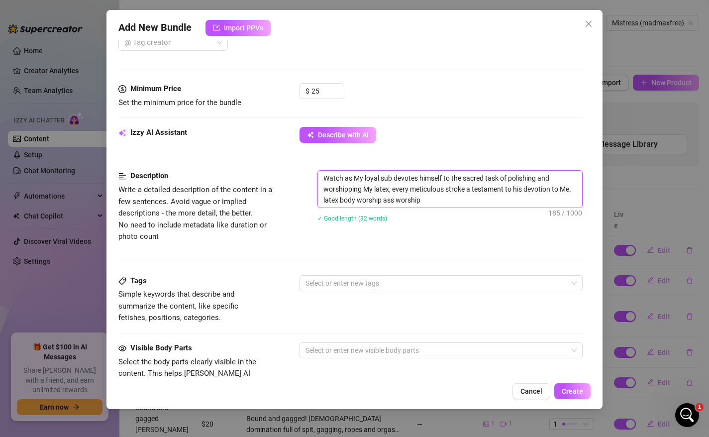
type textarea "Watch as My loyal sub devotes himself to the sacred task of polishing and worsh…"
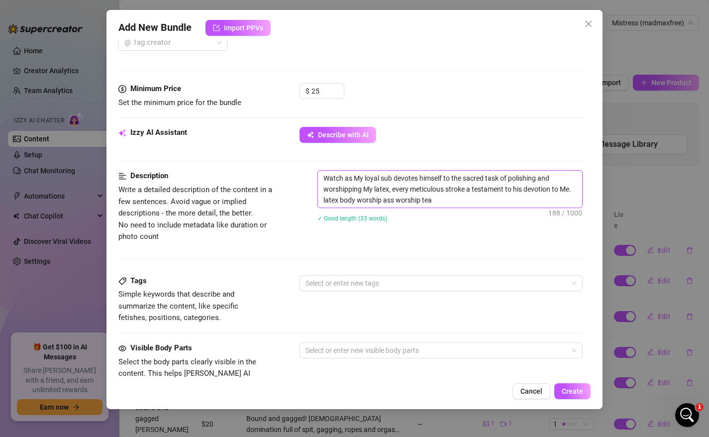
type textarea "Watch as My loyal sub devotes himself to the sacred task of polishing and worsh…"
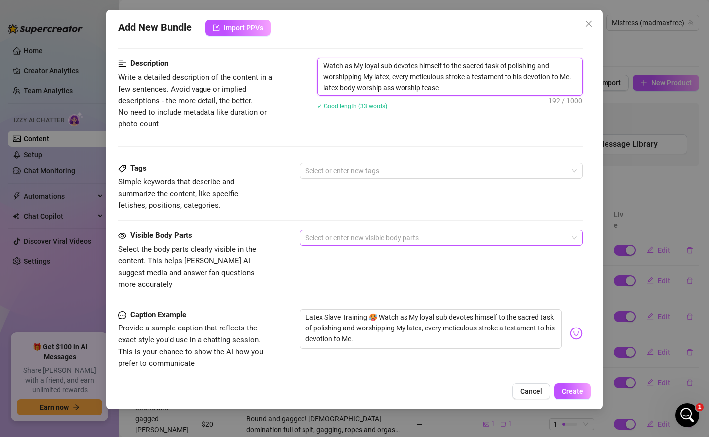
scroll to position [266, 0]
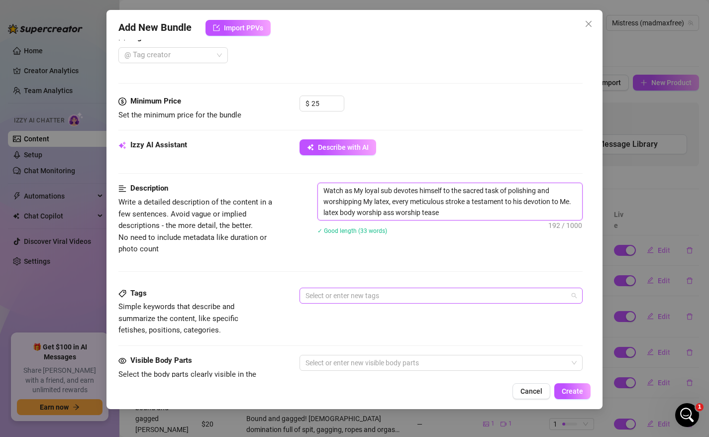
click at [338, 295] on div at bounding box center [436, 296] width 269 height 14
type textarea "Watch as My loyal sub devotes himself to the sacred task of polishing and worsh…"
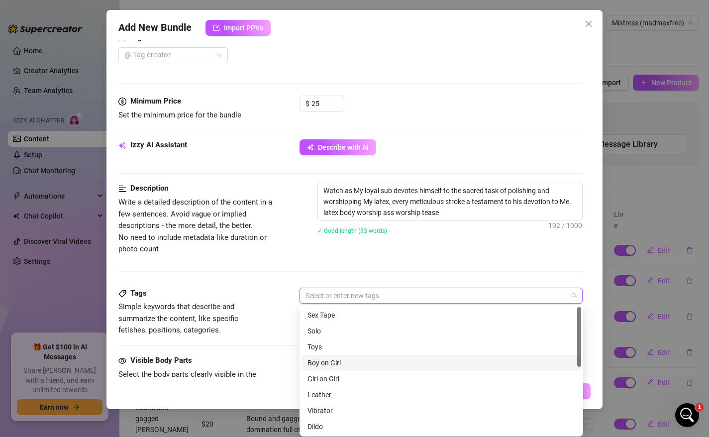
click at [337, 360] on div "Boy on Girl" at bounding box center [441, 362] width 268 height 11
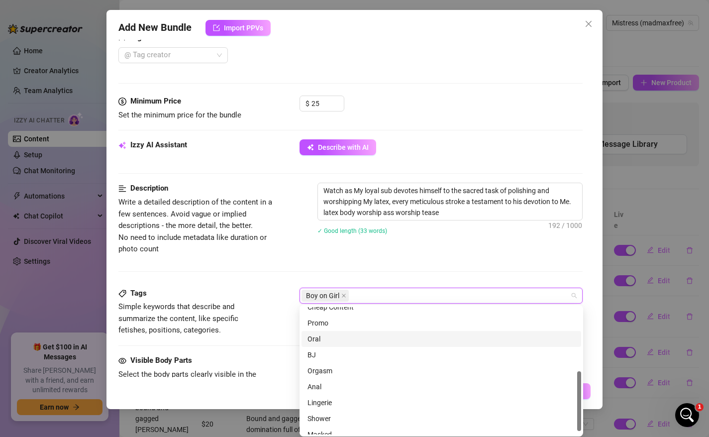
scroll to position [143, 0]
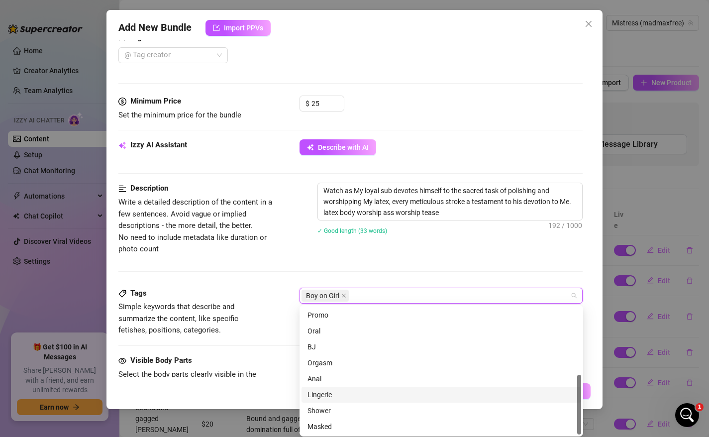
click at [330, 390] on div "Lingerie" at bounding box center [441, 394] width 268 height 11
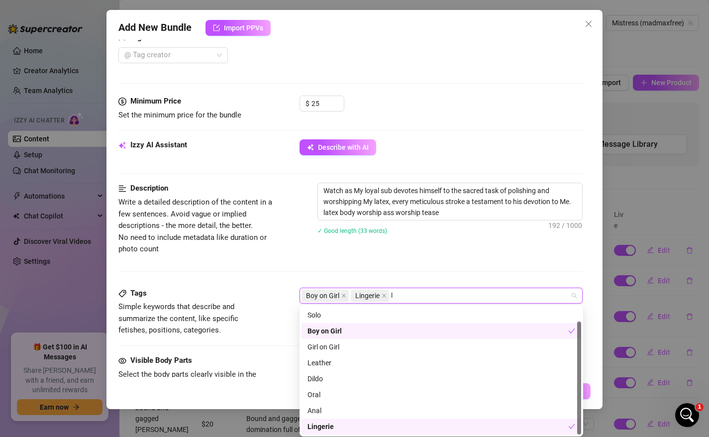
scroll to position [0, 0]
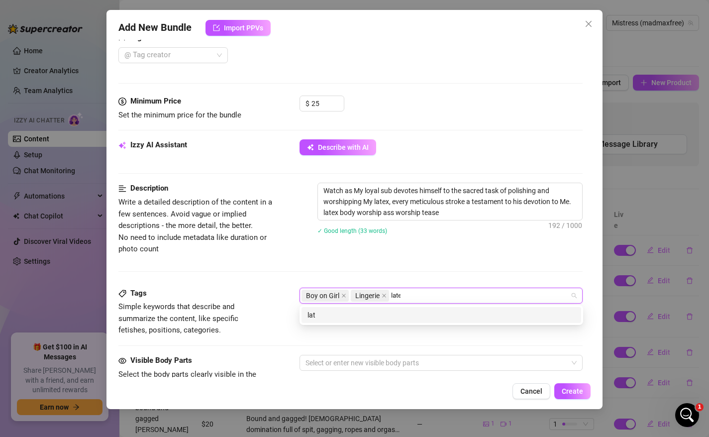
type input "latex"
type input "femdom"
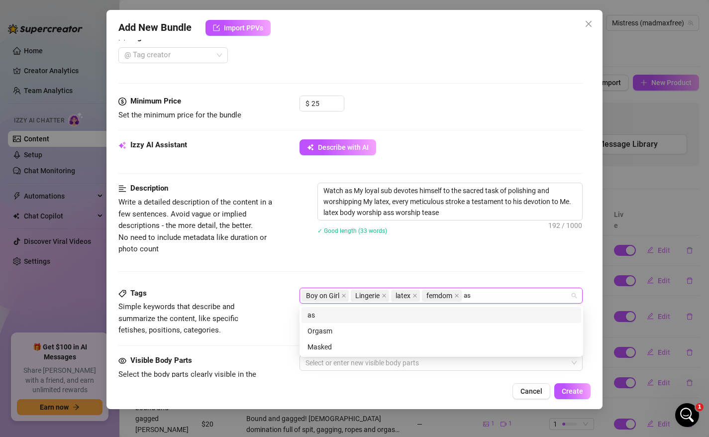
type input "ass"
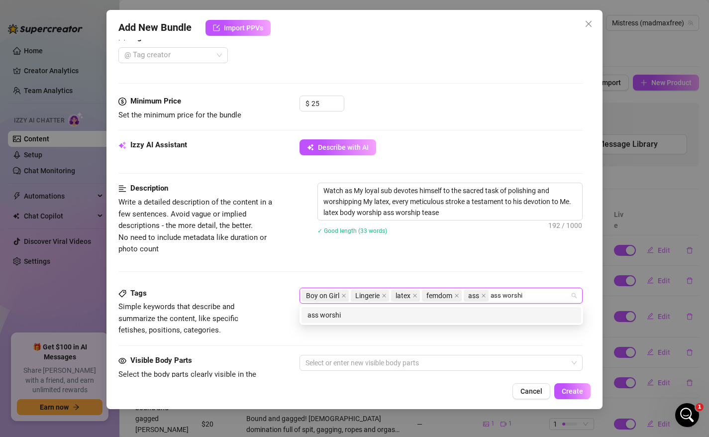
type input "ass worship"
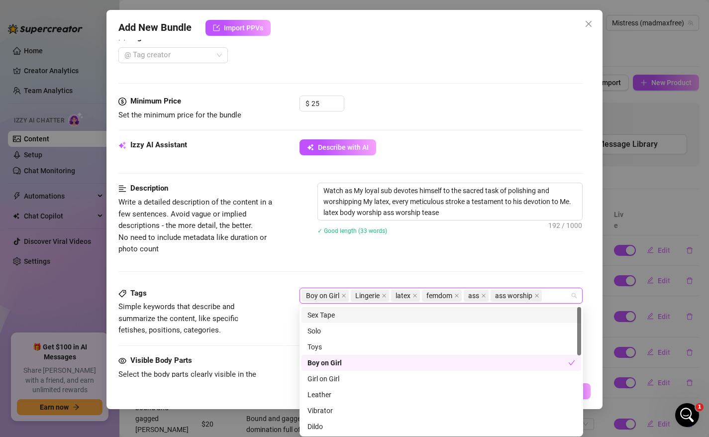
click at [315, 267] on div "Description Write a detailed description of the content in a few sentences. Avo…" at bounding box center [350, 235] width 465 height 104
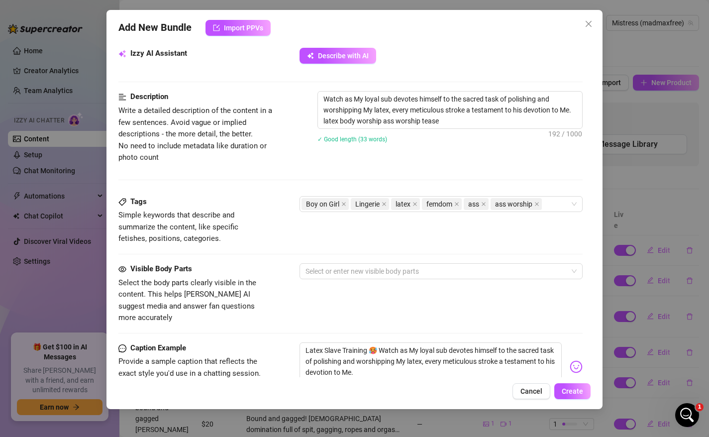
scroll to position [377, 0]
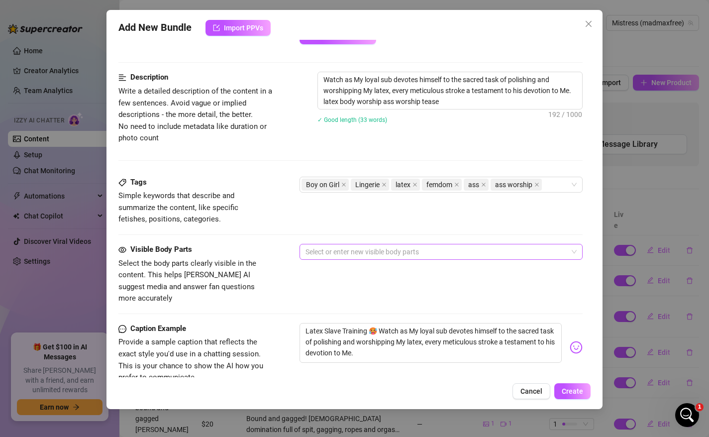
click at [349, 250] on div at bounding box center [436, 252] width 269 height 14
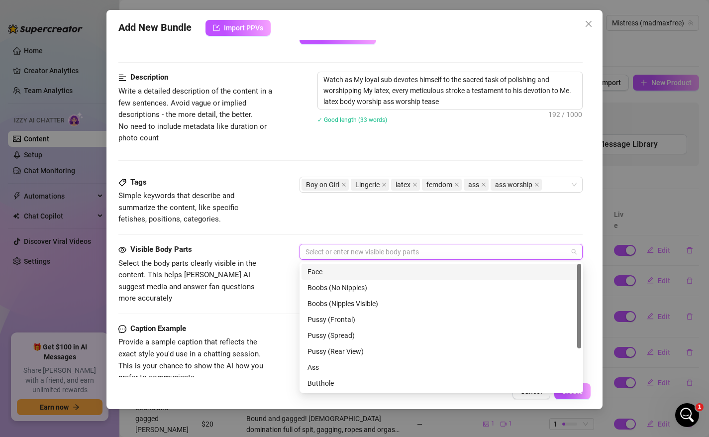
click at [338, 273] on div "Face" at bounding box center [441, 271] width 268 height 11
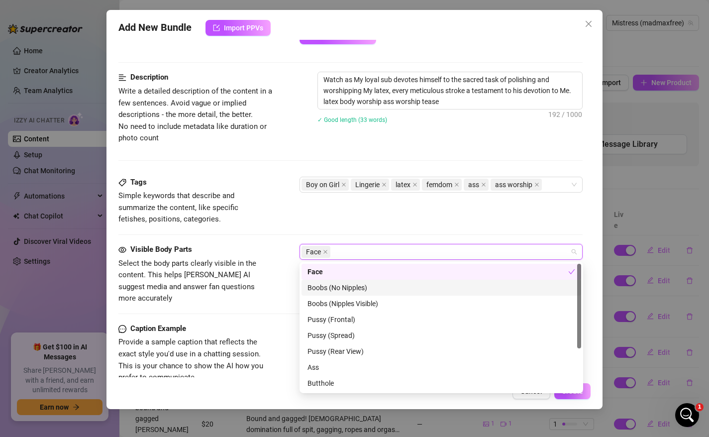
click at [343, 289] on div "Boobs (No Nipples)" at bounding box center [441, 287] width 268 height 11
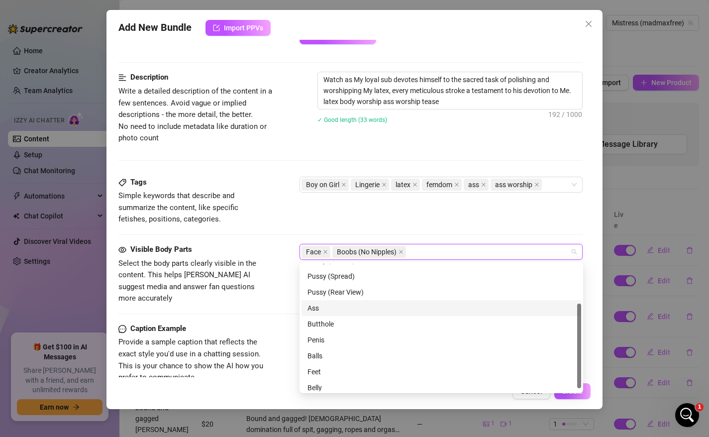
click at [330, 311] on div "Ass" at bounding box center [441, 308] width 268 height 11
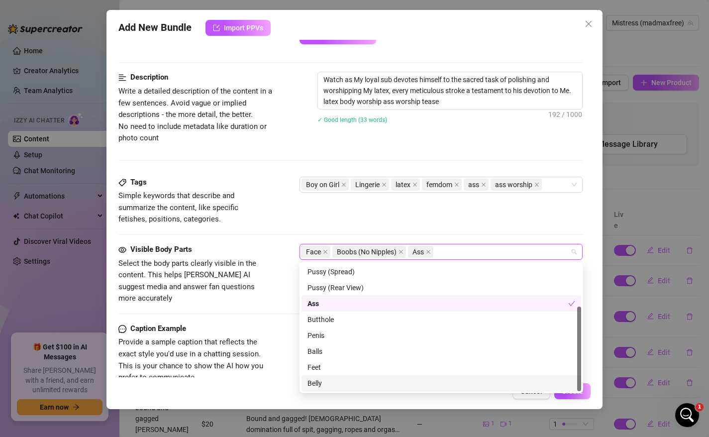
click at [320, 388] on div "Belly" at bounding box center [441, 383] width 268 height 11
click at [258, 386] on div "Cancel Create" at bounding box center [354, 391] width 473 height 16
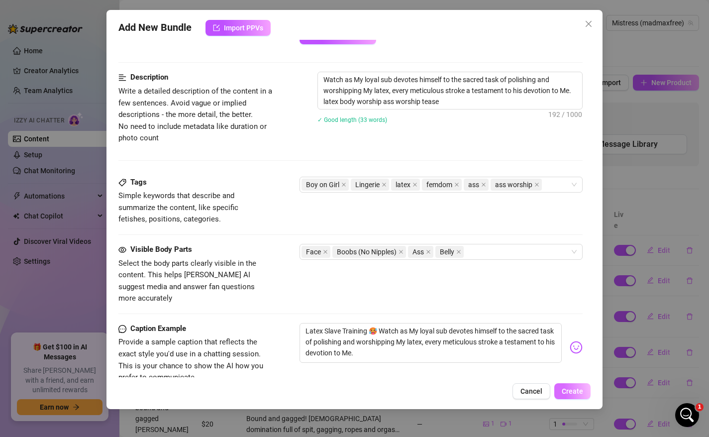
click at [576, 391] on span "Create" at bounding box center [572, 391] width 21 height 8
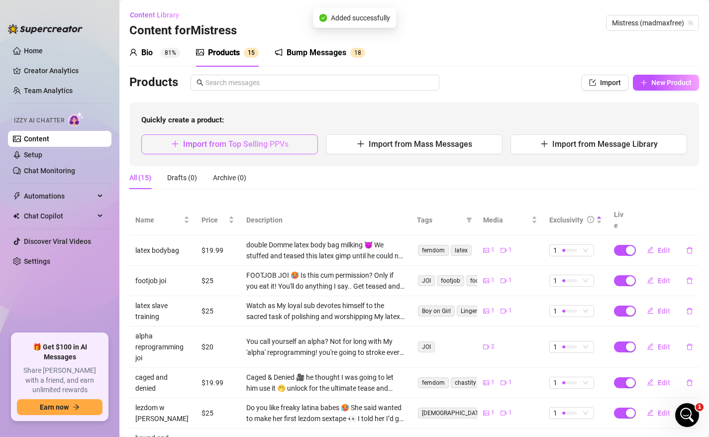
click at [237, 145] on span "Import from Top Selling PPVs" at bounding box center [235, 143] width 105 height 9
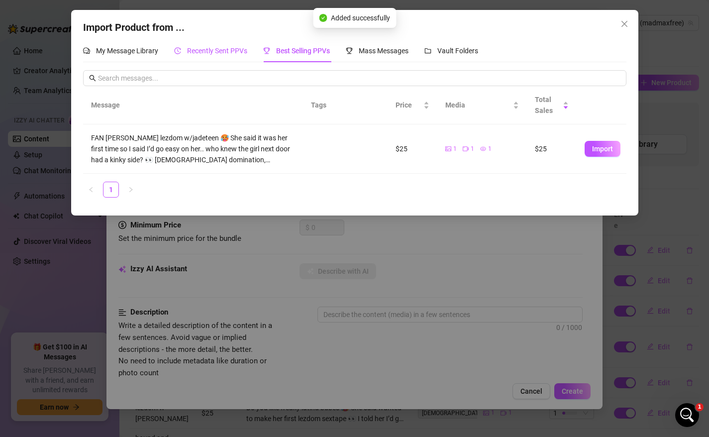
click at [202, 49] on span "Recently Sent PPVs" at bounding box center [217, 51] width 60 height 8
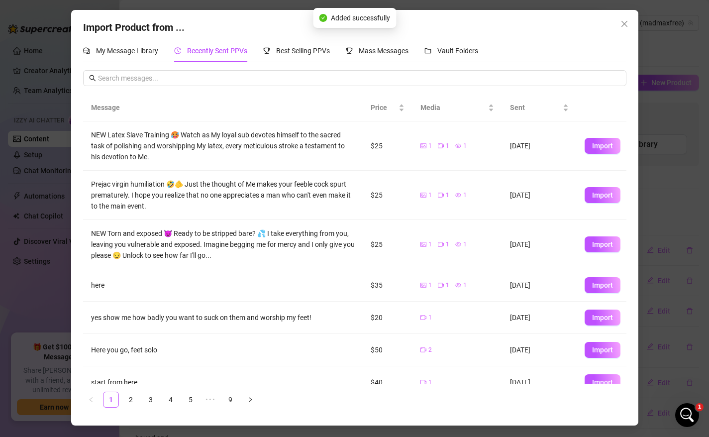
scroll to position [82, 0]
click at [607, 247] on span "Import" at bounding box center [602, 244] width 21 height 8
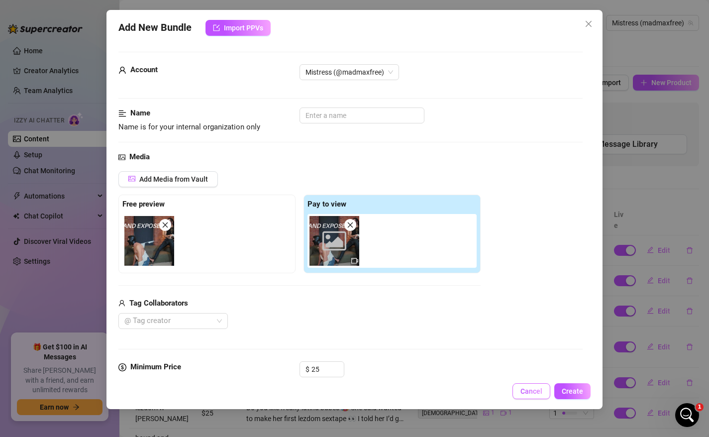
click at [529, 395] on span "Cancel" at bounding box center [531, 391] width 22 height 8
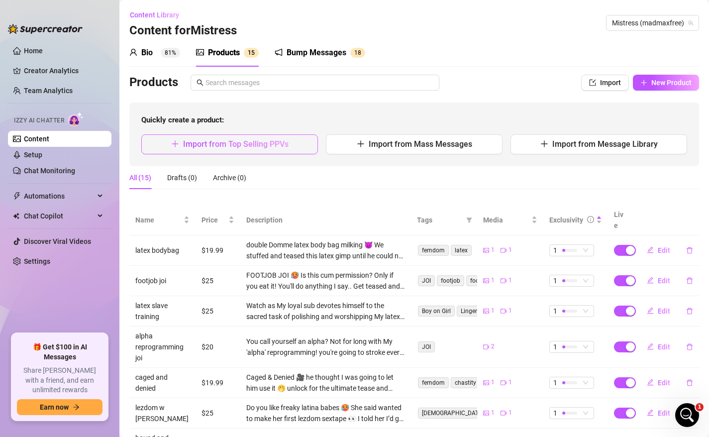
click at [233, 147] on span "Import from Top Selling PPVs" at bounding box center [235, 143] width 105 height 9
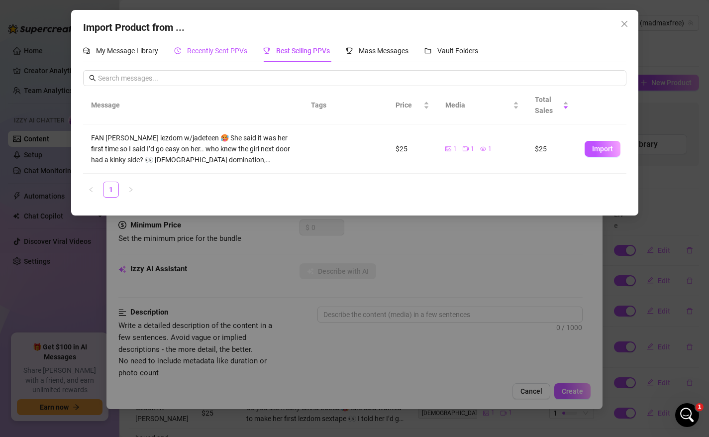
click at [208, 45] on div "Recently Sent PPVs" at bounding box center [210, 50] width 73 height 11
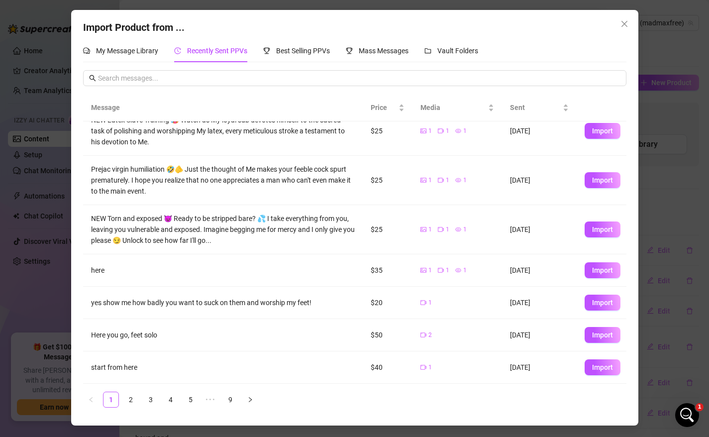
scroll to position [146, 0]
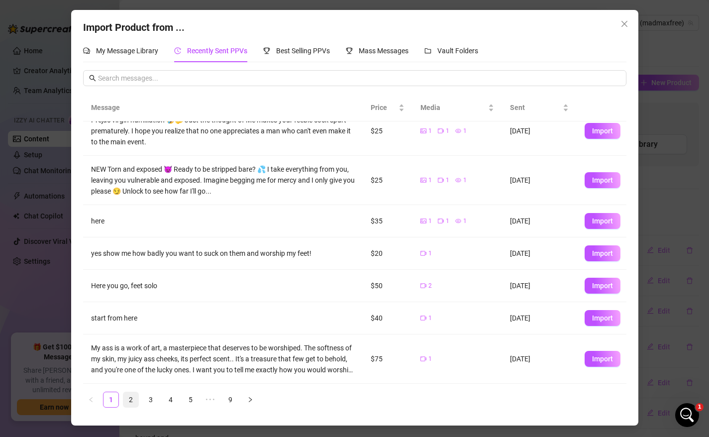
click at [128, 399] on link "2" at bounding box center [130, 399] width 15 height 15
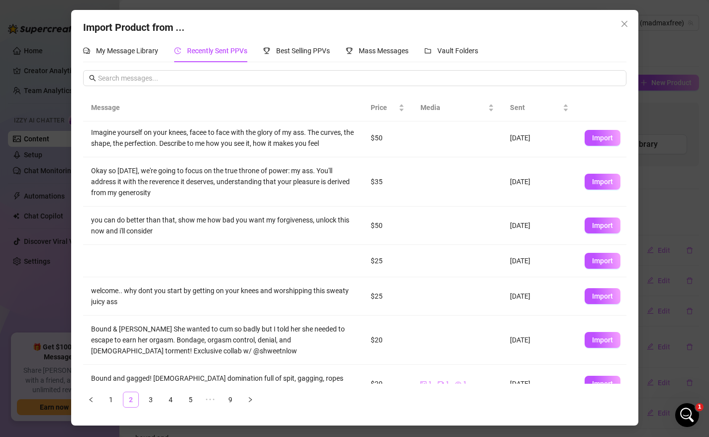
scroll to position [0, 0]
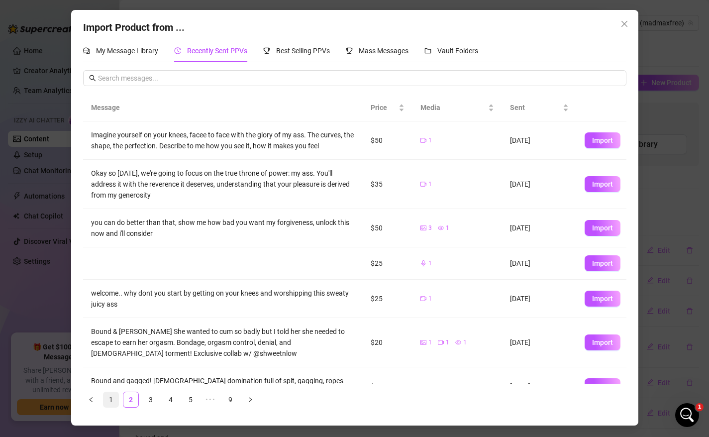
click at [110, 403] on link "1" at bounding box center [110, 399] width 15 height 15
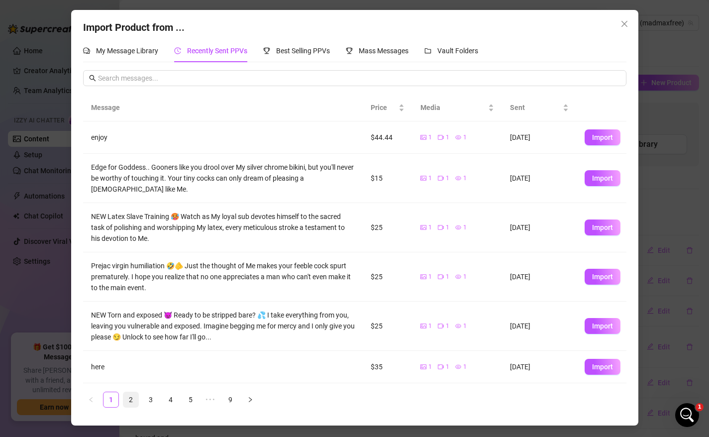
click at [127, 406] on link "2" at bounding box center [130, 399] width 15 height 15
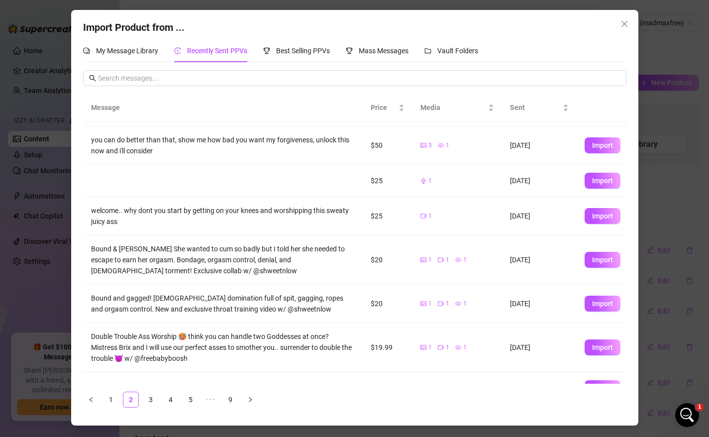
scroll to position [101, 0]
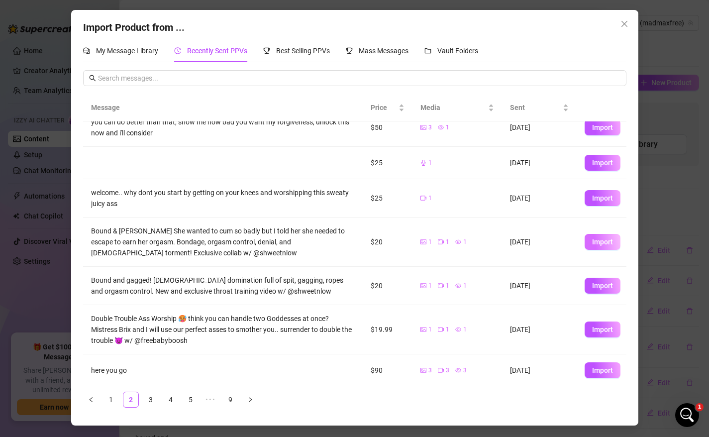
click at [590, 241] on button "Import" at bounding box center [603, 242] width 36 height 16
type textarea "Bound & [PERSON_NAME] She wanted to cum so badly but I told her she needed to e…"
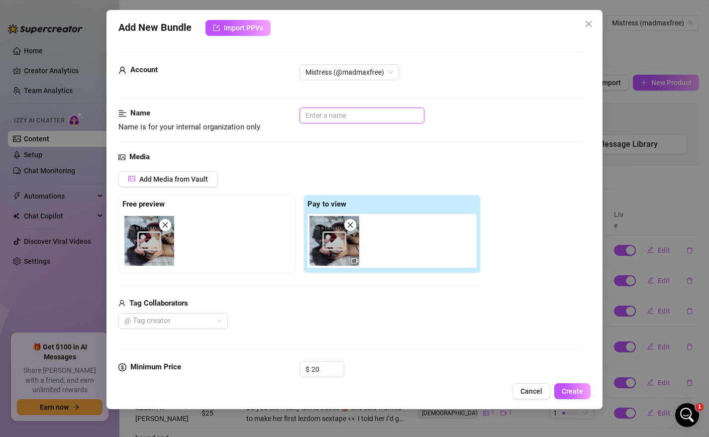
click at [336, 117] on input "text" at bounding box center [362, 115] width 125 height 16
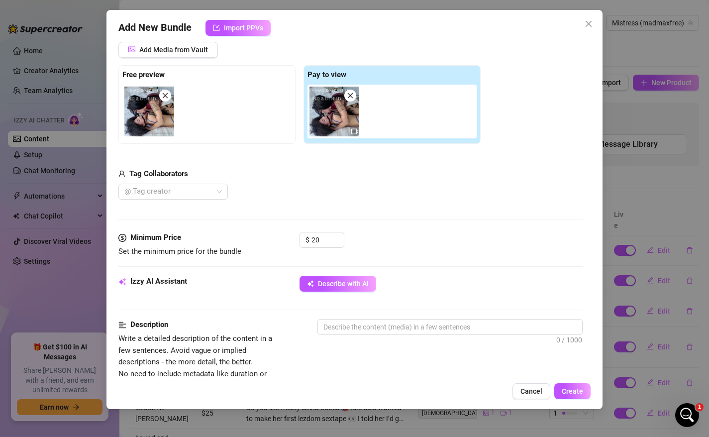
scroll to position [207, 0]
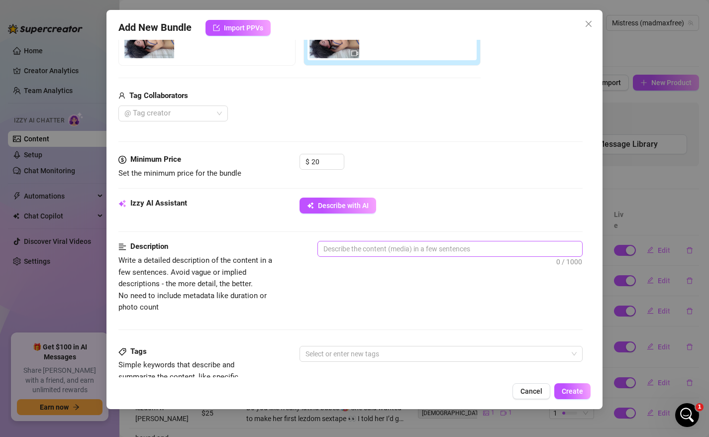
type input "bound and denied"
click at [348, 254] on textarea at bounding box center [450, 248] width 265 height 15
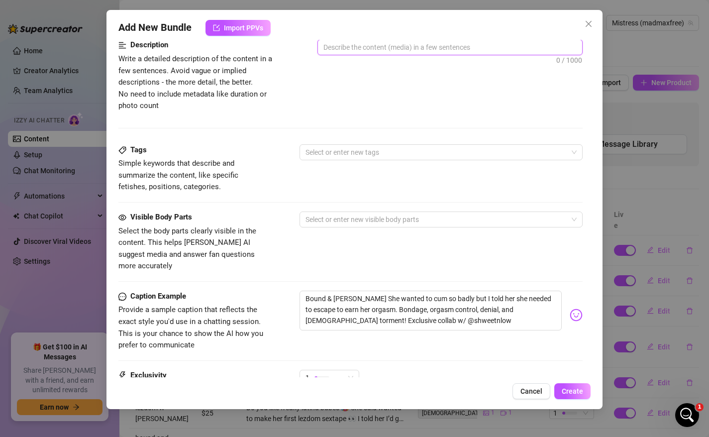
scroll to position [512, 0]
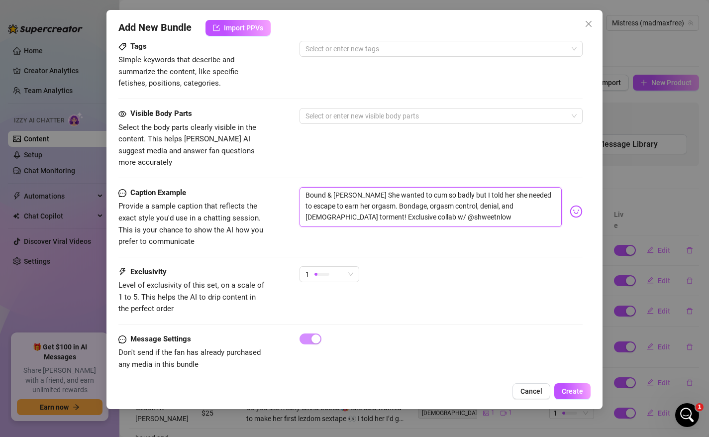
click at [384, 202] on textarea "Bound & [PERSON_NAME] She wanted to cum so badly but I told her she needed to e…" at bounding box center [431, 207] width 263 height 40
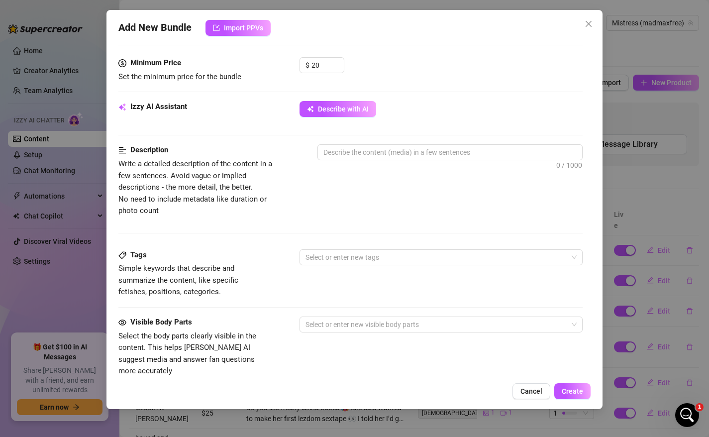
scroll to position [216, 0]
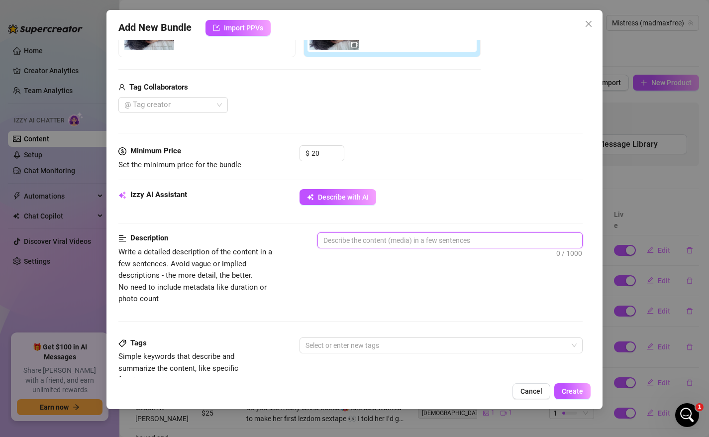
click at [353, 237] on textarea at bounding box center [450, 240] width 265 height 15
paste textarea "Bound & [PERSON_NAME] She wanted to cum so badly but I told her she needed to e…"
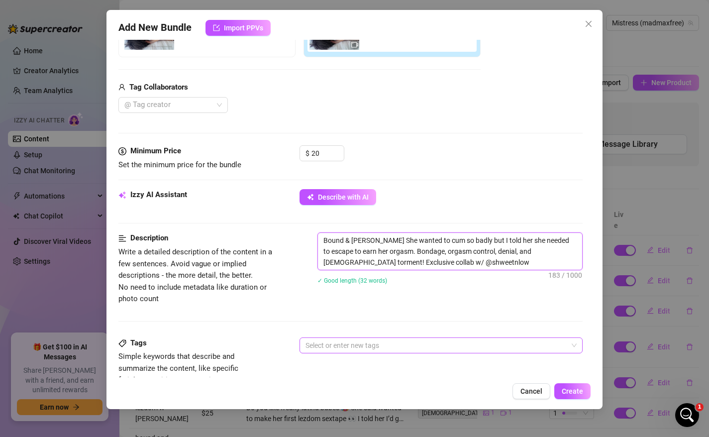
scroll to position [0, 0]
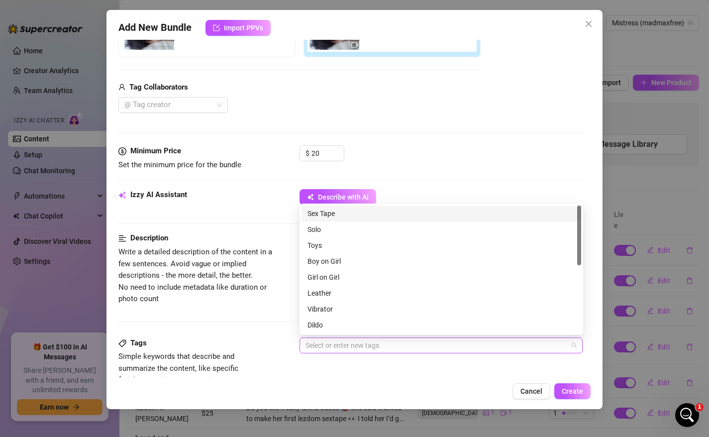
click at [351, 337] on div "Select or enter new tags" at bounding box center [442, 345] width 284 height 16
type textarea "Bound & [PERSON_NAME] She wanted to cum so badly but I told her she needed to e…"
click at [343, 276] on div "Girl on Girl" at bounding box center [441, 277] width 268 height 11
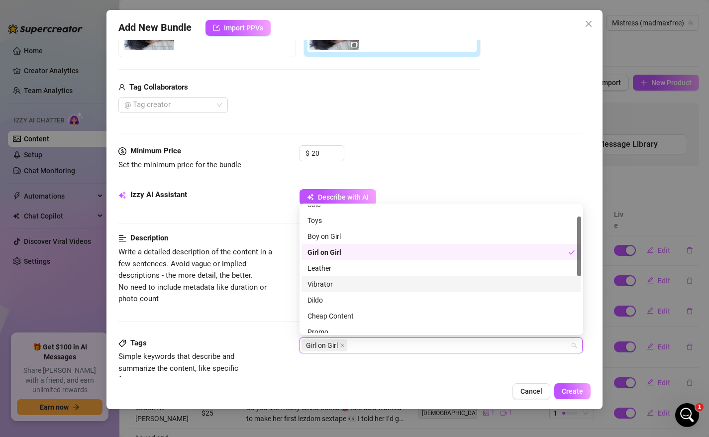
scroll to position [23, 0]
click at [329, 288] on div "Vibrator" at bounding box center [441, 285] width 268 height 11
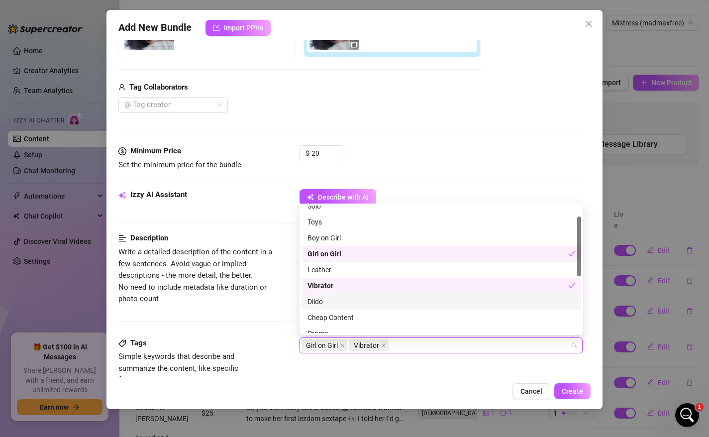
click at [329, 306] on div "Dildo" at bounding box center [441, 301] width 268 height 11
click at [329, 303] on div "Dildo" at bounding box center [437, 301] width 261 height 11
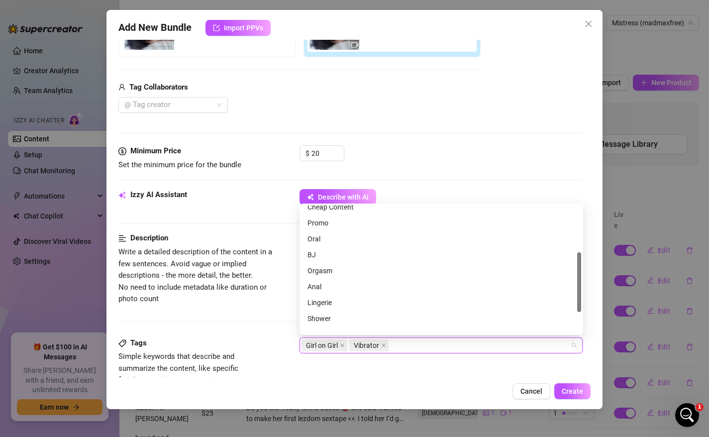
scroll to position [143, 0]
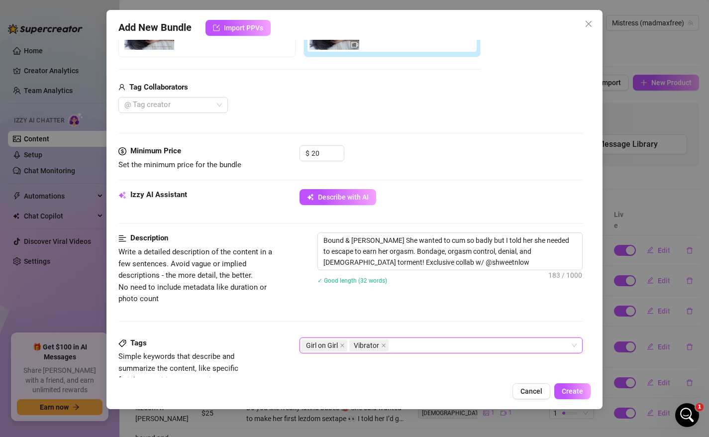
click at [429, 342] on div "Girl on Girl Vibrator" at bounding box center [436, 345] width 269 height 14
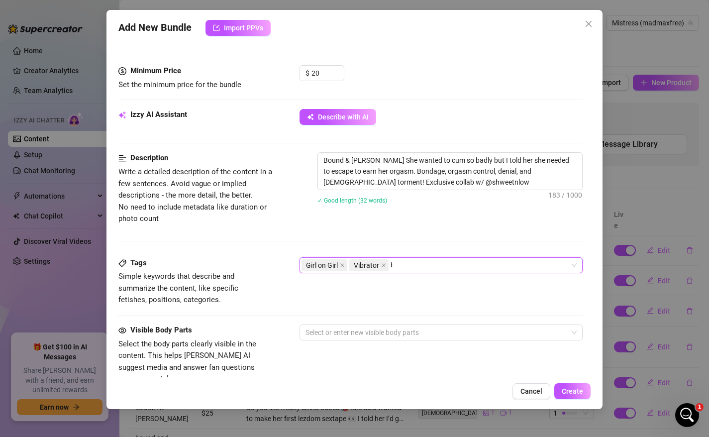
scroll to position [0, 0]
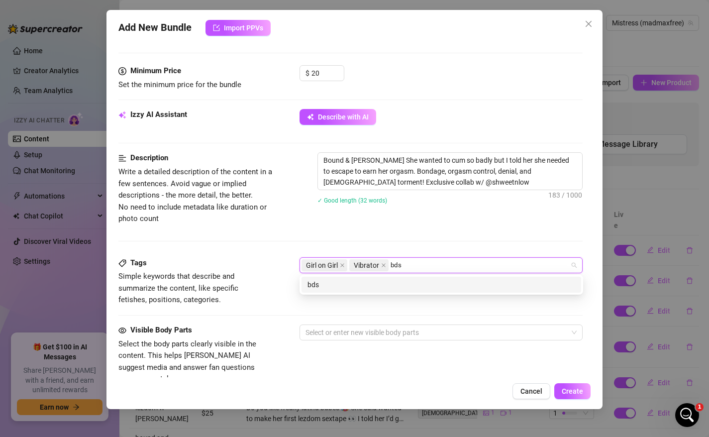
type input "bdsm"
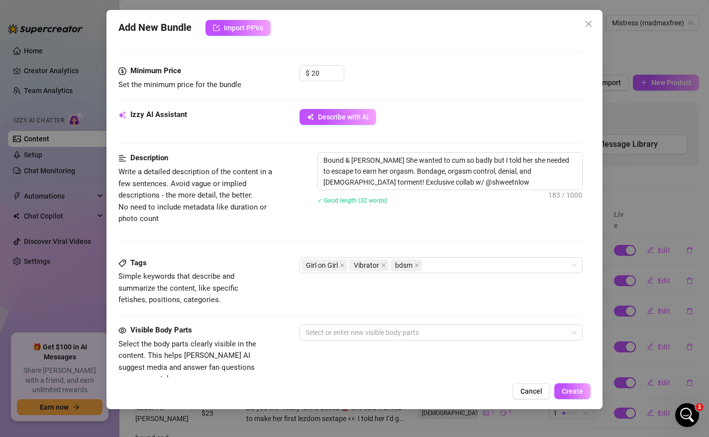
click at [278, 241] on div "Description Write a detailed description of the content in a few sentences. Avo…" at bounding box center [350, 204] width 465 height 104
click at [443, 267] on div "Girl on Girl Vibrator bdsm" at bounding box center [436, 265] width 269 height 14
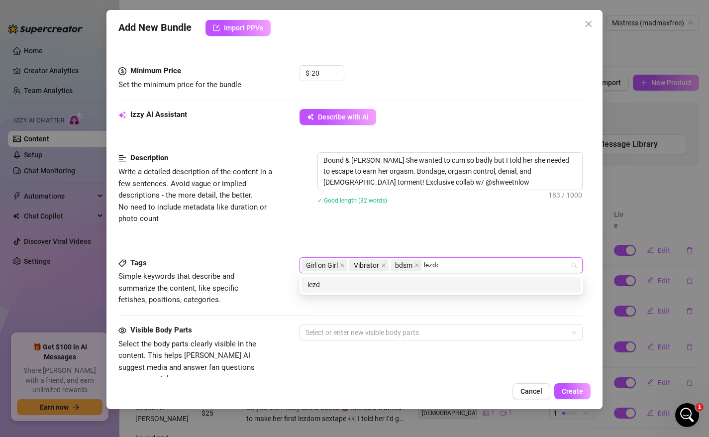
type input "lezdom"
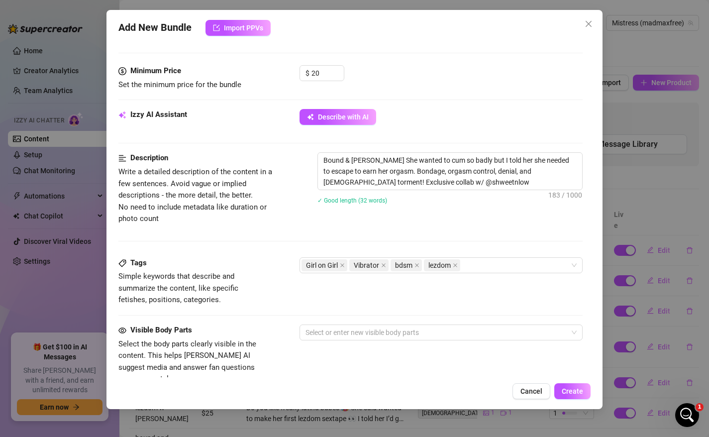
click at [189, 288] on span "Simple keywords that describe and summarize the content, like specific fetishes…" at bounding box center [178, 288] width 120 height 32
click at [358, 331] on div at bounding box center [436, 332] width 269 height 14
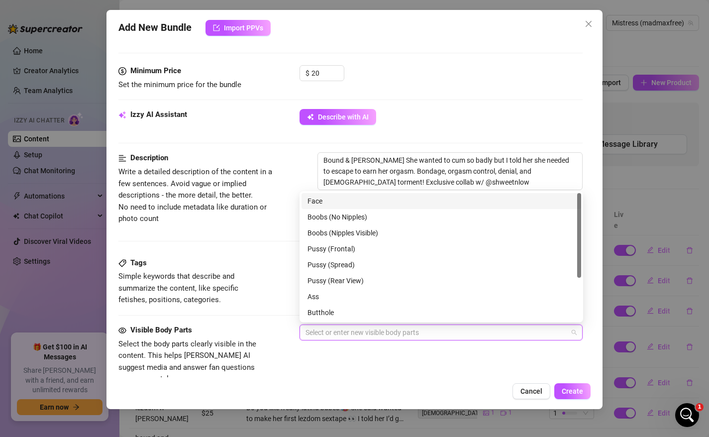
click at [340, 200] on div "Face" at bounding box center [441, 201] width 268 height 11
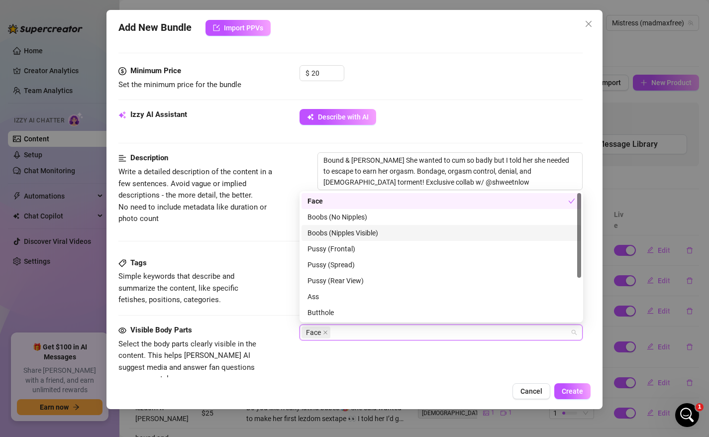
click at [349, 232] on div "Boobs (Nipples Visible)" at bounding box center [441, 232] width 268 height 11
click at [349, 232] on div "Boobs (Nipples Visible)" at bounding box center [437, 232] width 261 height 11
click at [350, 218] on div "Boobs (No Nipples)" at bounding box center [441, 216] width 268 height 11
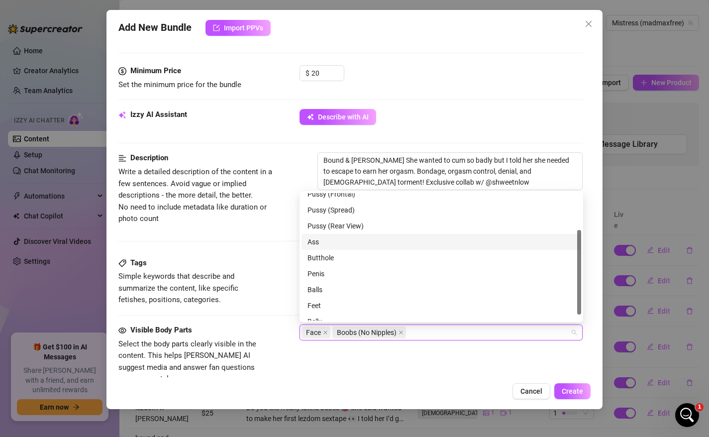
click at [340, 246] on div "Ass" at bounding box center [441, 241] width 268 height 11
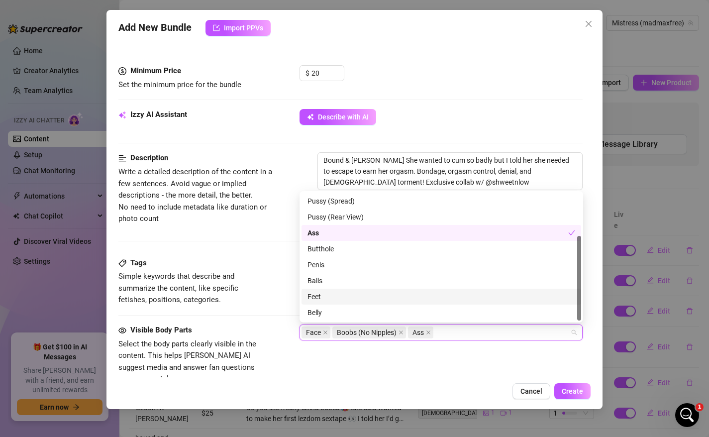
click at [328, 294] on div "Feet" at bounding box center [441, 296] width 268 height 11
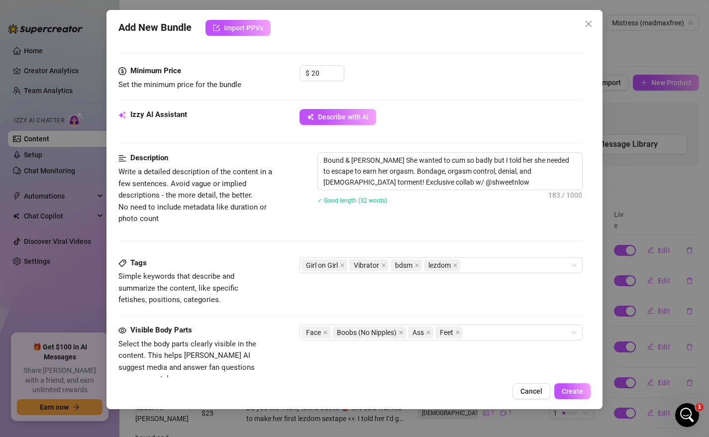
click at [312, 354] on div "Visible Body Parts Select the body parts clearly visible in the content. This h…" at bounding box center [350, 354] width 465 height 61
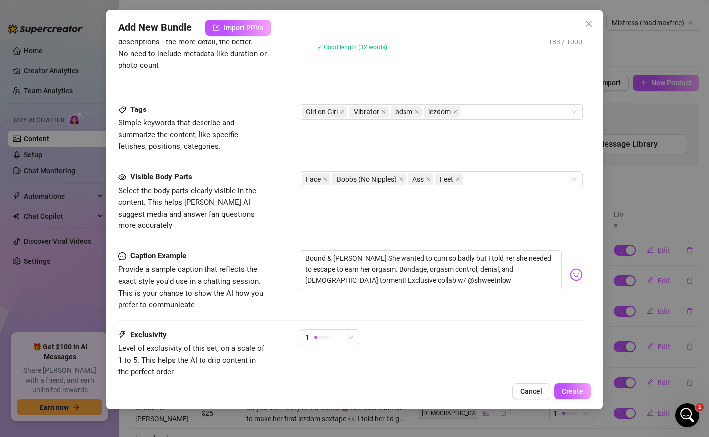
scroll to position [512, 0]
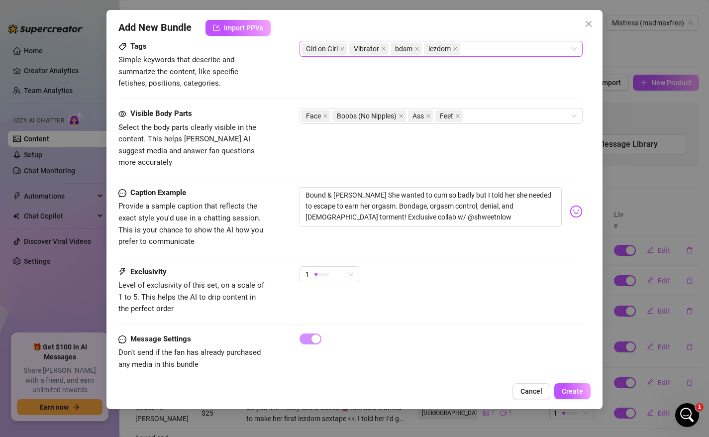
click at [483, 49] on div "Girl on Girl Vibrator bdsm lezdom" at bounding box center [436, 49] width 269 height 14
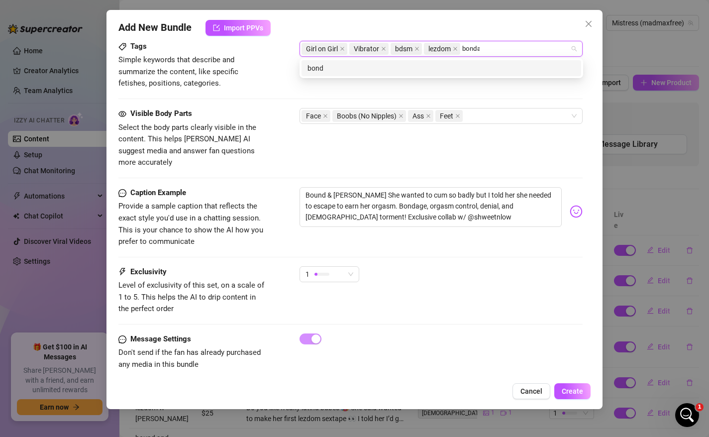
type input "bondage"
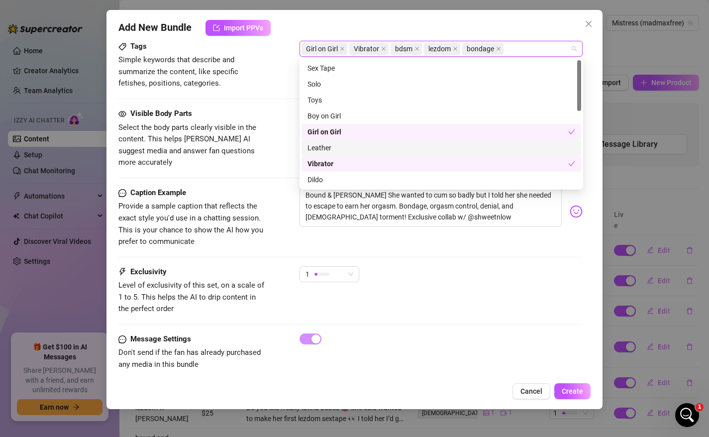
click at [421, 277] on div "1" at bounding box center [442, 278] width 284 height 25
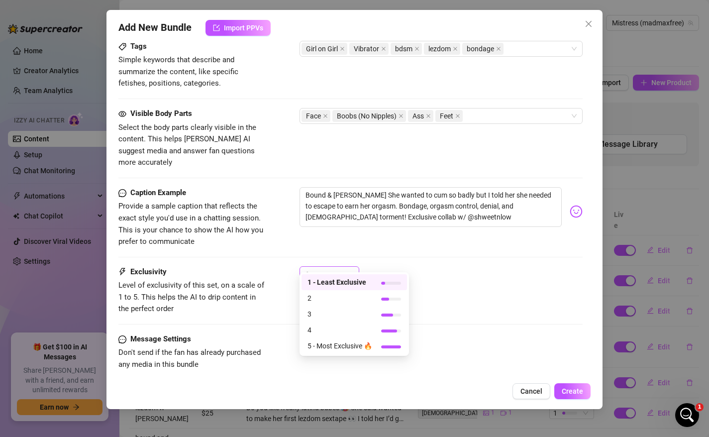
click at [344, 267] on span "1" at bounding box center [329, 274] width 48 height 15
click at [339, 300] on span "2" at bounding box center [339, 298] width 65 height 11
click at [339, 267] on div "2" at bounding box center [324, 274] width 39 height 15
click at [335, 317] on span "3" at bounding box center [339, 313] width 65 height 11
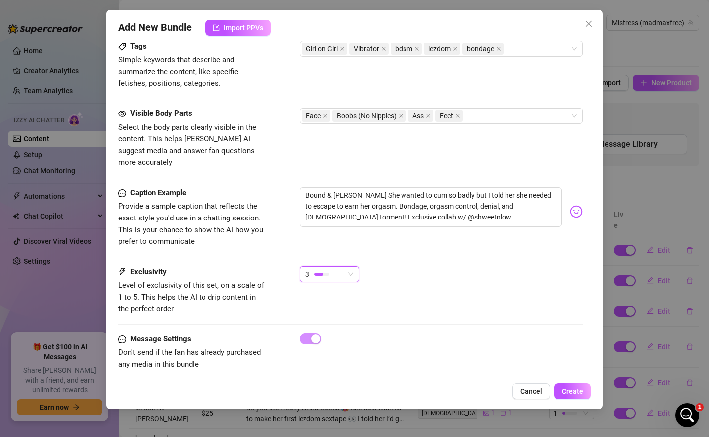
click at [505, 293] on div "Exclusivity Level of exclusivity of this set, on a scale of 1 to 5. This helps …" at bounding box center [350, 290] width 465 height 49
click at [577, 393] on span "Create" at bounding box center [572, 391] width 21 height 8
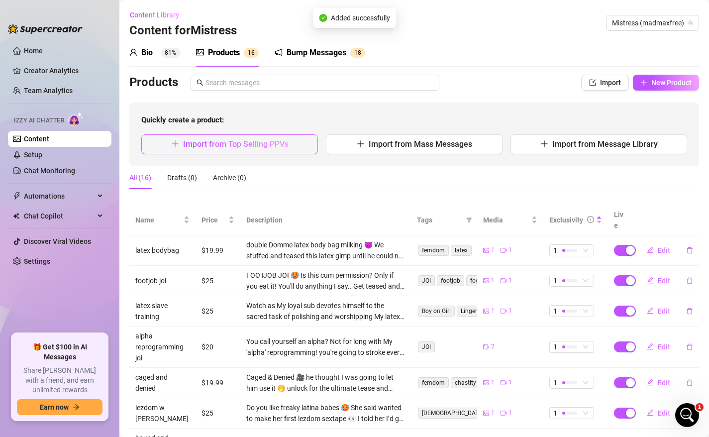
click at [206, 147] on span "Import from Top Selling PPVs" at bounding box center [235, 143] width 105 height 9
type textarea "Type your message here..."
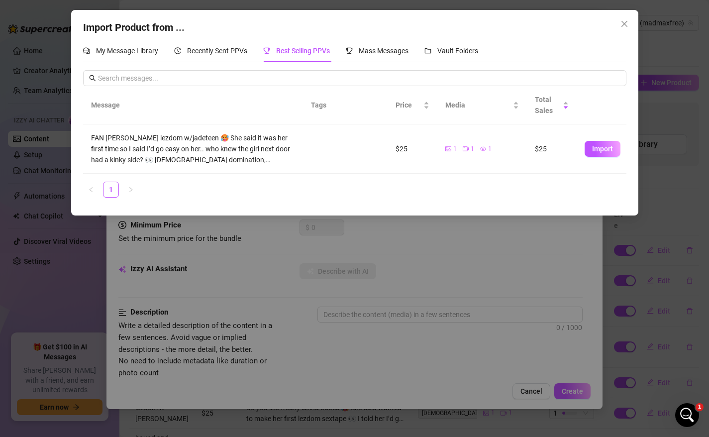
click at [660, 68] on div "Import Product from ... My Message Library Recently Sent PPVs Best Selling PPVs…" at bounding box center [354, 218] width 709 height 437
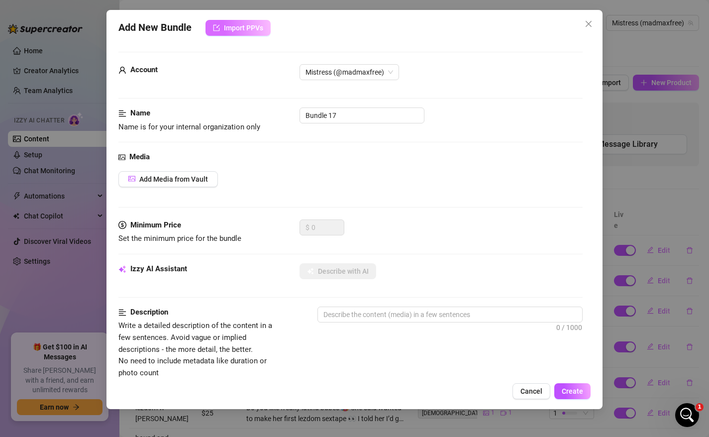
click at [249, 32] on button "Import PPVs" at bounding box center [237, 28] width 65 height 16
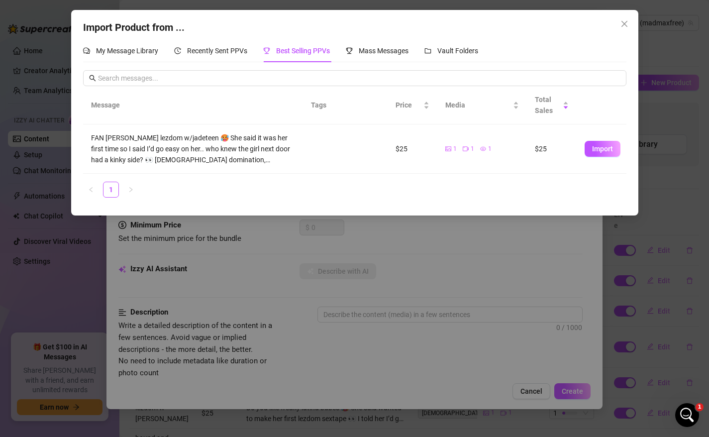
click at [233, 24] on div "Import Product from ..." at bounding box center [354, 27] width 543 height 15
click at [467, 48] on span "Vault Folders" at bounding box center [457, 51] width 41 height 8
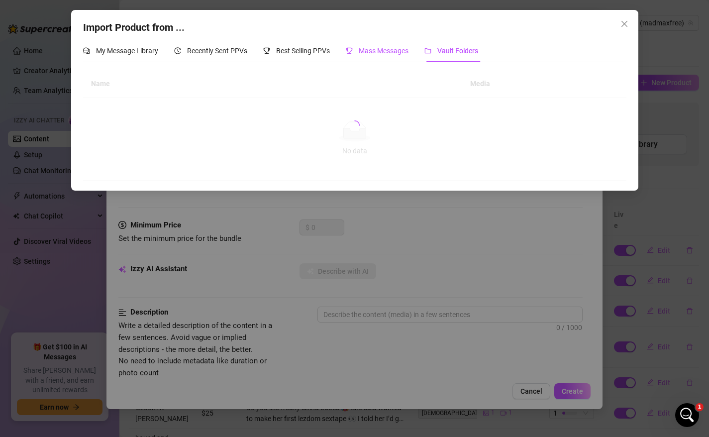
click at [363, 51] on span "Mass Messages" at bounding box center [384, 51] width 50 height 8
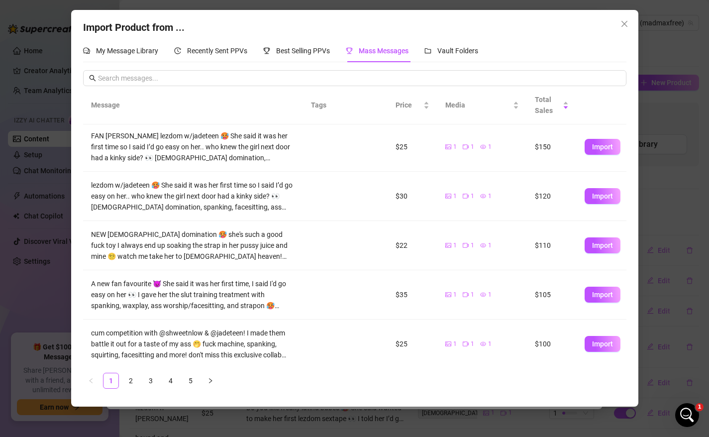
scroll to position [252, 0]
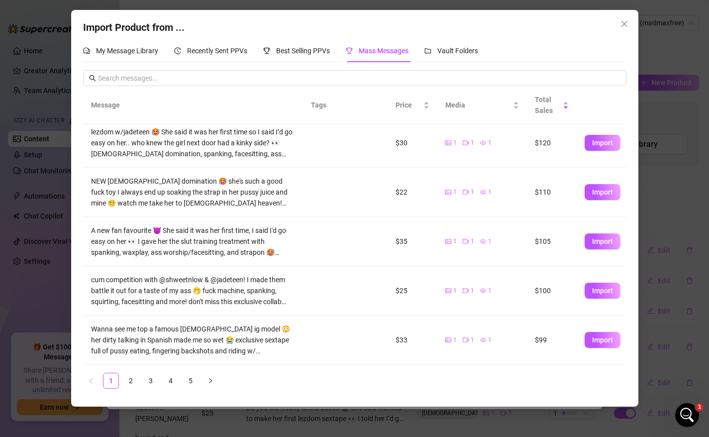
click at [684, 164] on div "Import Product from ... My Message Library Recently Sent PPVs Best Selling PPVs…" at bounding box center [354, 218] width 709 height 437
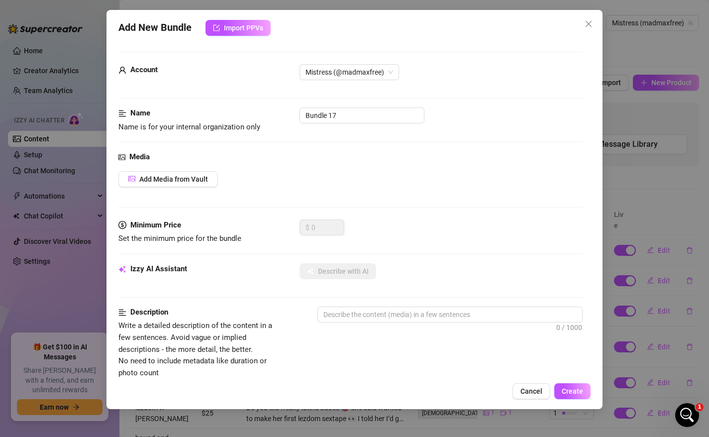
click at [628, 132] on div "Add New Bundle Import PPVs Account Mistress (@madmaxfree) Name Name is for your…" at bounding box center [354, 218] width 709 height 437
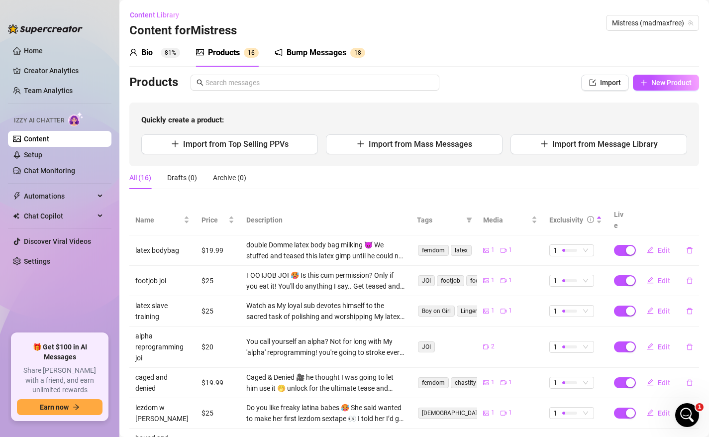
scroll to position [181, 0]
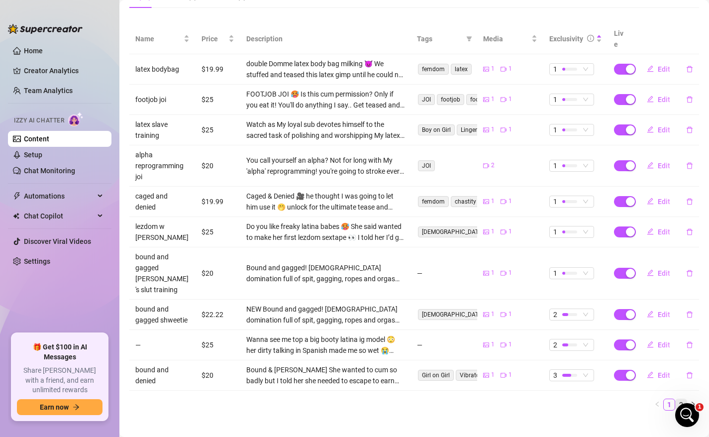
click at [681, 399] on link "2" at bounding box center [681, 404] width 11 height 11
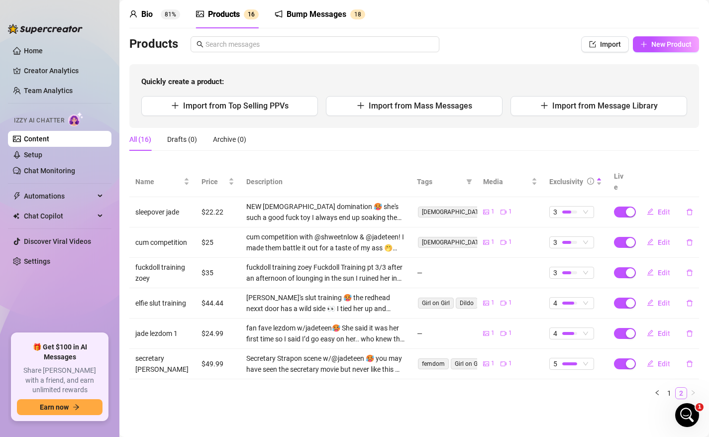
scroll to position [27, 0]
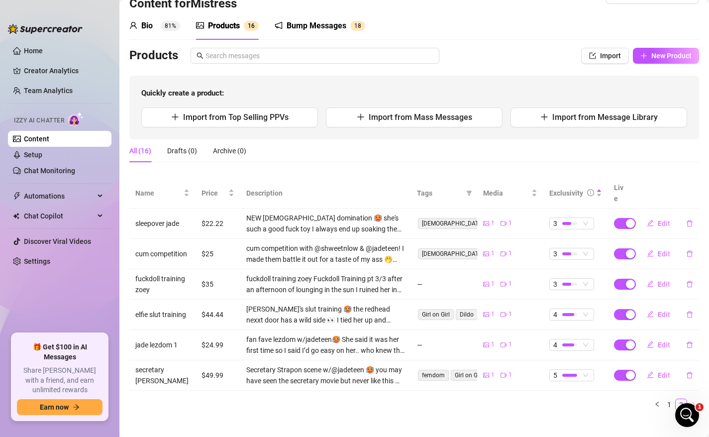
click at [154, 29] on div "Bio 81%" at bounding box center [154, 26] width 51 height 12
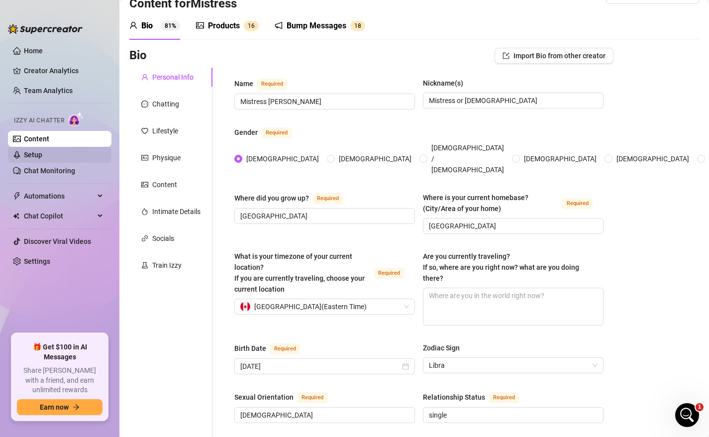
click at [42, 155] on link "Setup" at bounding box center [33, 155] width 18 height 8
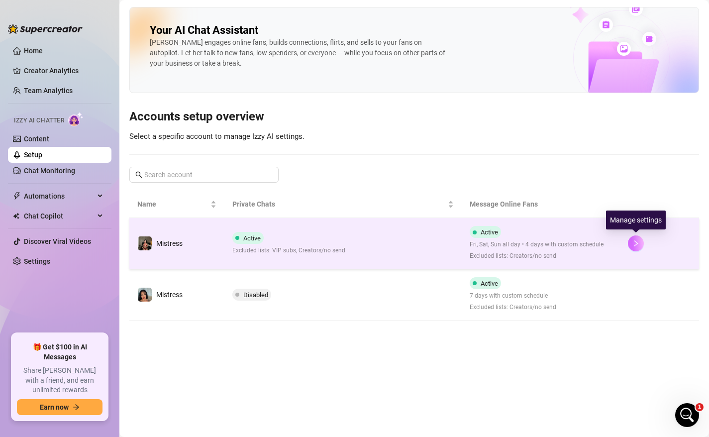
click at [636, 241] on icon "right" at bounding box center [635, 243] width 7 height 7
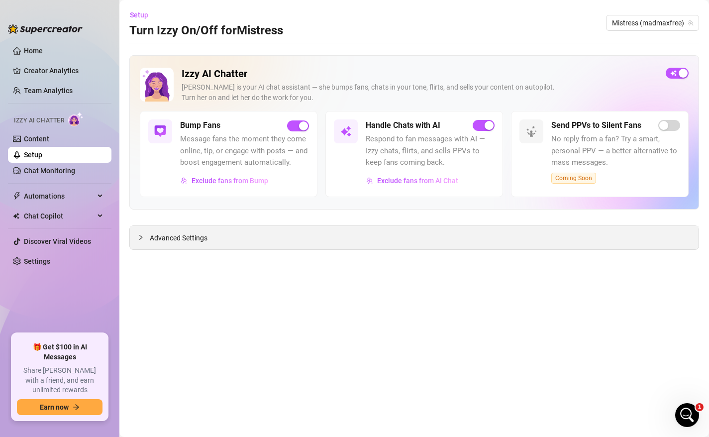
click at [348, 242] on div "Advanced Settings" at bounding box center [414, 237] width 569 height 23
click at [184, 250] on main "Setup Turn Izzy On/Off for Mistress Mistress (madmaxfree) Izzy AI Chatter [PERS…" at bounding box center [414, 218] width 590 height 437
click at [153, 236] on span "Advanced Settings" at bounding box center [179, 237] width 58 height 11
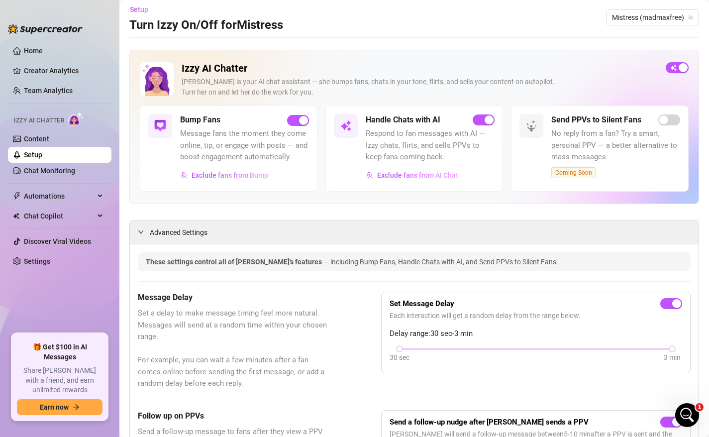
scroll to position [4, 0]
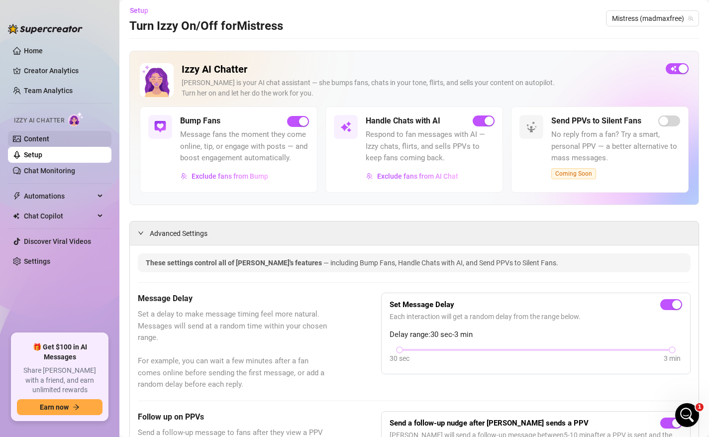
click at [49, 141] on link "Content" at bounding box center [36, 139] width 25 height 8
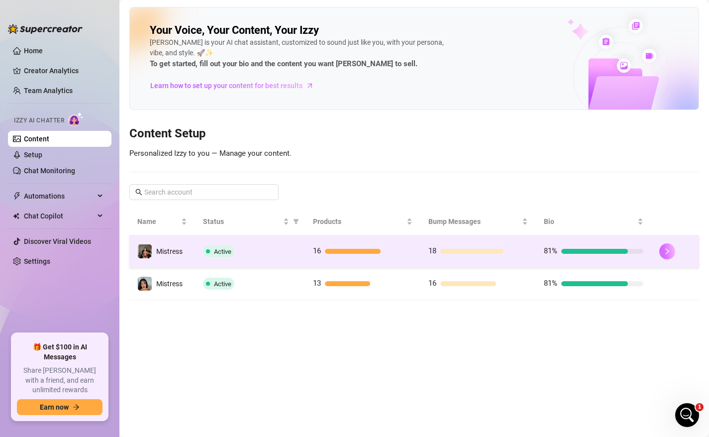
click at [667, 252] on icon "right" at bounding box center [667, 251] width 7 height 7
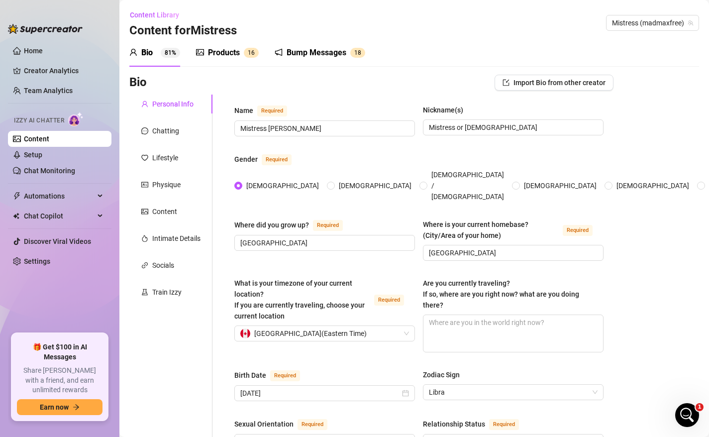
click at [302, 57] on div "Bump Messages" at bounding box center [317, 53] width 60 height 12
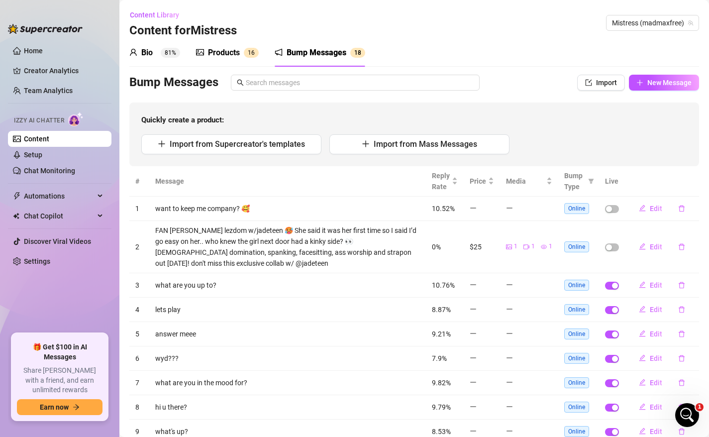
click at [416, 155] on div "Quickly create a product: Import from Supercreator's templates Import from Mass…" at bounding box center [414, 134] width 570 height 64
click at [613, 79] on span "Import" at bounding box center [606, 83] width 21 height 8
type textarea "Type your message here..."
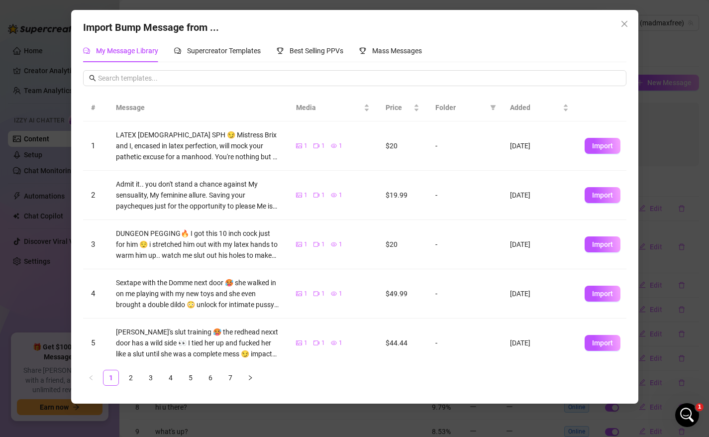
click at [646, 120] on div "Import Bump Message from ... My Message Library Supercreator Templates Best Sel…" at bounding box center [354, 218] width 709 height 437
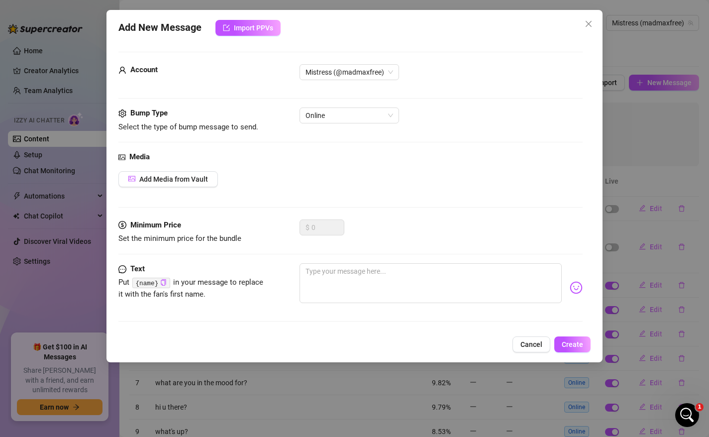
click at [653, 113] on div "Add New Message Import PPVs Account Mistress (@madmaxfree) Bump Type Select the…" at bounding box center [354, 218] width 709 height 437
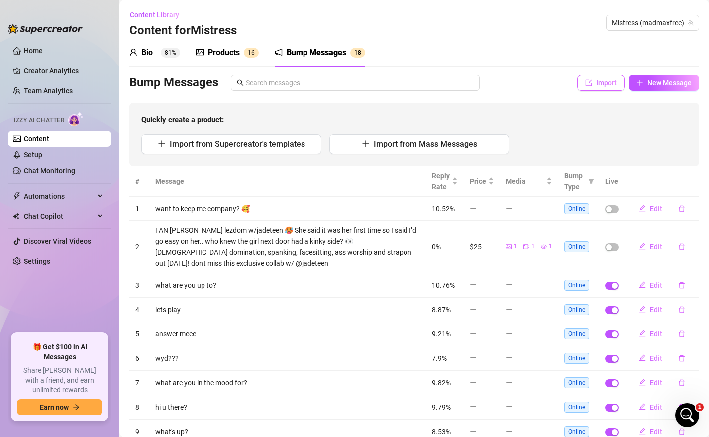
click at [612, 83] on span "Import" at bounding box center [606, 83] width 21 height 8
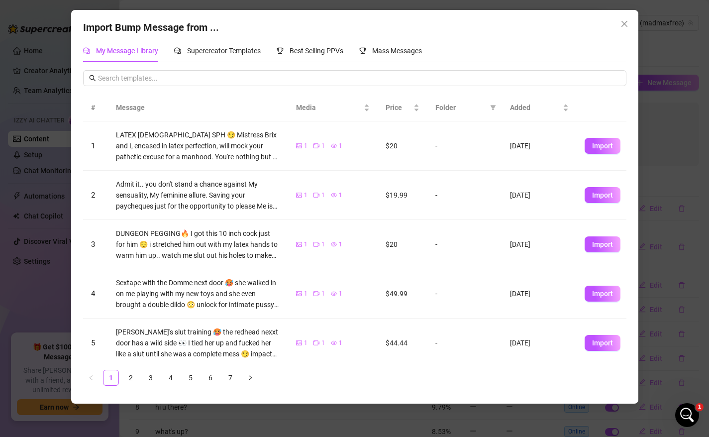
click at [656, 127] on div "Import Bump Message from ... My Message Library Supercreator Templates Best Sel…" at bounding box center [354, 218] width 709 height 437
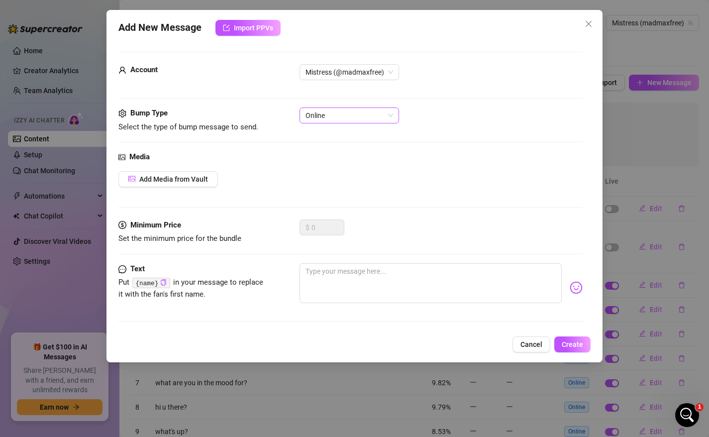
click at [336, 116] on span "Online" at bounding box center [349, 115] width 88 height 15
click at [624, 190] on div "Add New Message Import PPVs Account Mistress (@madmaxfree) Bump Type Select the…" at bounding box center [354, 218] width 709 height 437
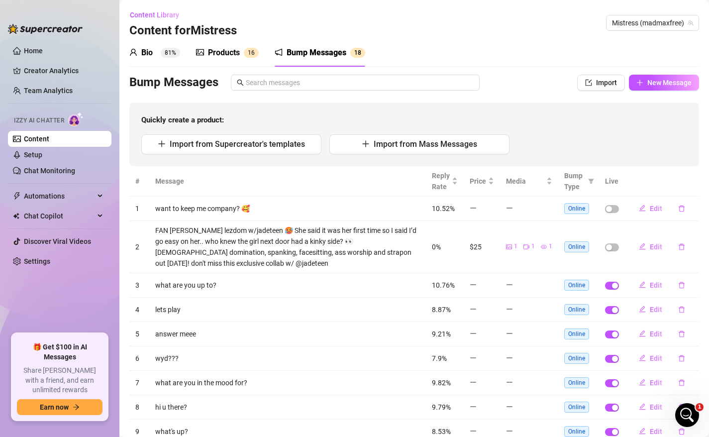
click at [630, 187] on th at bounding box center [662, 181] width 74 height 30
